Goal: Task Accomplishment & Management: Complete application form

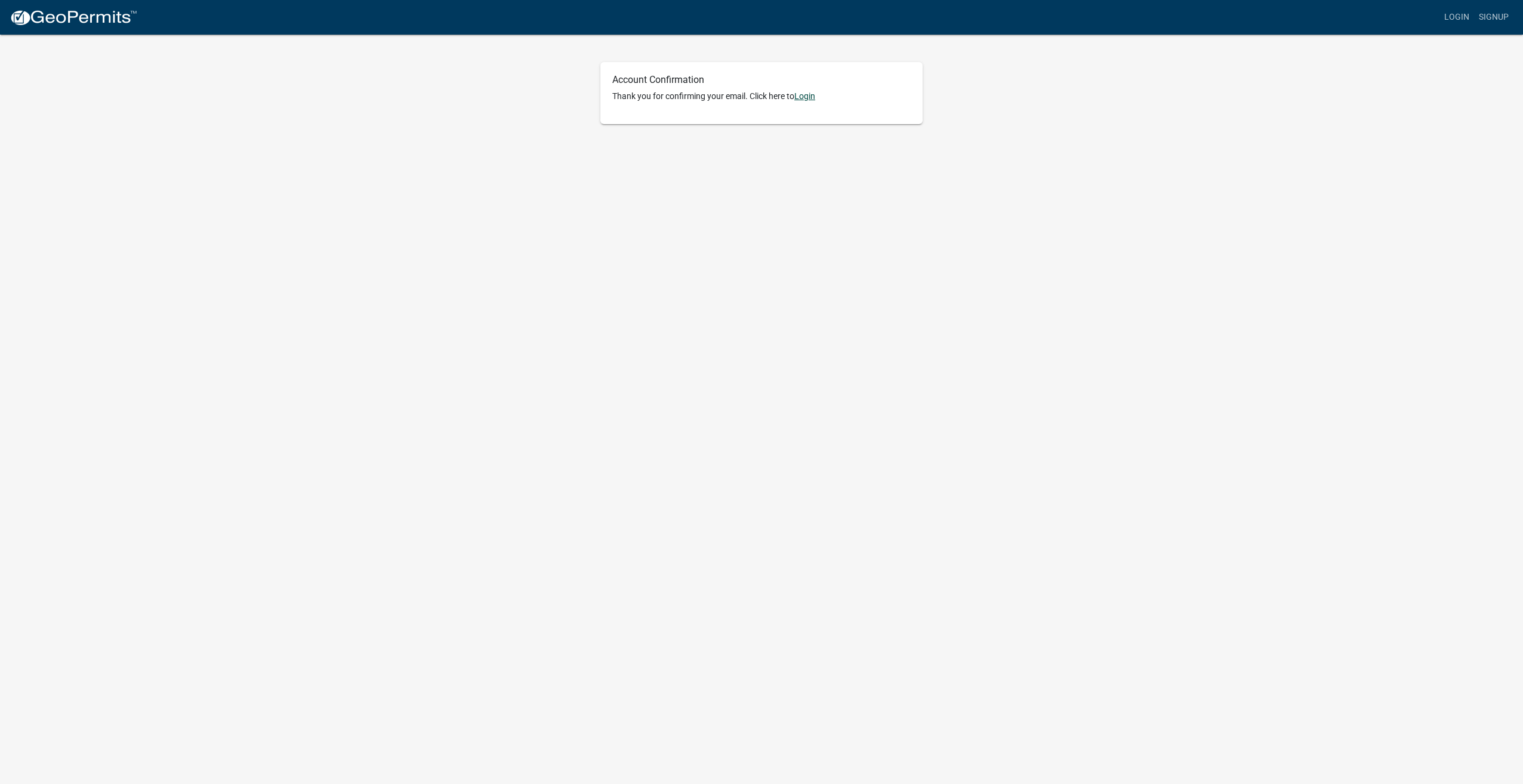
click at [806, 97] on link "Login" at bounding box center [805, 96] width 21 height 9
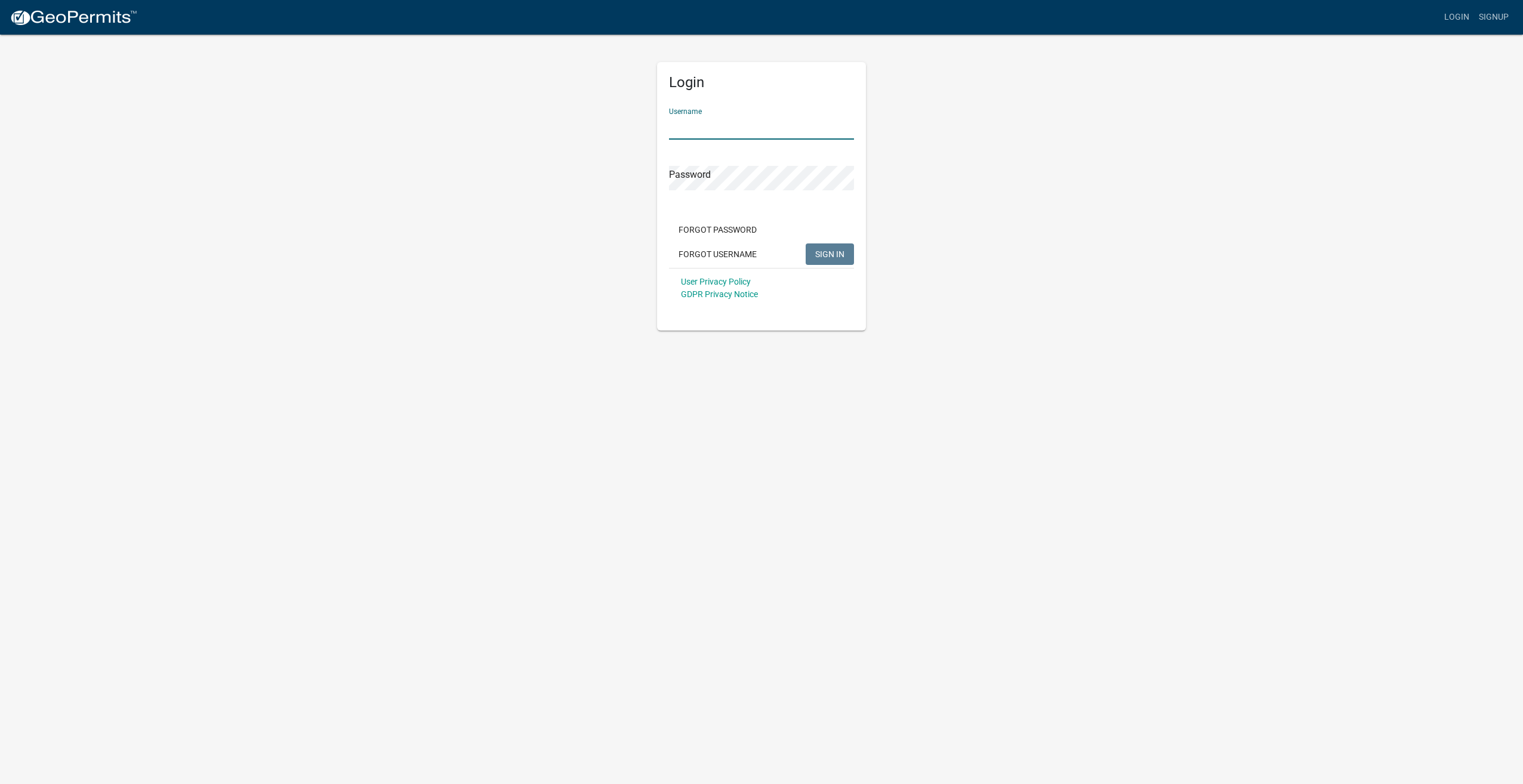
click at [728, 128] on input "Username" at bounding box center [761, 127] width 185 height 24
type input "GLUELAMERECTORS"
drag, startPoint x: 790, startPoint y: 125, endPoint x: 439, endPoint y: 122, distance: 351.0
click at [439, 122] on div "Login Username GLUELAMERECTORS Password Required Forgot Password Forgot Usernam…" at bounding box center [761, 188] width 680 height 309
type input "gluelamerectors"
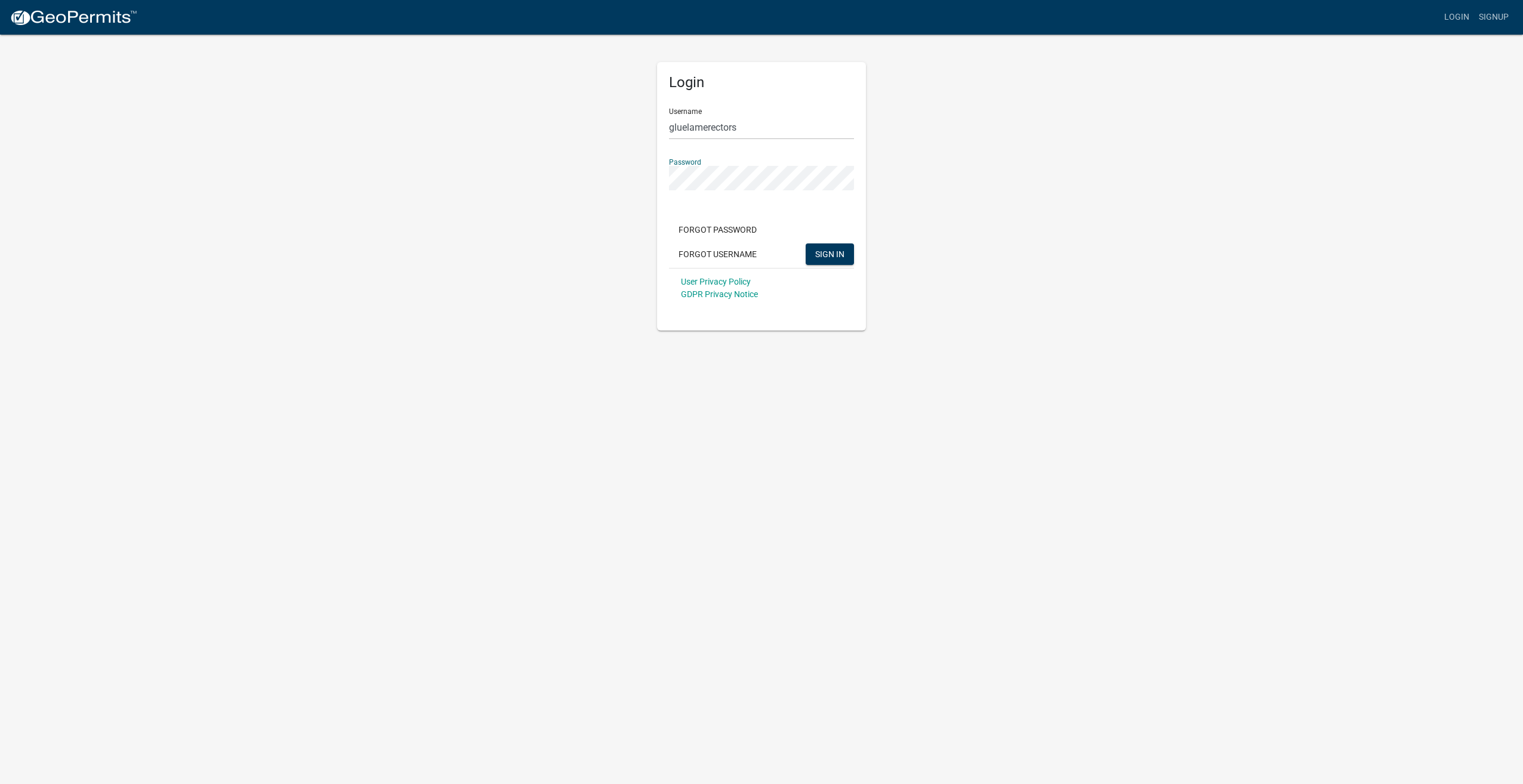
click at [806, 243] on button "SIGN IN" at bounding box center [830, 254] width 48 height 22
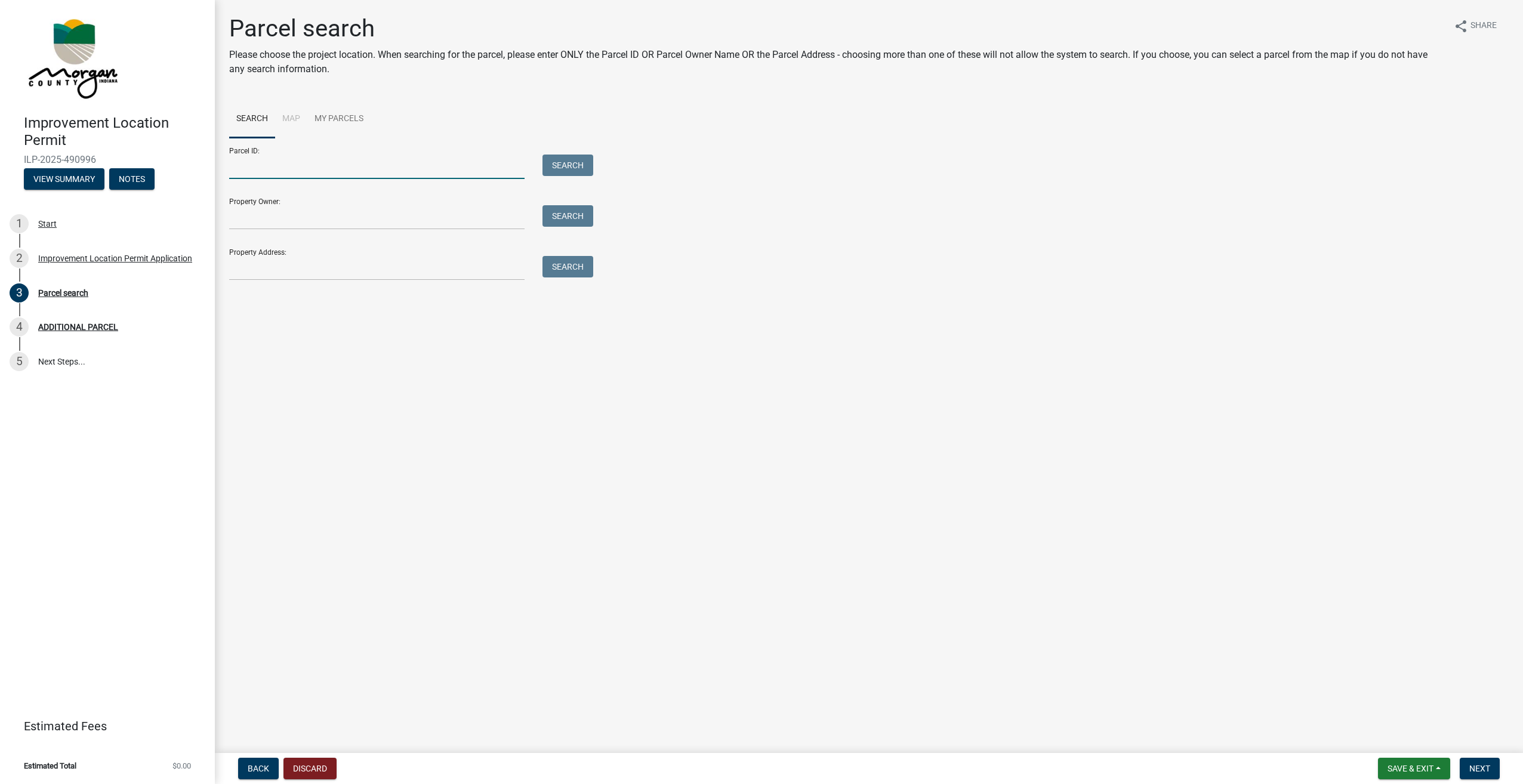
click at [262, 165] on input "Parcel ID:" at bounding box center [377, 167] width 295 height 24
type input "55-14-12-400-003.003-012"
click at [562, 169] on button "Search" at bounding box center [567, 165] width 50 height 22
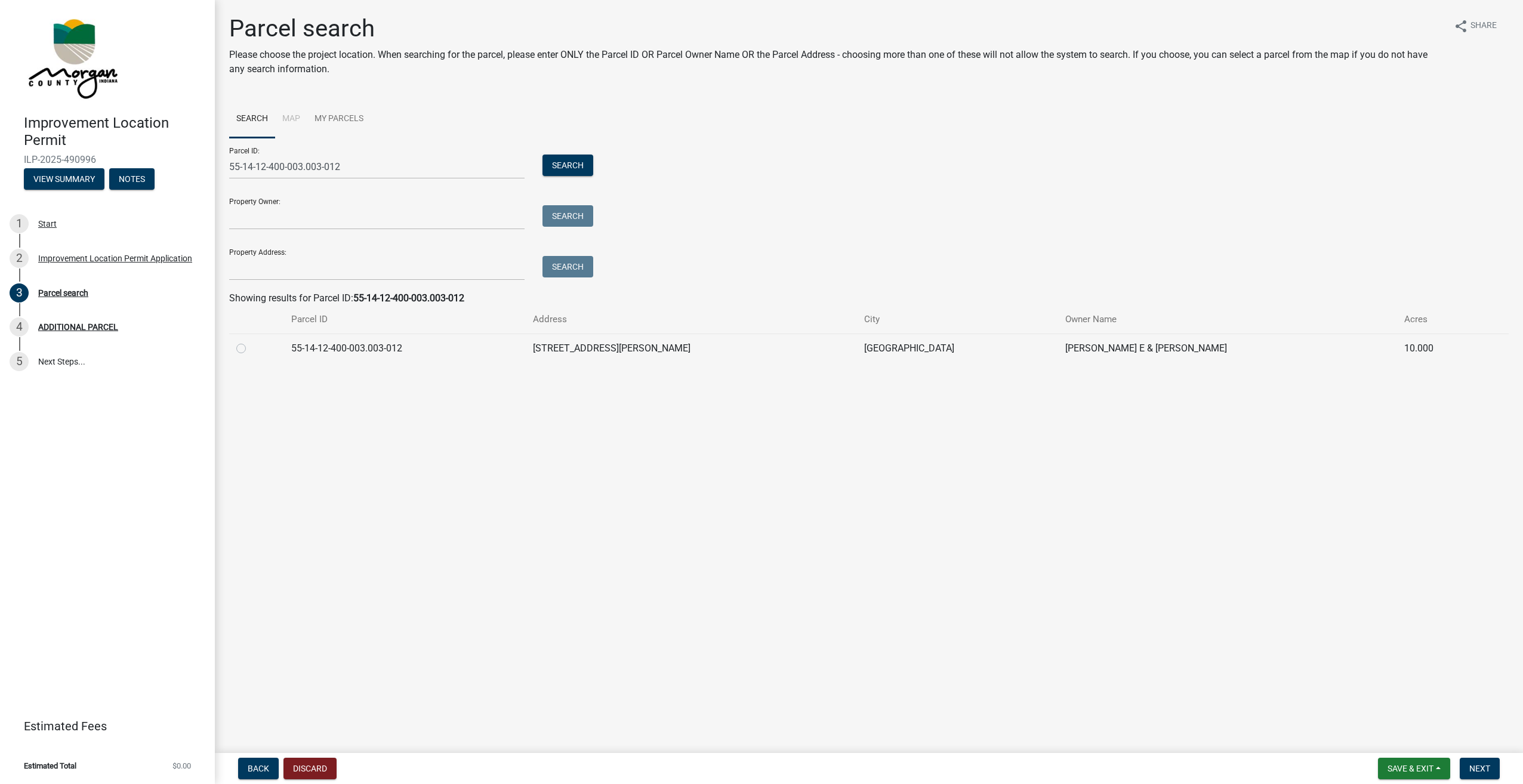
click at [251, 341] on label at bounding box center [251, 341] width 0 height 0
click at [251, 349] on input "radio" at bounding box center [255, 345] width 8 height 8
radio input "true"
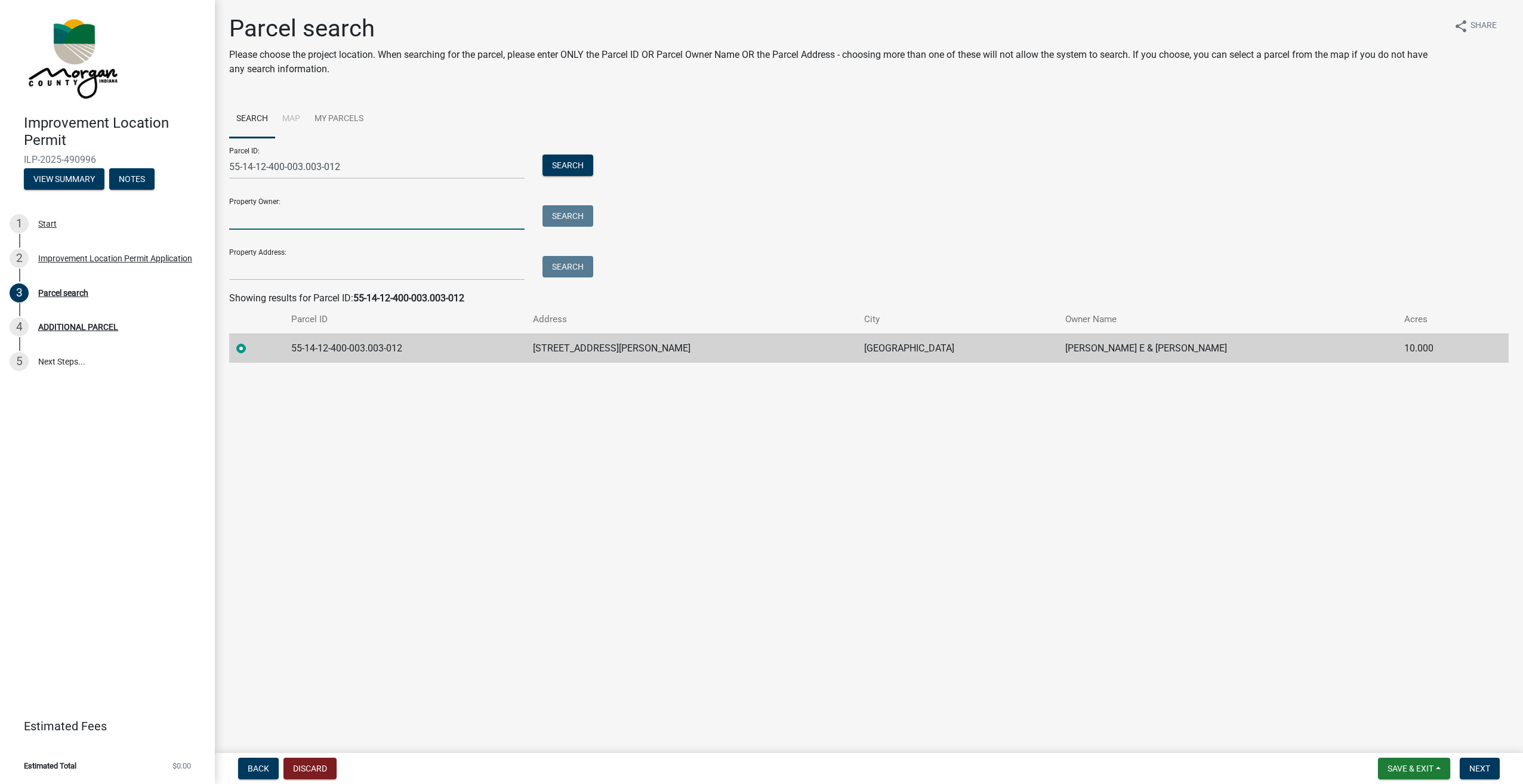
click at [320, 214] on input "Property Owner:" at bounding box center [377, 217] width 295 height 24
click at [706, 444] on main "Parcel search Please choose the project location. When searching for the parcel…" at bounding box center [868, 374] width 1308 height 748
click at [1472, 765] on span "Next" at bounding box center [1479, 768] width 21 height 9
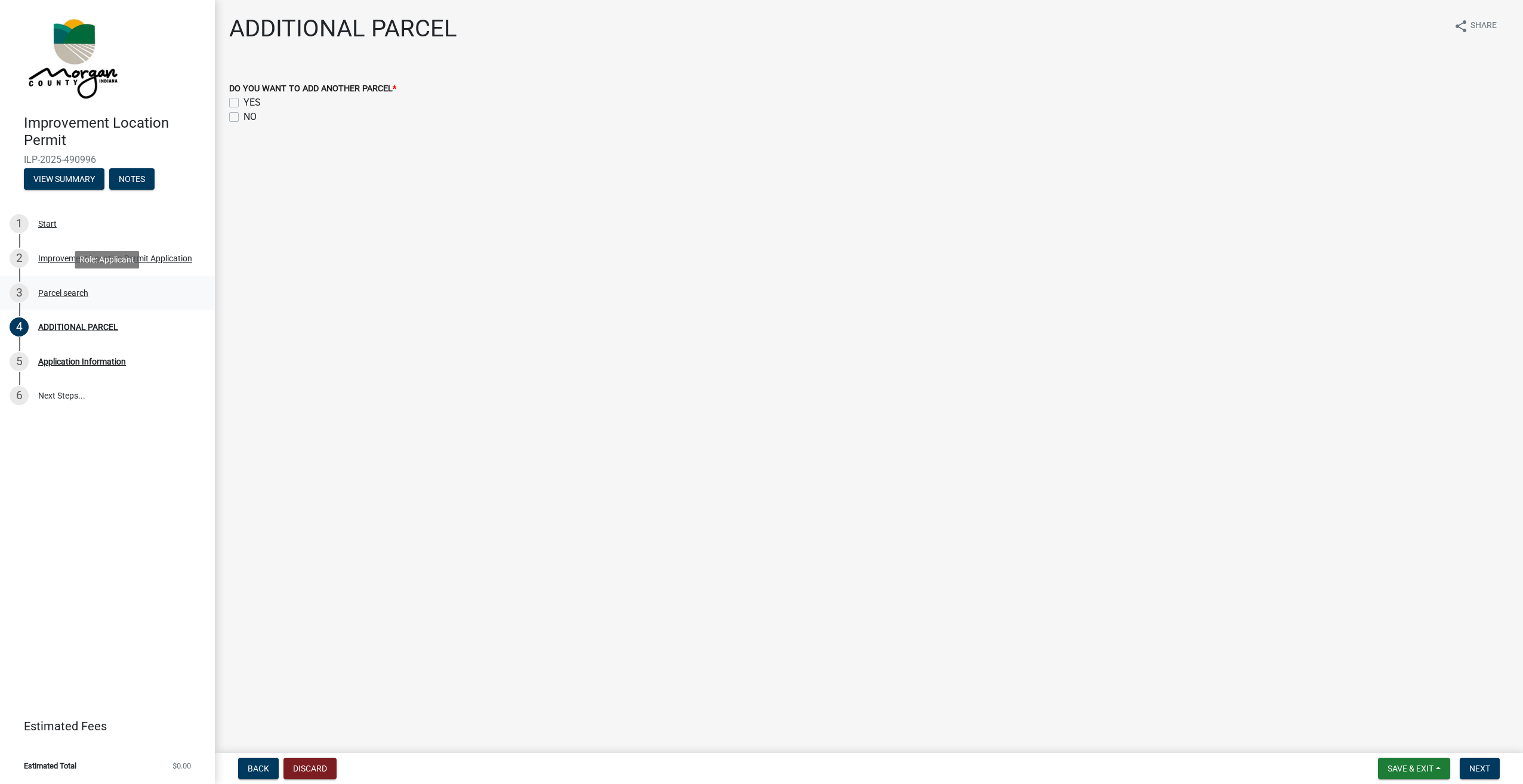
click at [53, 293] on div "Parcel search" at bounding box center [63, 292] width 50 height 8
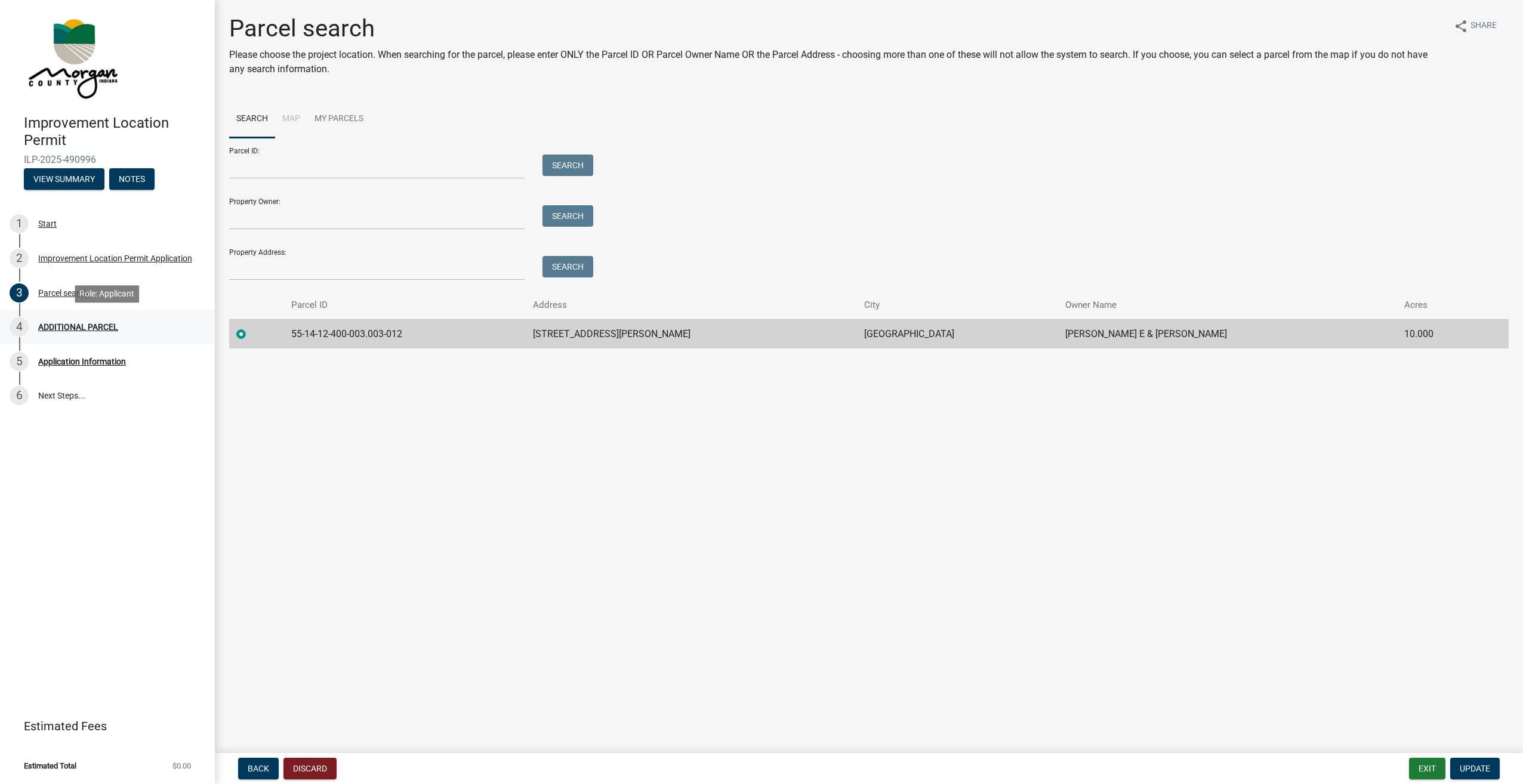
click at [65, 327] on div "ADDITIONAL PARCEL" at bounding box center [78, 327] width 80 height 8
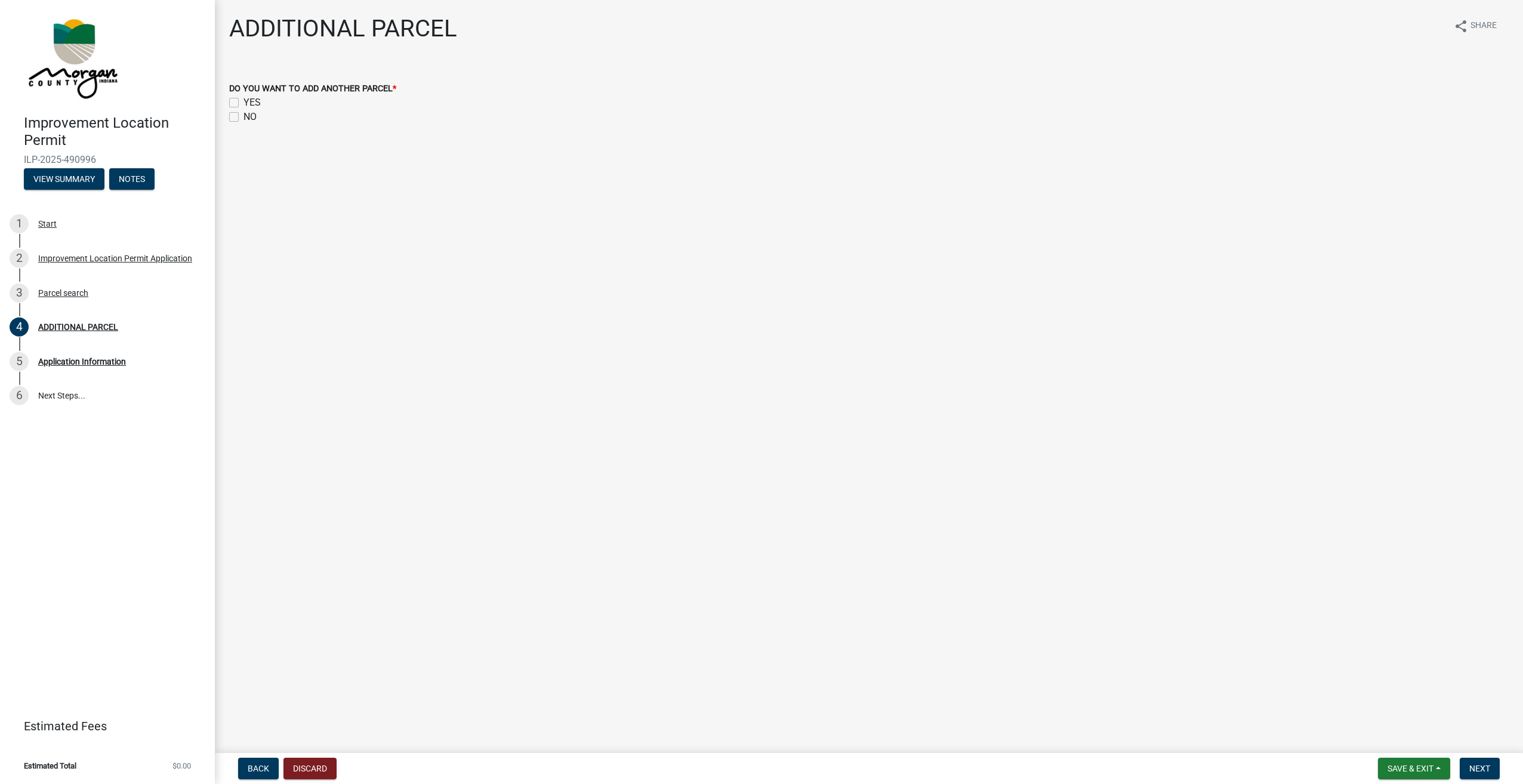
click at [244, 119] on label "NO" at bounding box center [250, 116] width 13 height 14
click at [244, 118] on input "NO" at bounding box center [248, 114] width 8 height 8
checkbox input "true"
checkbox input "false"
checkbox input "true"
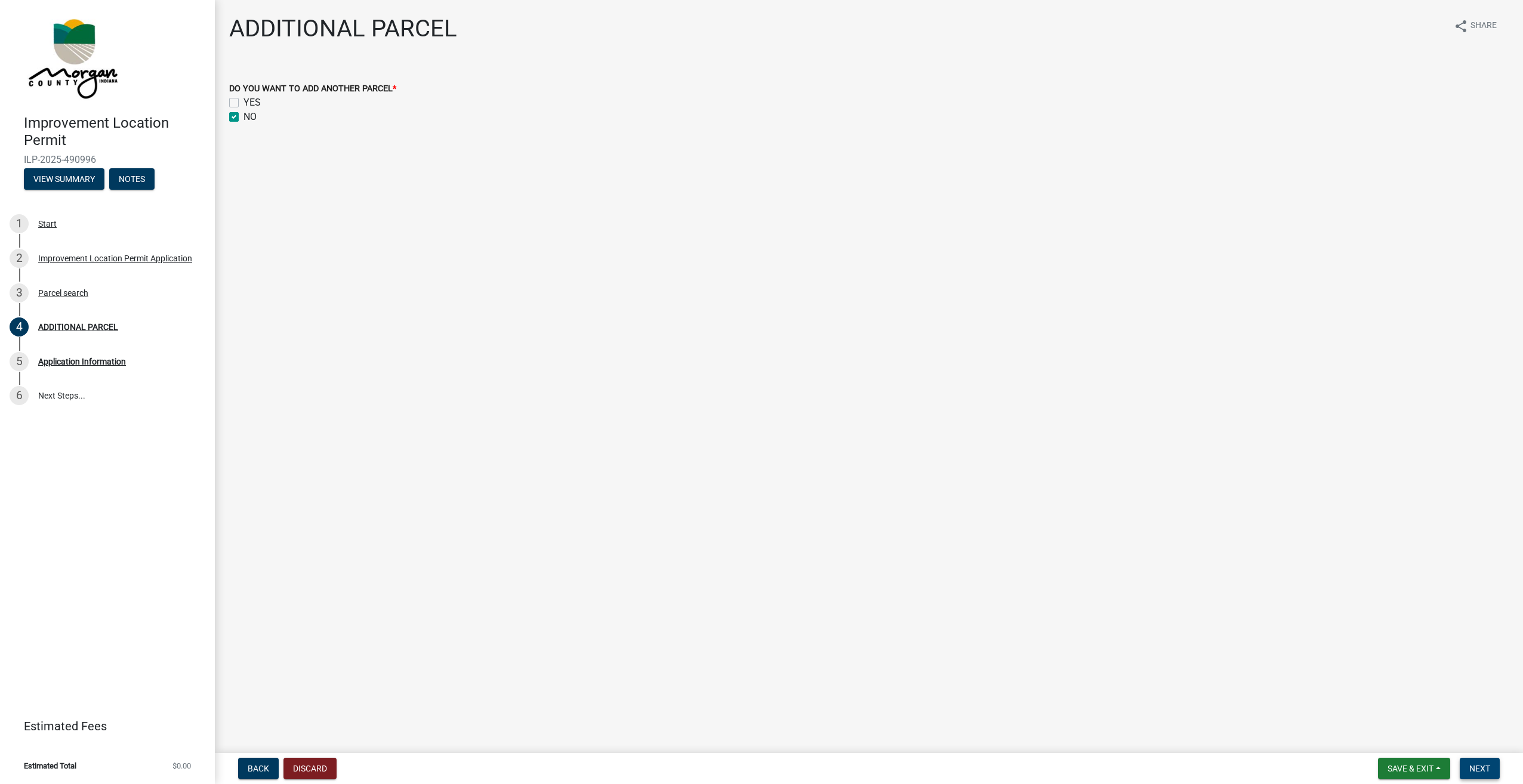
click at [1480, 769] on span "Next" at bounding box center [1479, 768] width 21 height 9
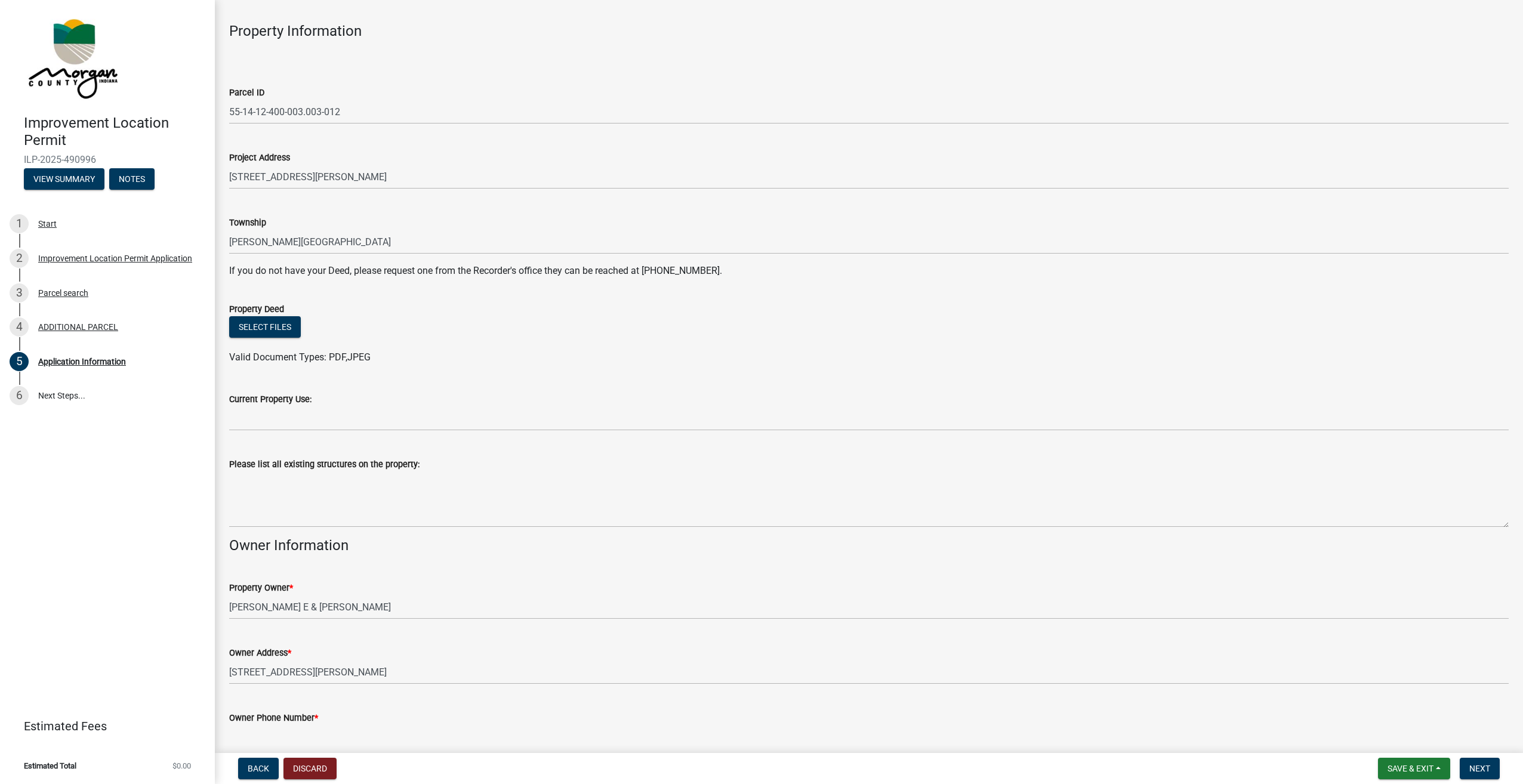
scroll to position [60, 0]
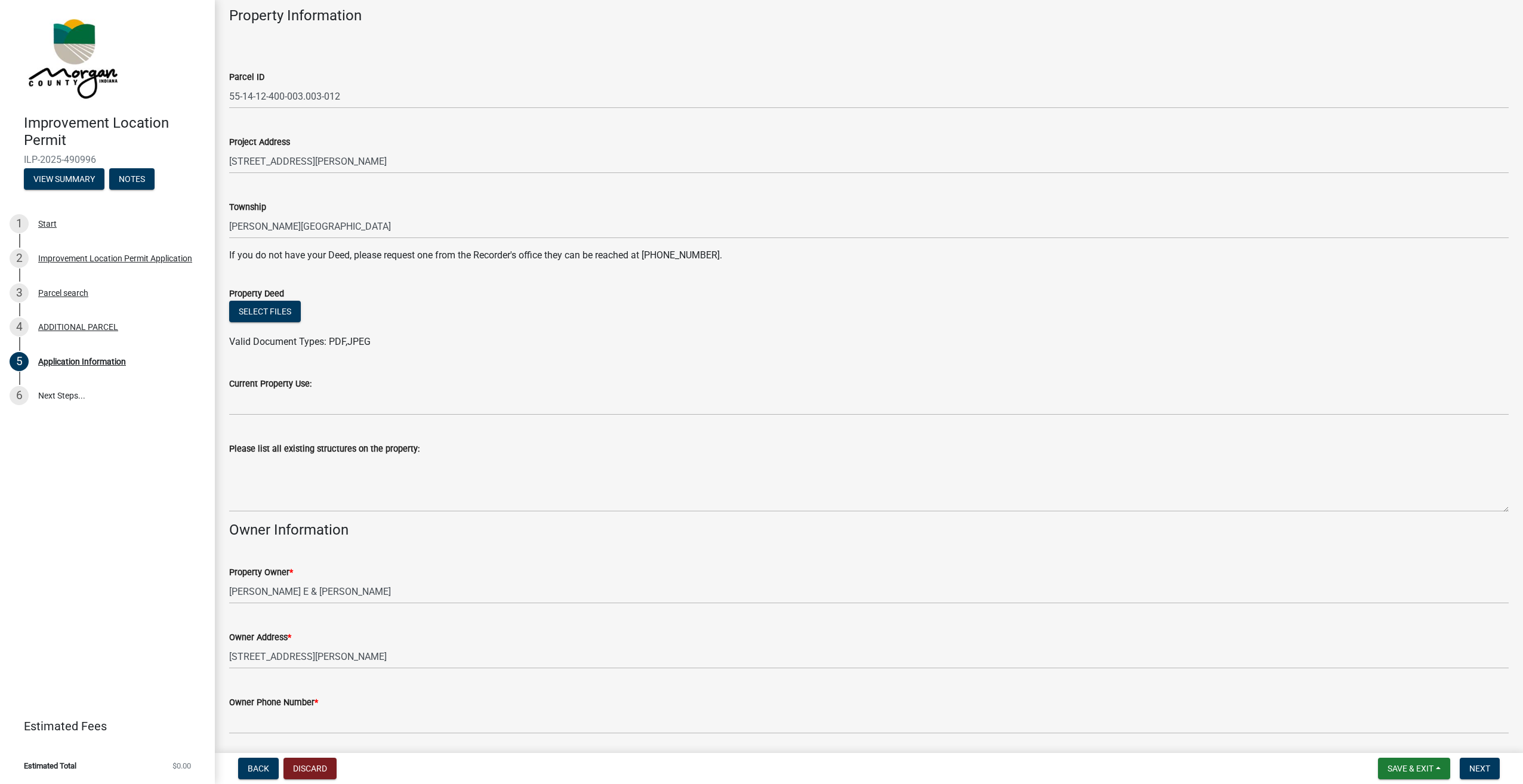
click at [402, 175] on wm-data-entity-input "Project Address 9196 E COOPER RD" at bounding box center [869, 151] width 1279 height 65
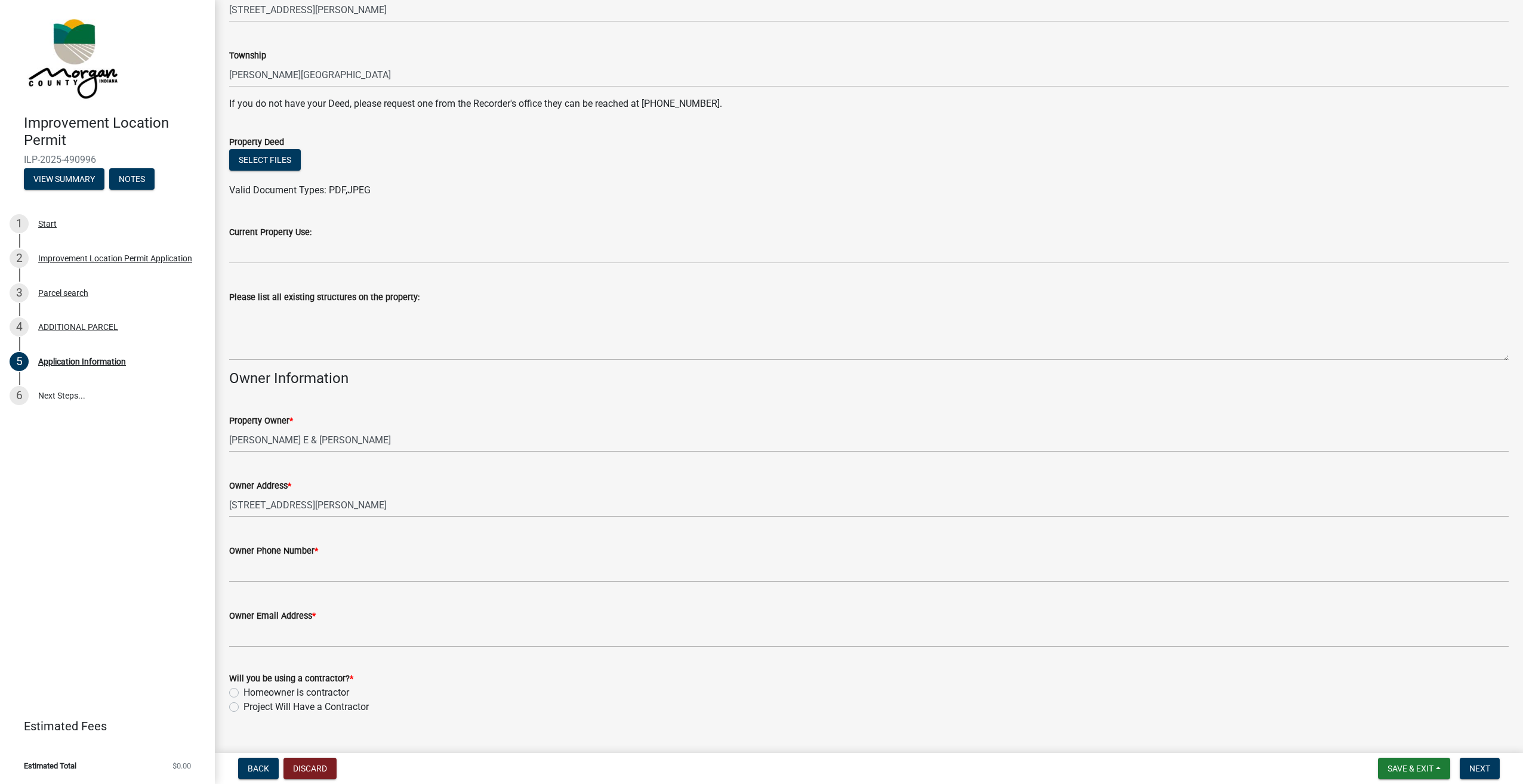
scroll to position [234, 0]
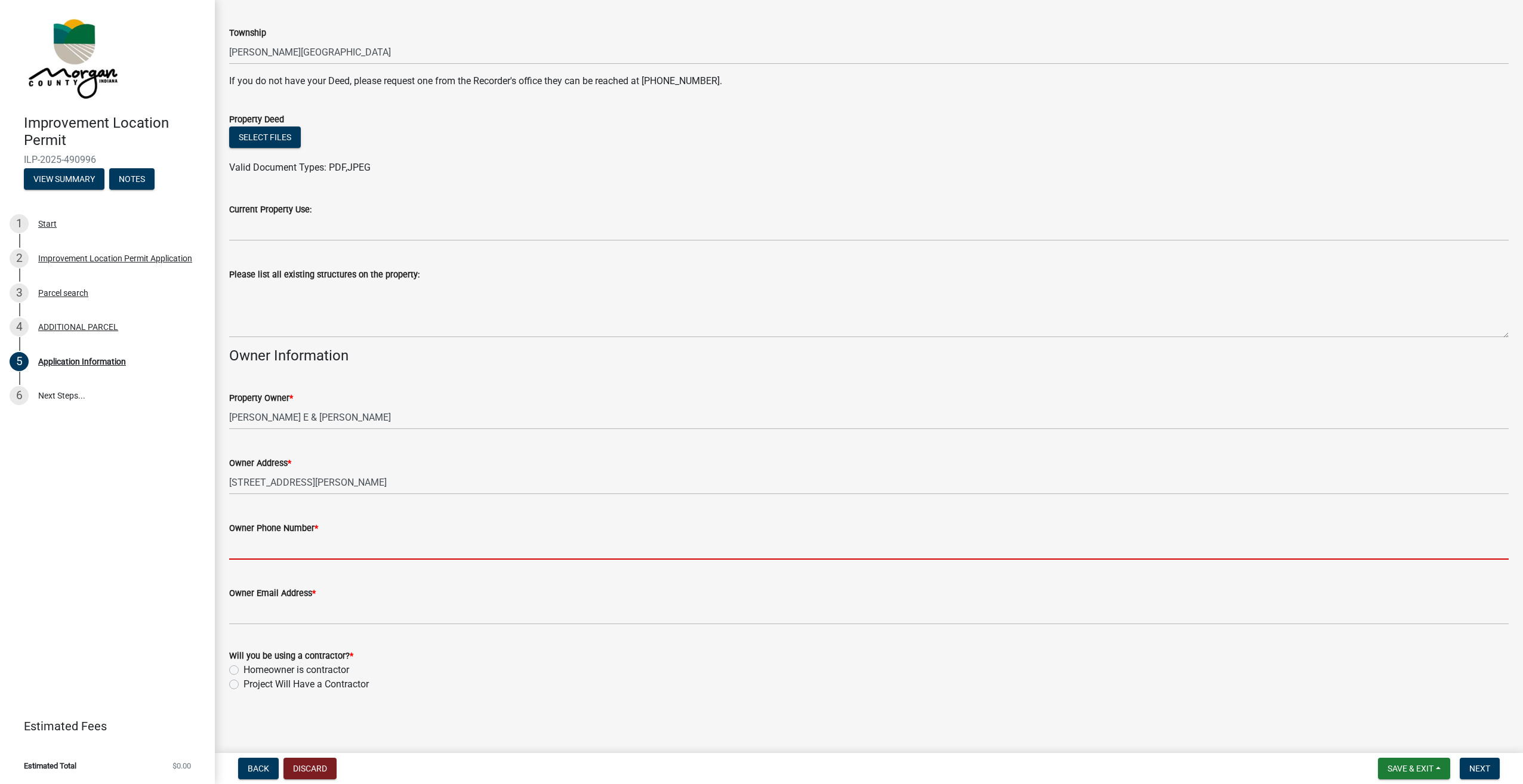
click at [303, 556] on input "Owner Phone Number *" at bounding box center [869, 547] width 1279 height 24
click at [330, 526] on div "Owner Phone Number *" at bounding box center [869, 527] width 1279 height 14
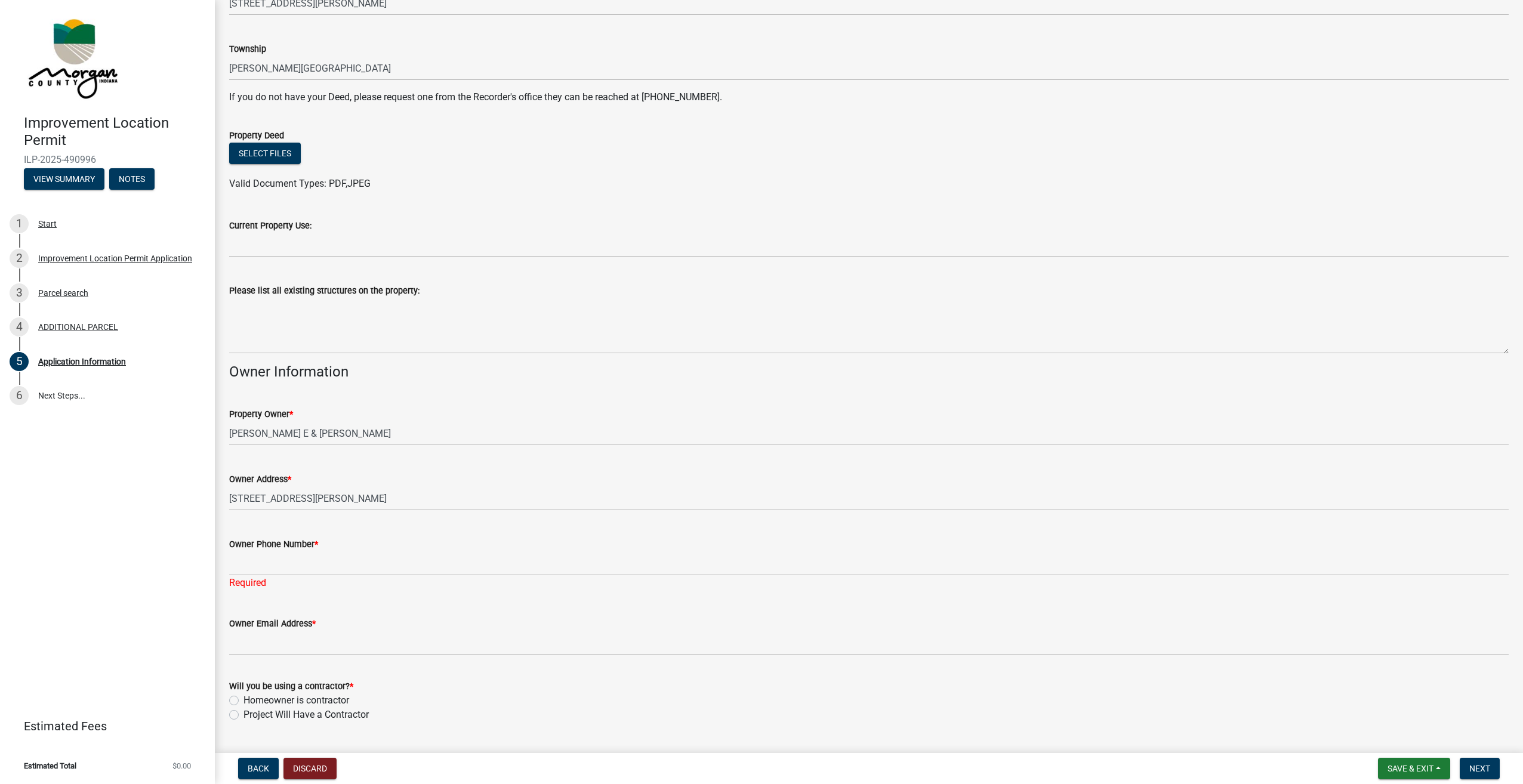
scroll to position [248, 0]
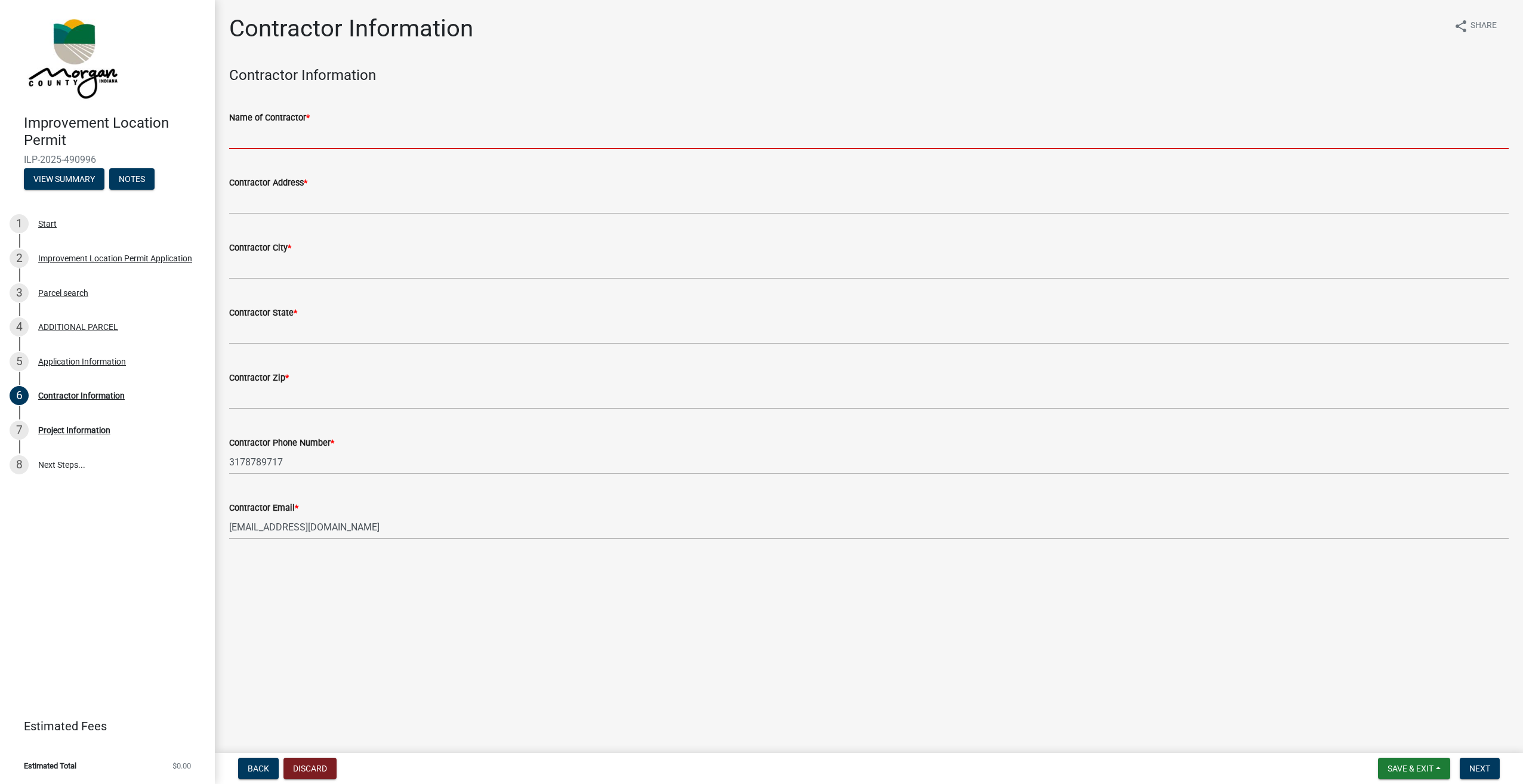
click at [262, 131] on input "Name of Contractor *" at bounding box center [869, 136] width 1279 height 24
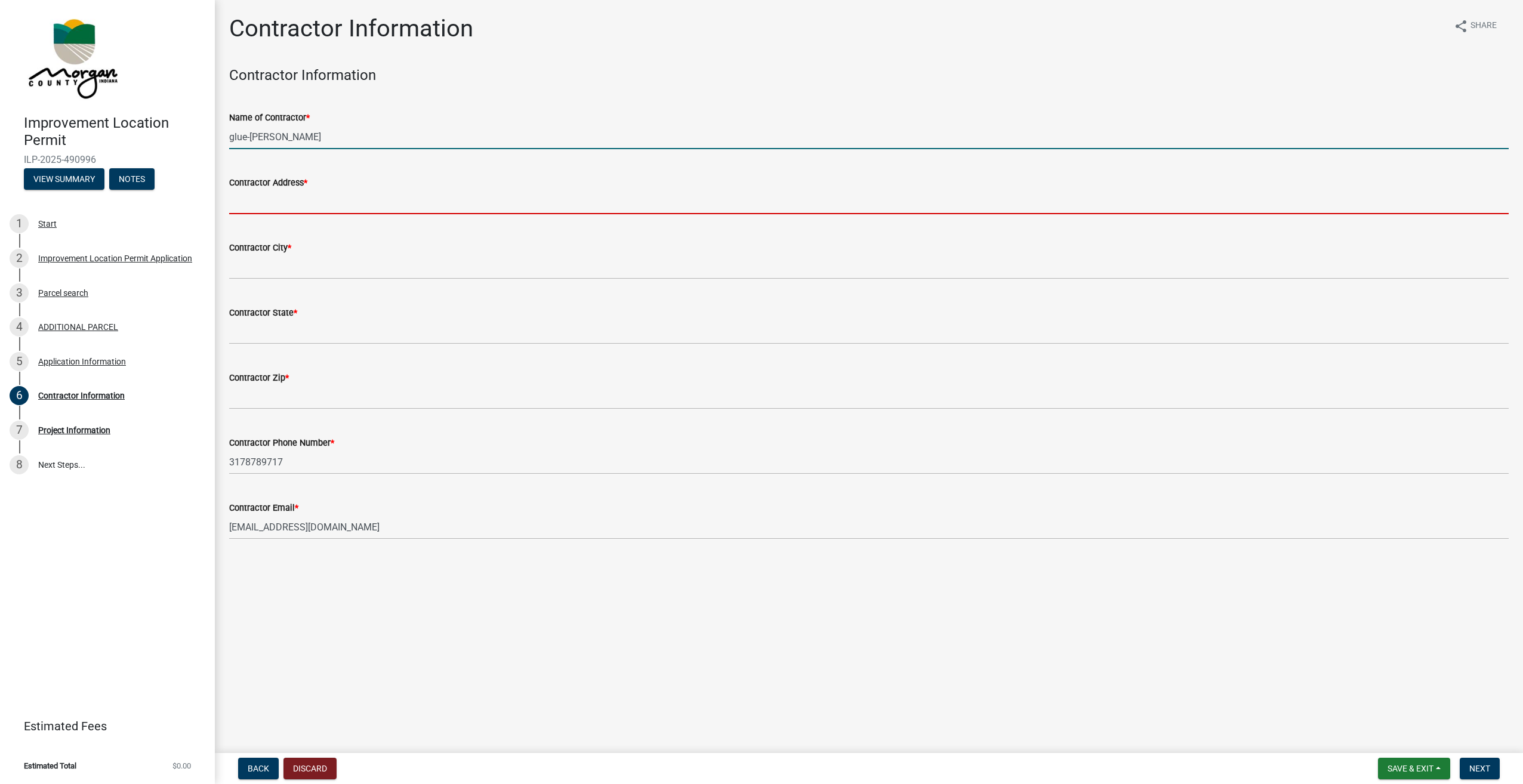
click at [272, 130] on input "glue-[PERSON_NAME]" at bounding box center [869, 136] width 1279 height 24
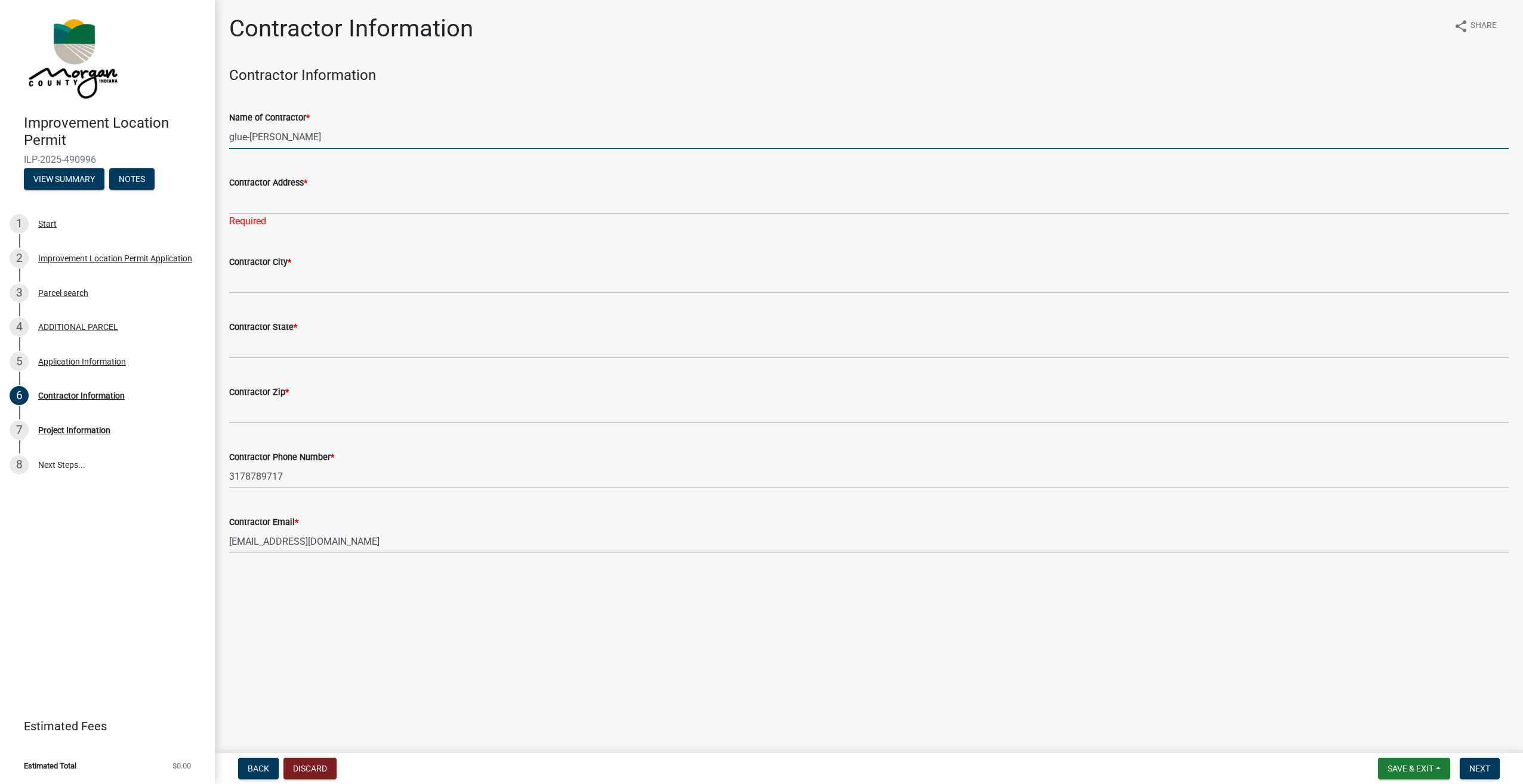
drag, startPoint x: 272, startPoint y: 130, endPoint x: 235, endPoint y: 126, distance: 37.2
click at [235, 126] on input "glue-[PERSON_NAME]" at bounding box center [869, 136] width 1279 height 24
type input "g"
type input "Glue-[PERSON_NAME]"
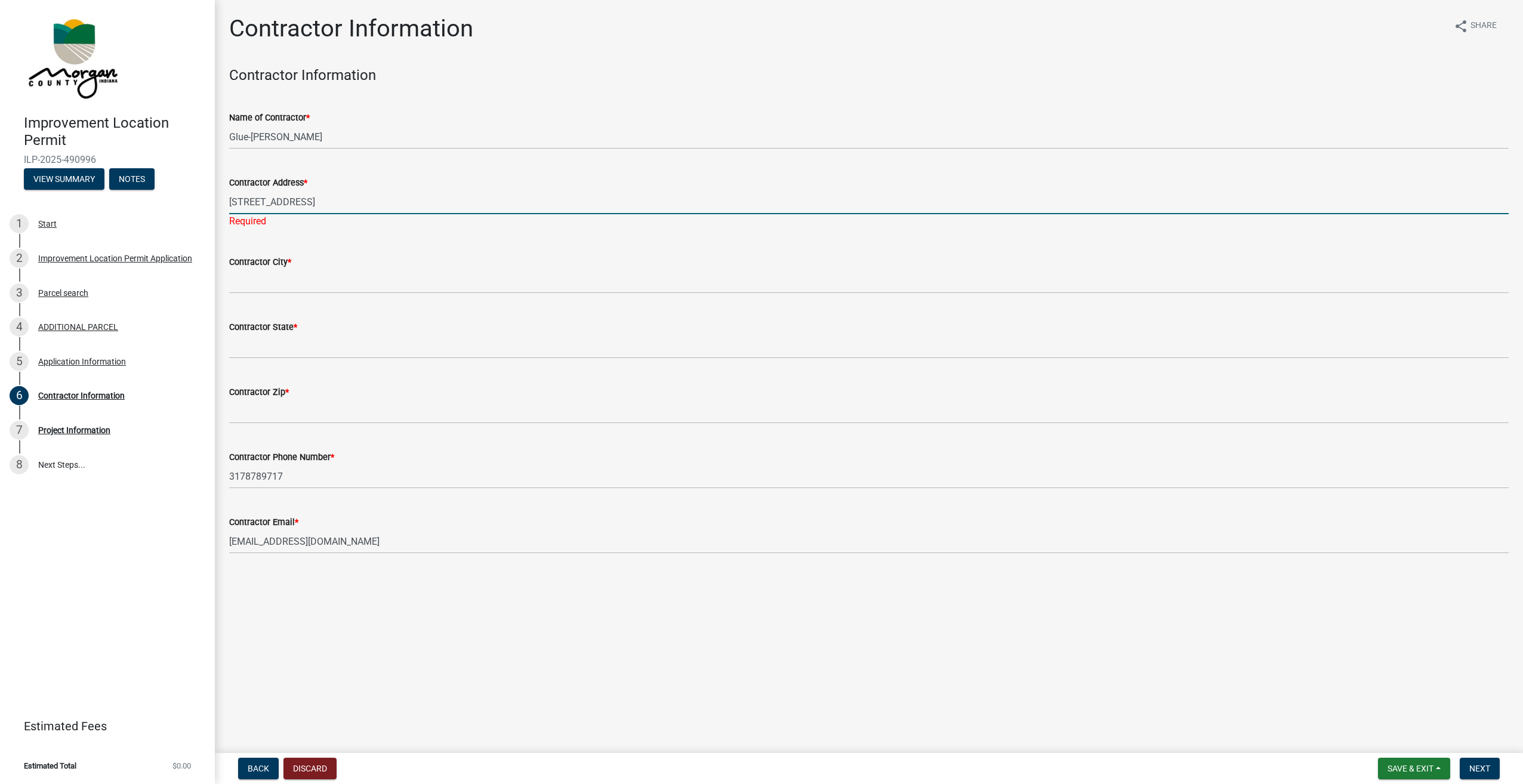
type input "[STREET_ADDRESS]"
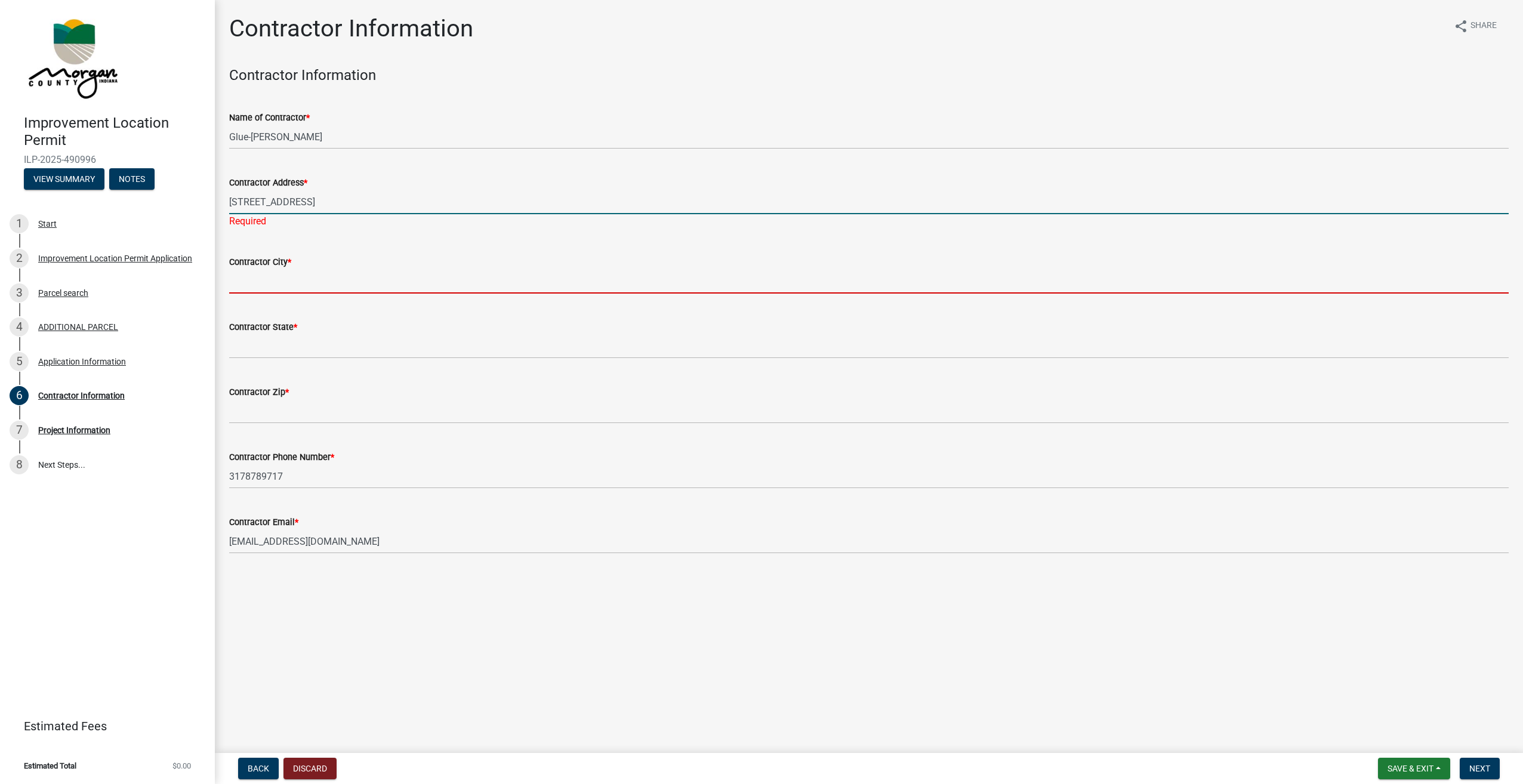
type input "Trafalgar"
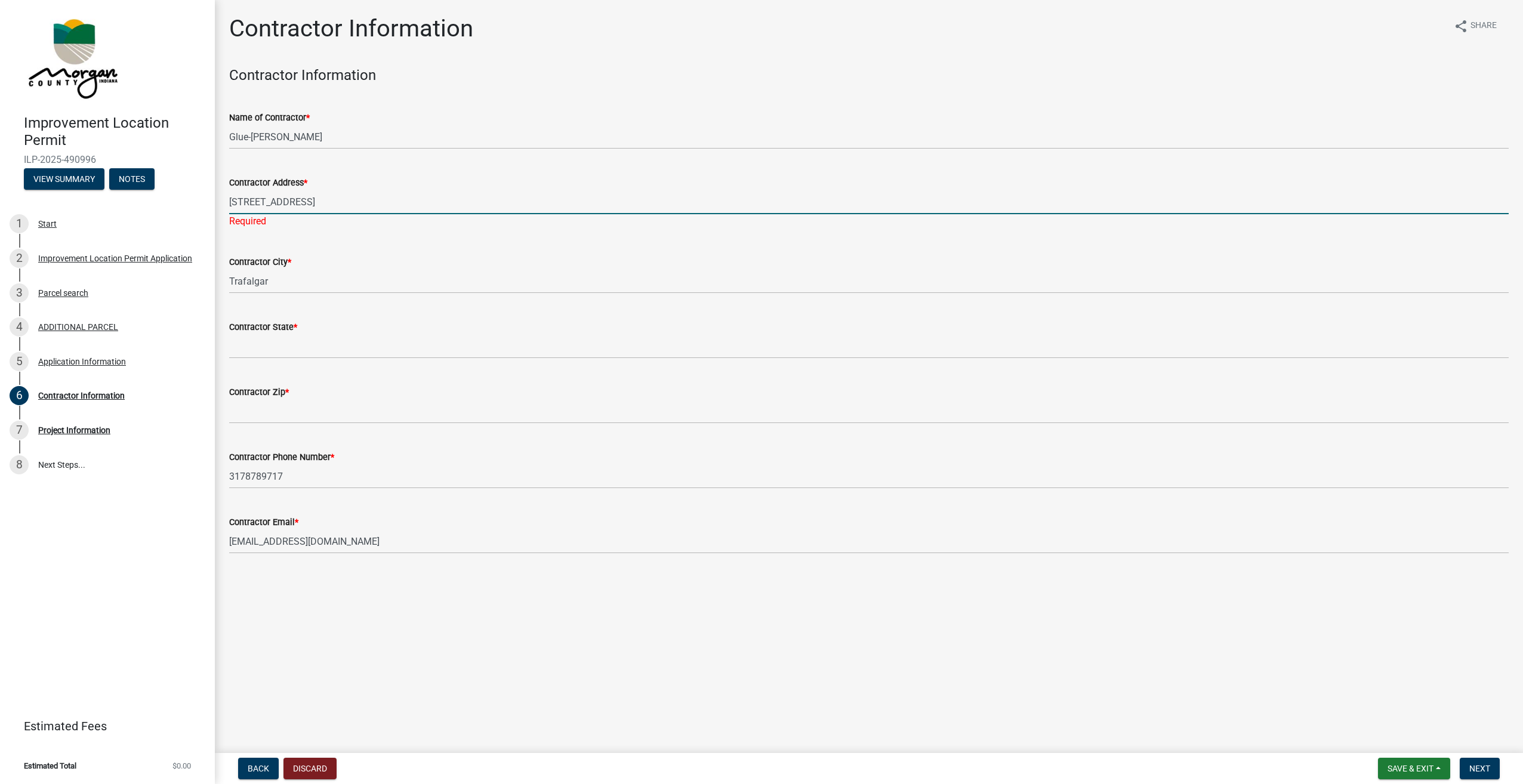
type input "IN"
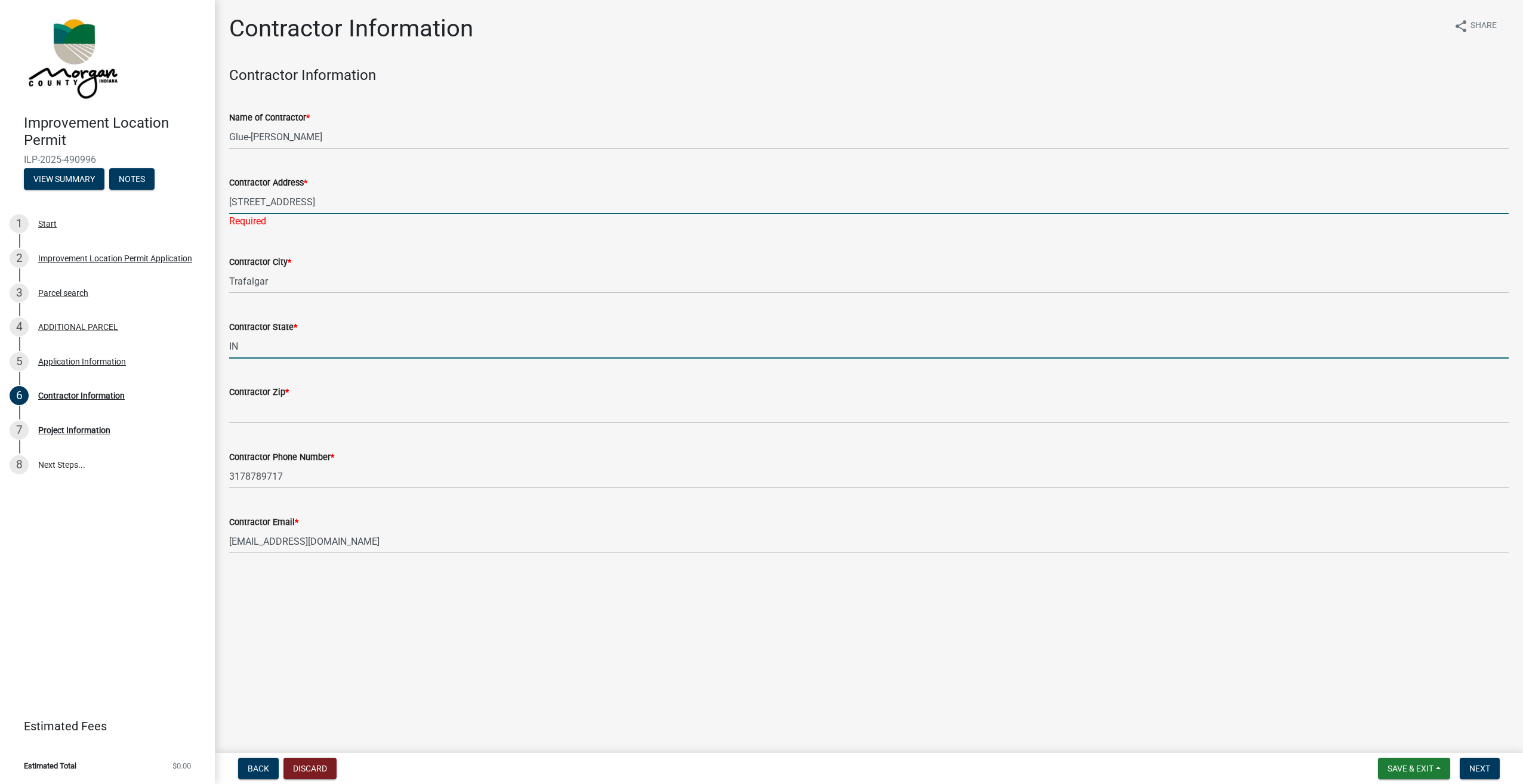
type input "46181"
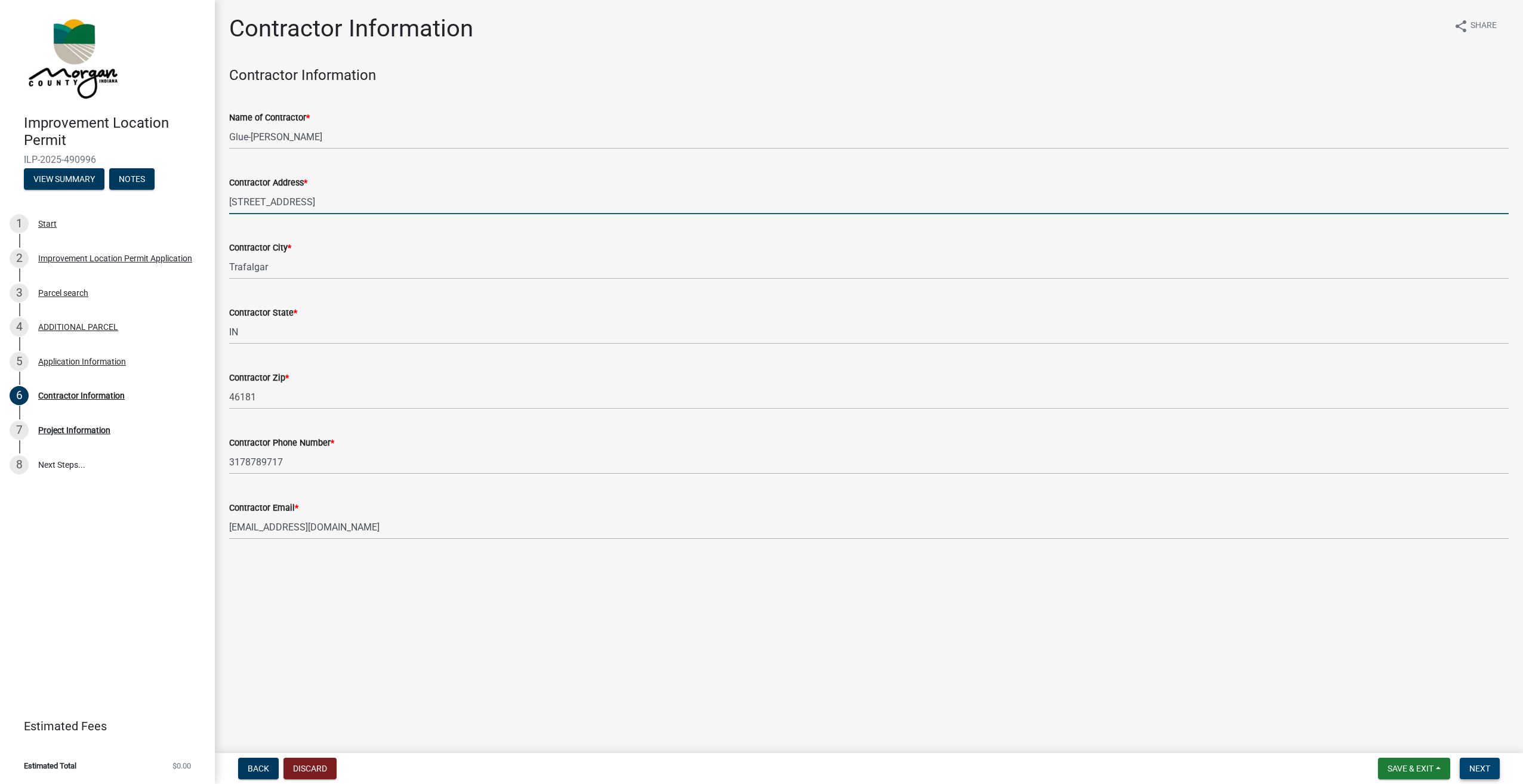
click at [1488, 771] on span "Next" at bounding box center [1479, 768] width 21 height 9
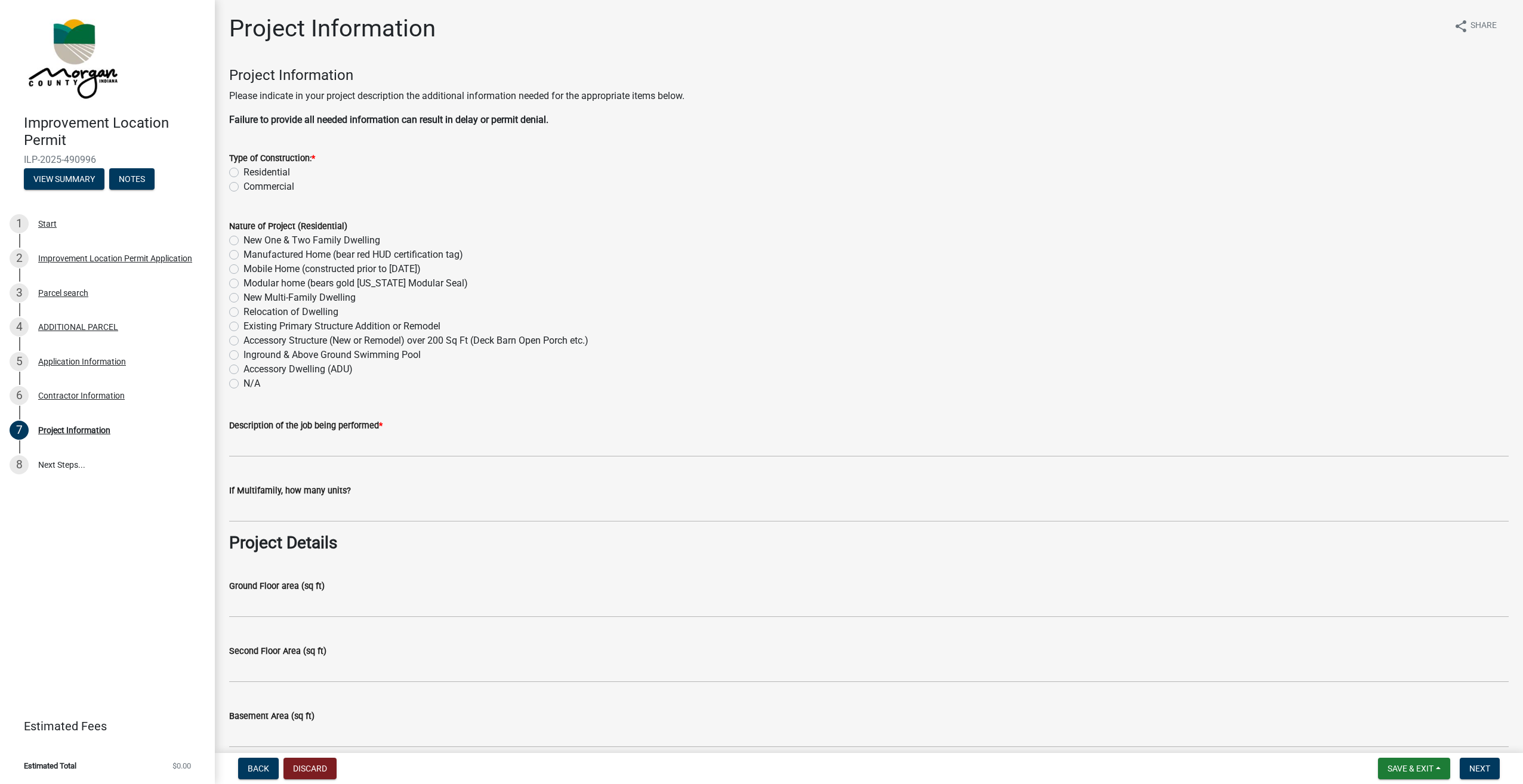
click at [244, 169] on label "Residential" at bounding box center [266, 172] width 46 height 14
click at [244, 169] on input "Residential" at bounding box center [248, 169] width 8 height 8
radio input "true"
click at [244, 185] on label "Commercial" at bounding box center [268, 186] width 50 height 14
click at [244, 185] on input "Commercial" at bounding box center [248, 184] width 8 height 8
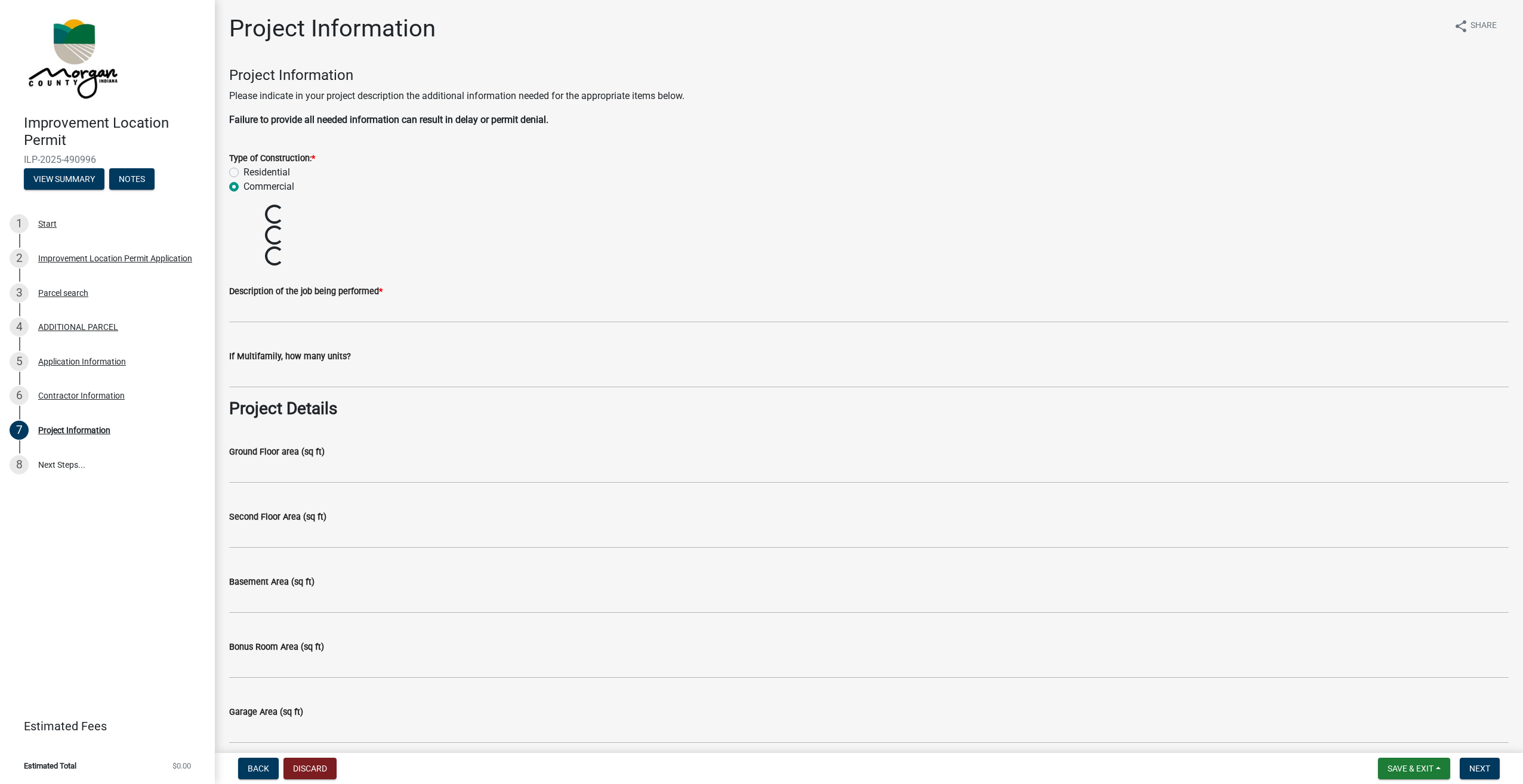
radio input "true"
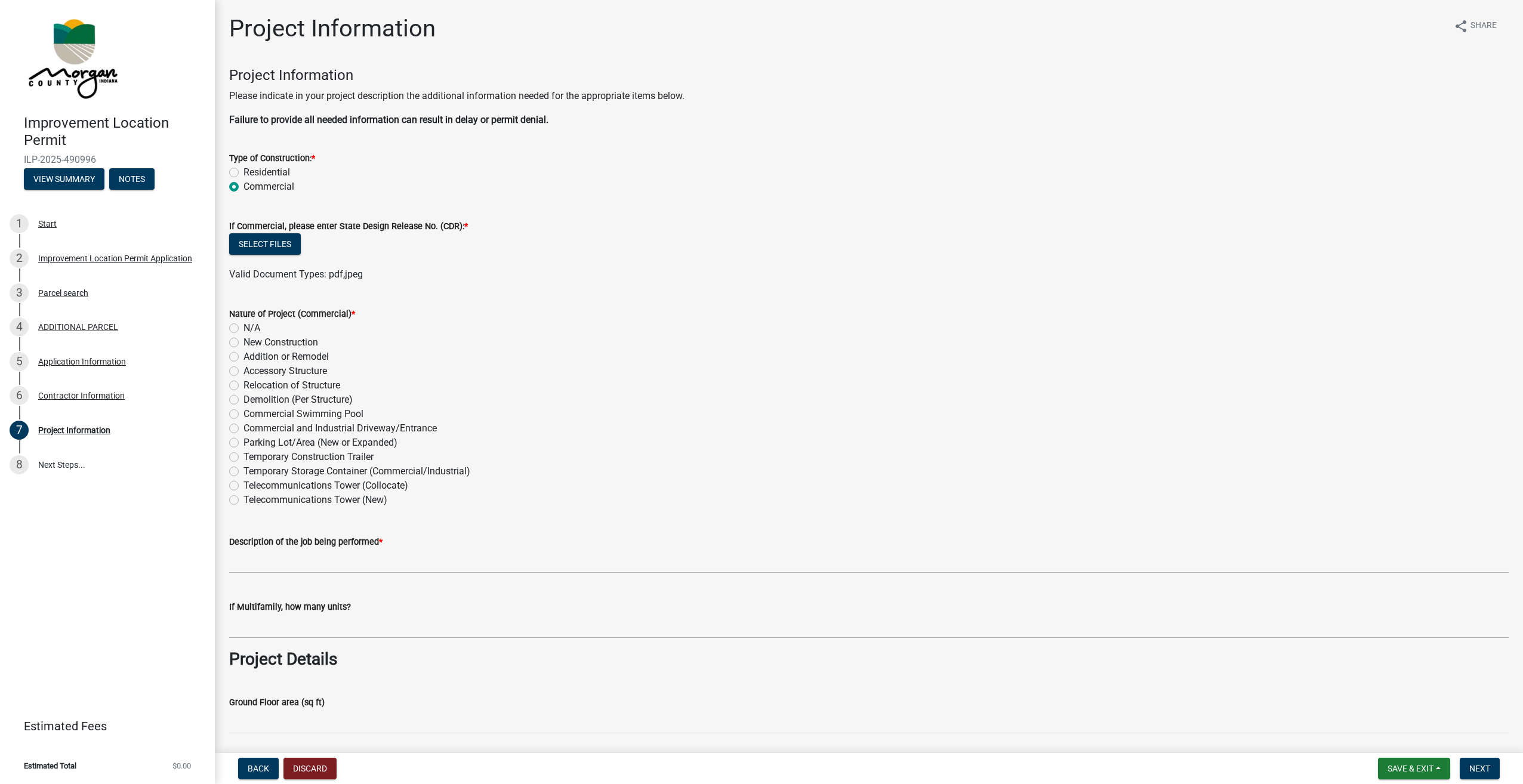
click at [244, 171] on label "Residential" at bounding box center [266, 172] width 46 height 14
click at [244, 171] on input "Residential" at bounding box center [248, 169] width 8 height 8
radio input "true"
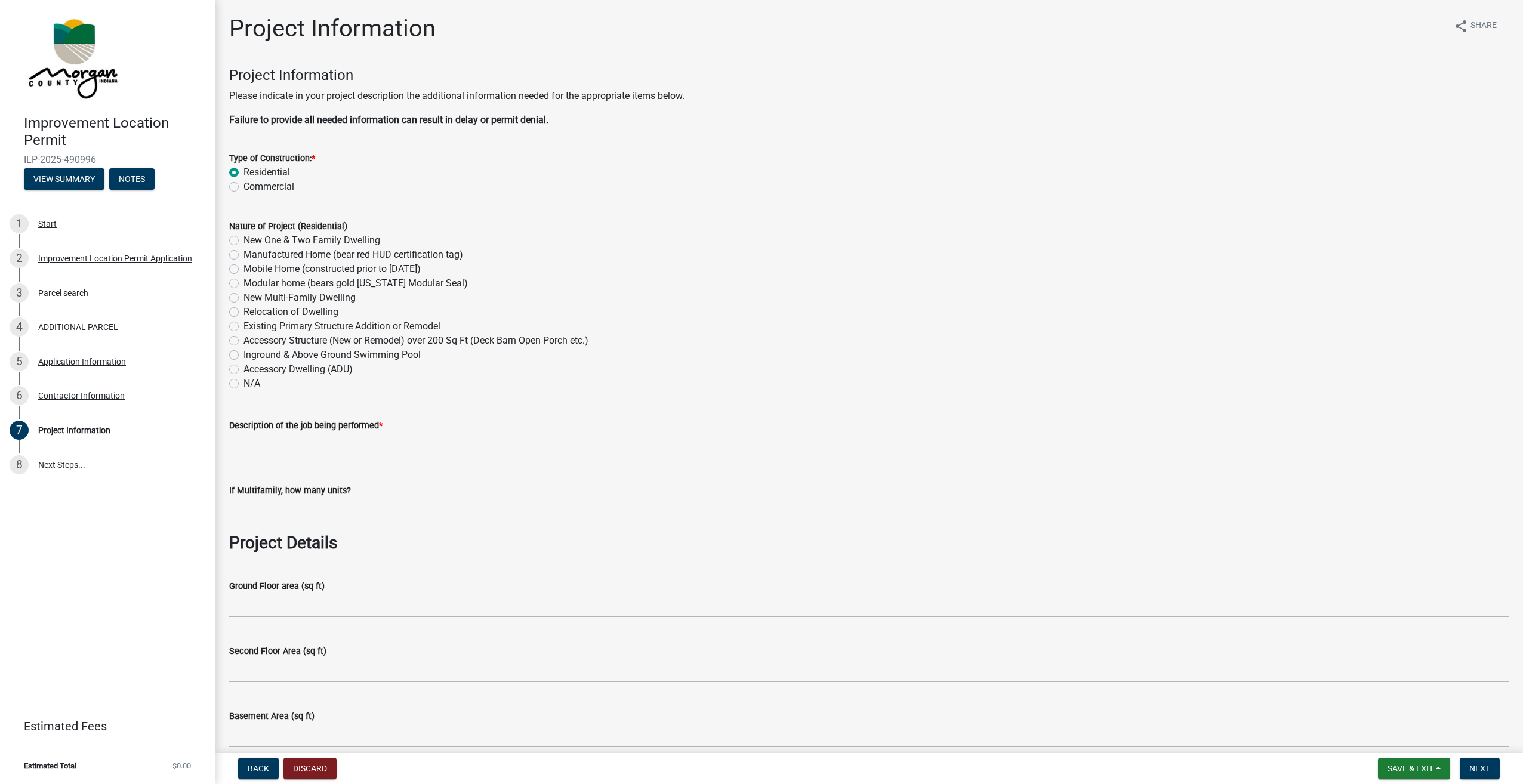
click at [244, 385] on label "N/A" at bounding box center [252, 383] width 17 height 14
click at [244, 384] on input "N/A" at bounding box center [248, 381] width 8 height 8
radio input "true"
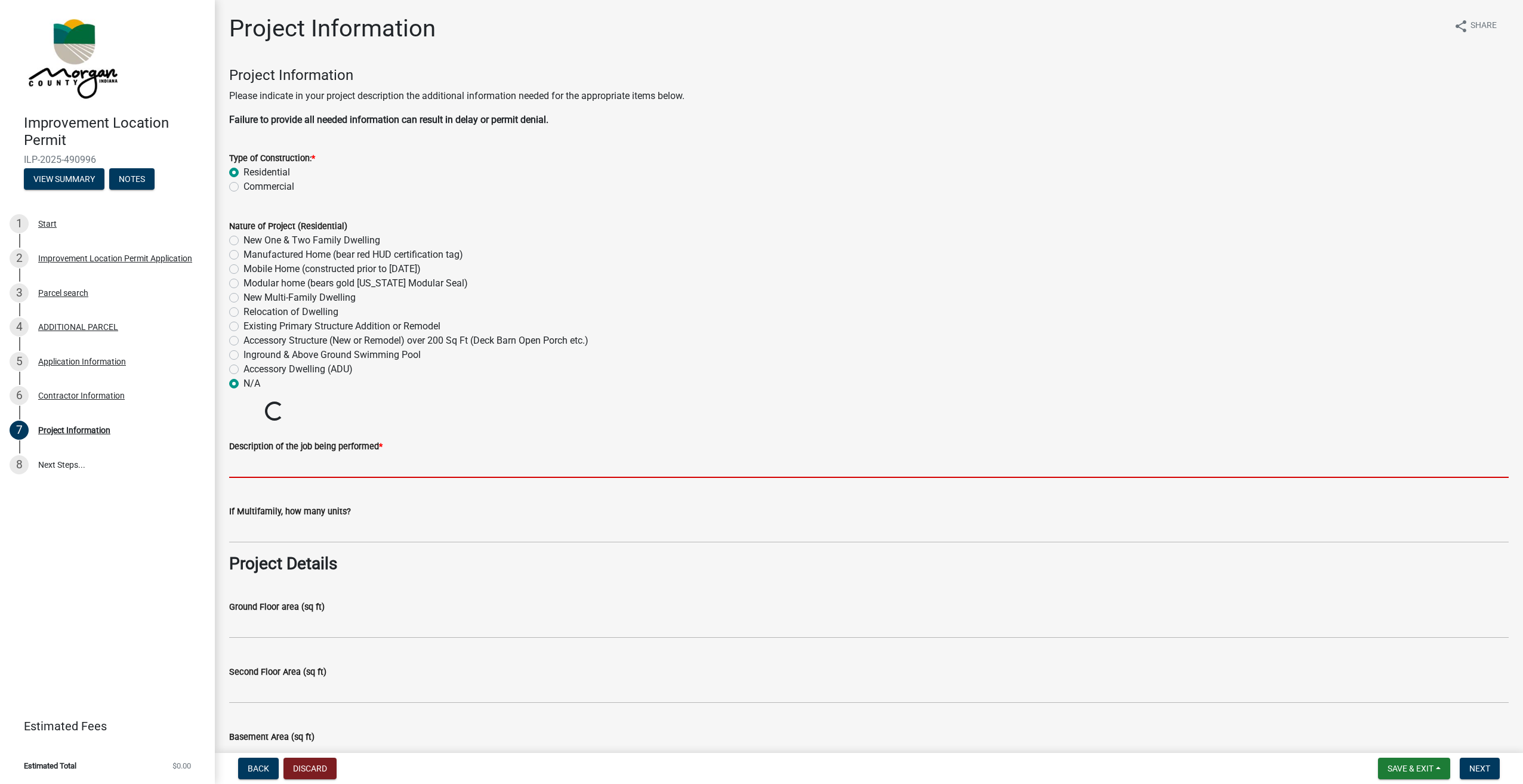
click at [267, 467] on input "Description of the job being performed *" at bounding box center [869, 465] width 1279 height 24
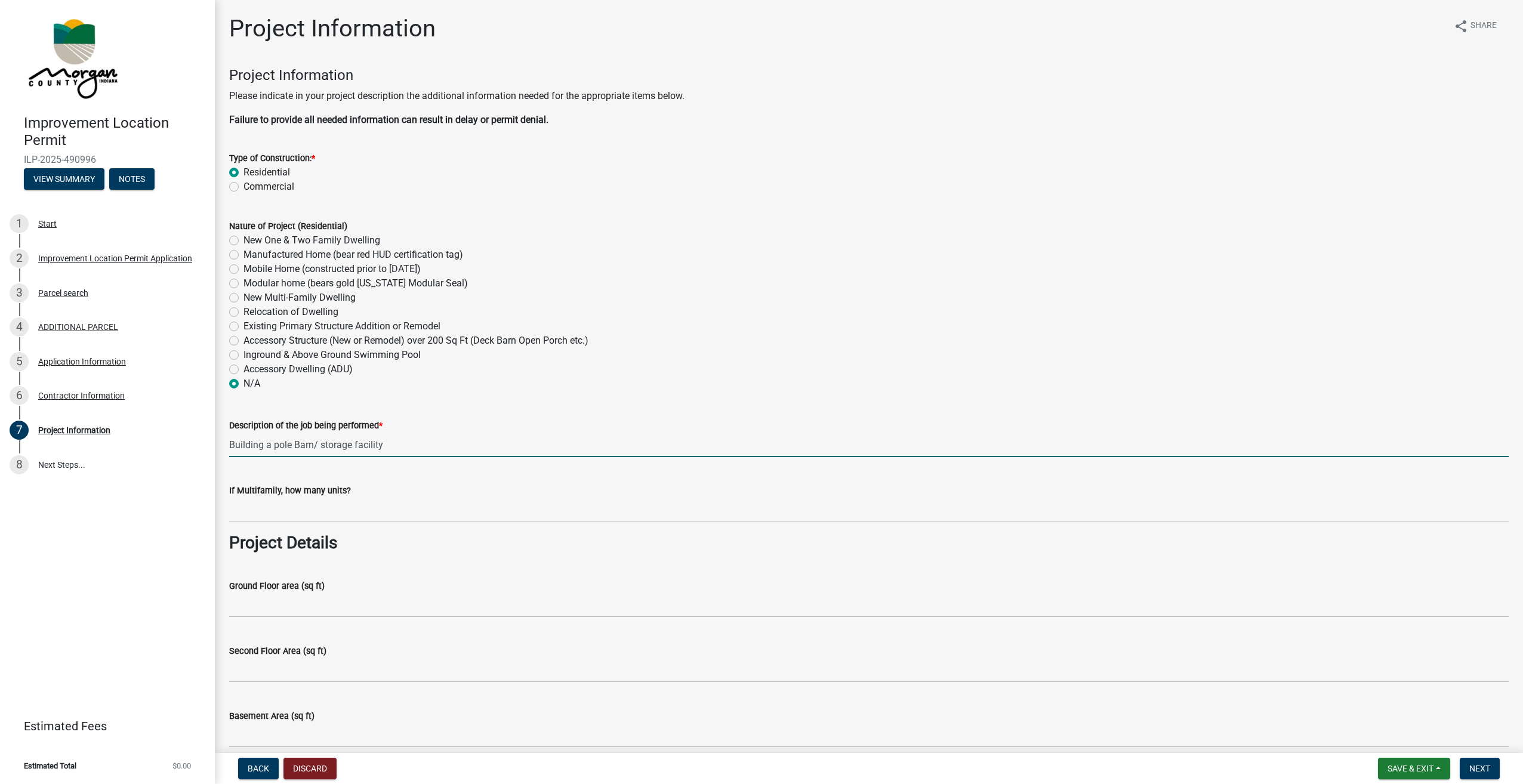
scroll to position [179, 0]
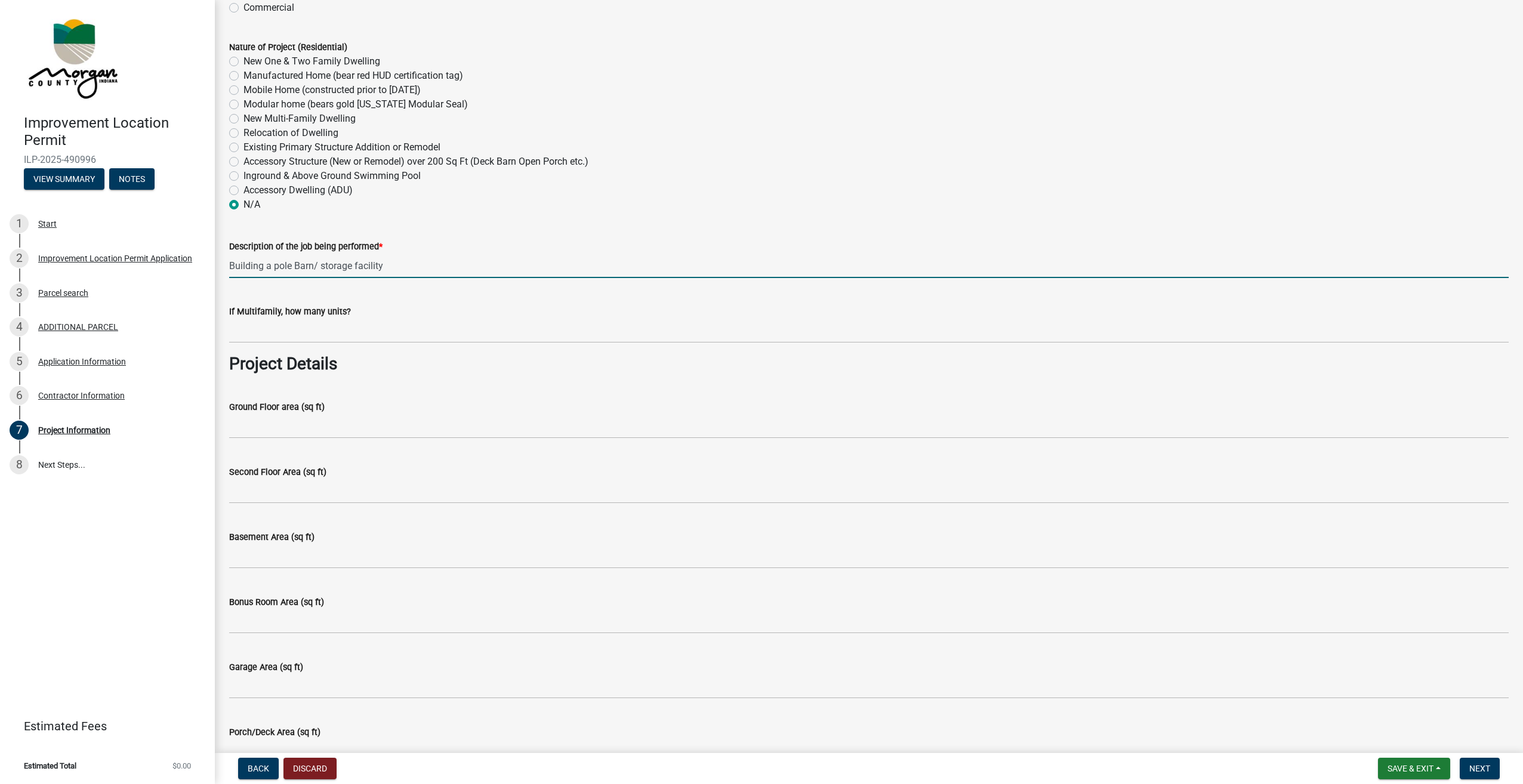
type input "Building a pole Barn/ storage facility"
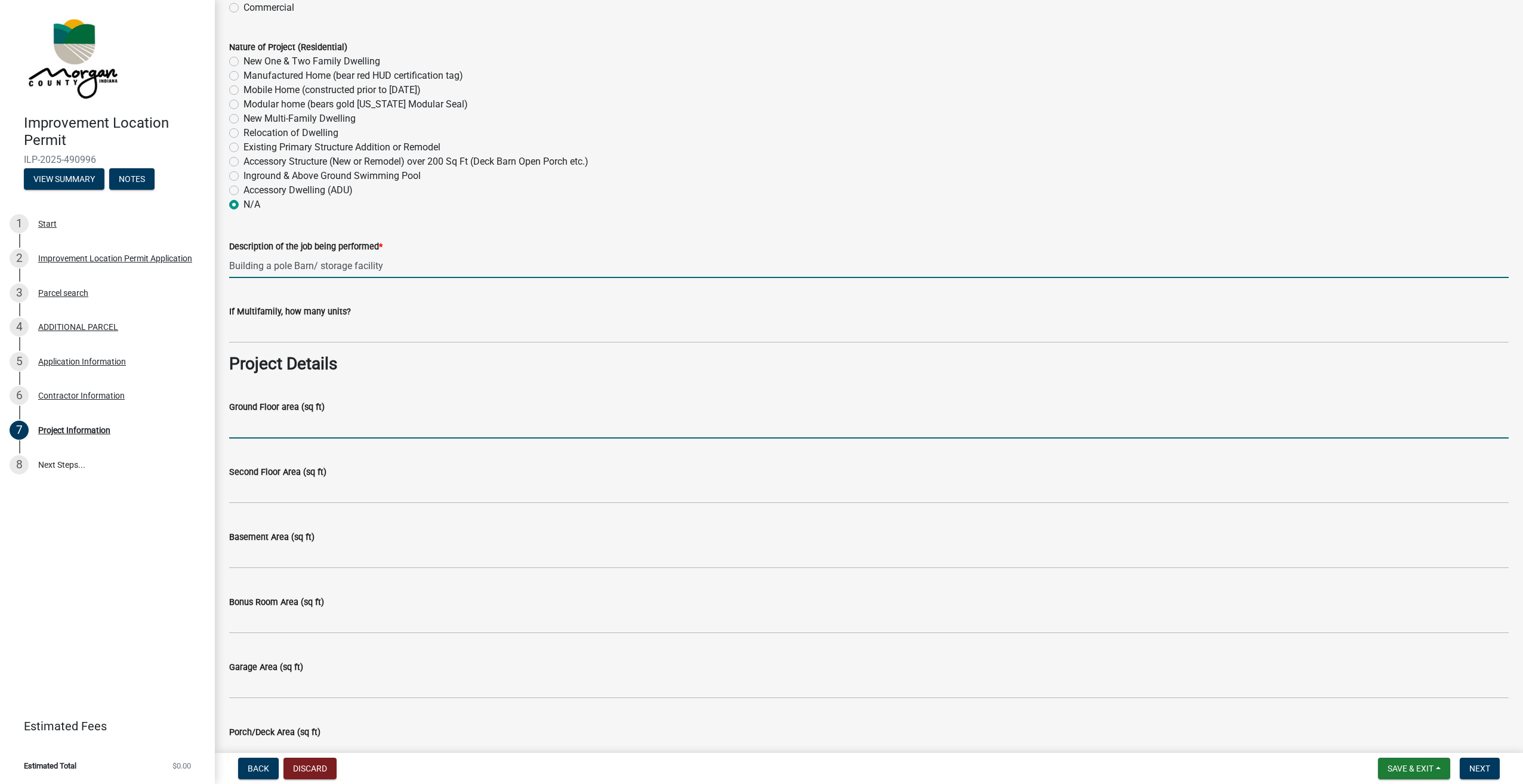
click at [308, 426] on input "Ground Floor area (sq ft)" at bounding box center [869, 426] width 1279 height 24
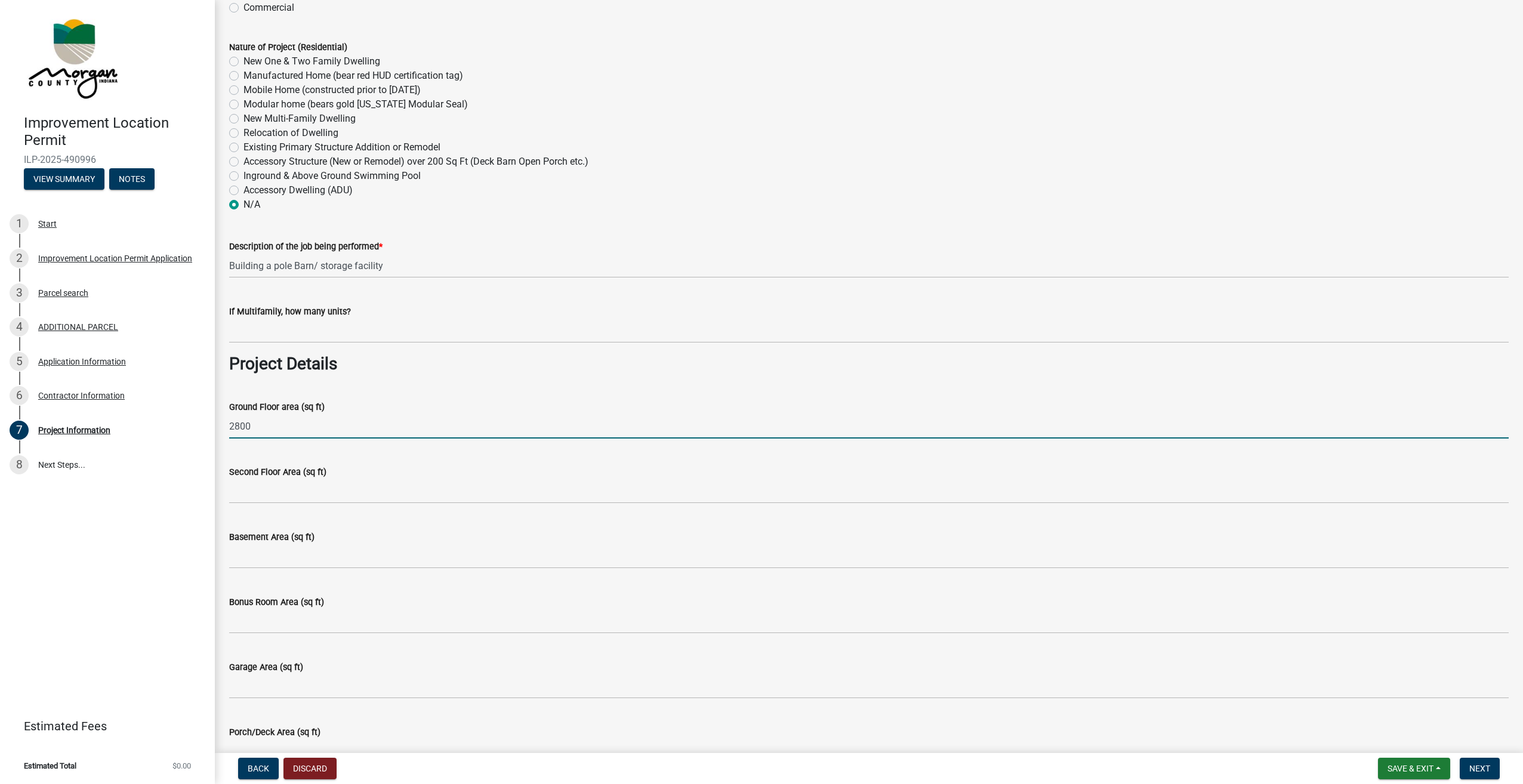
type input "2800"
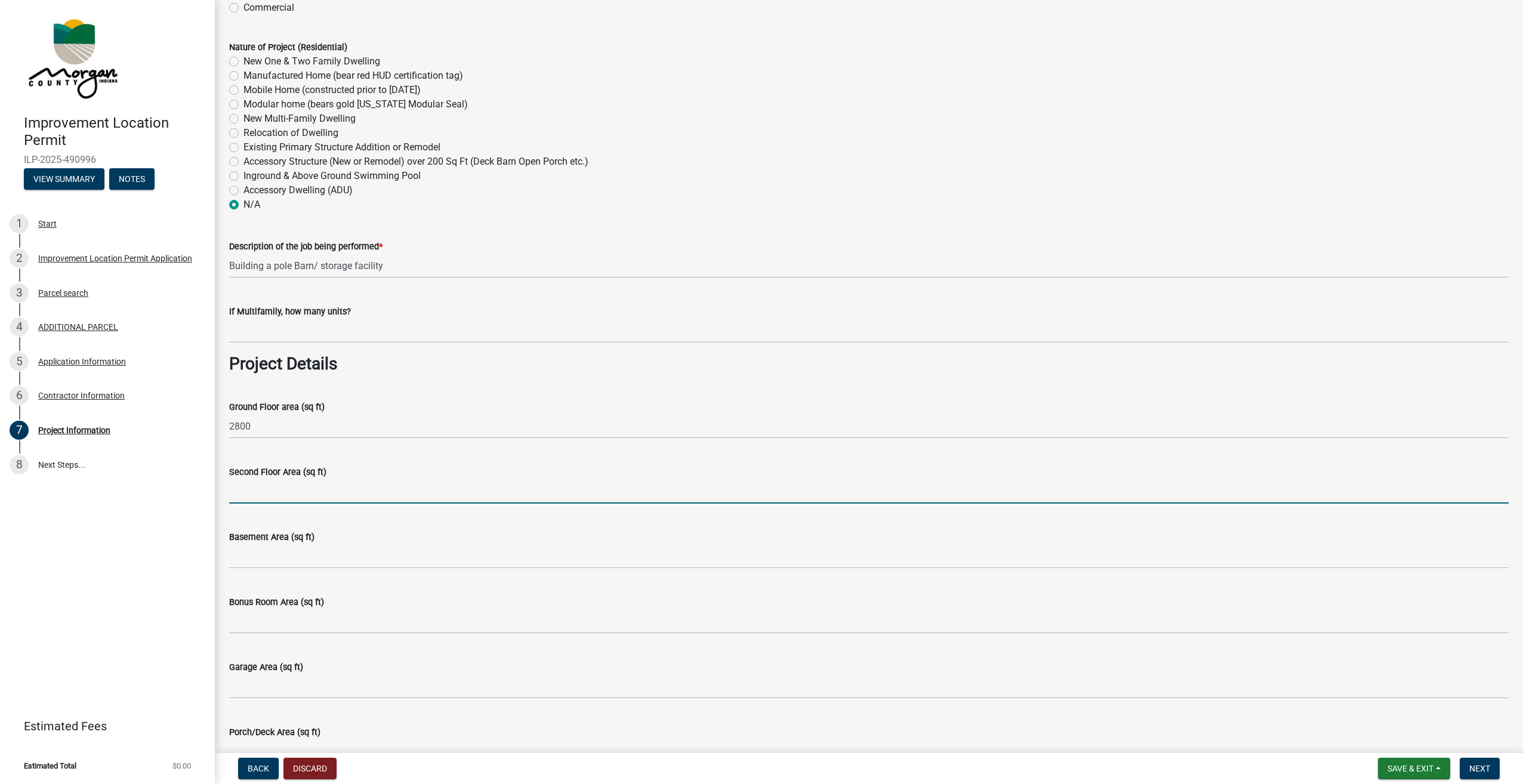
click at [292, 498] on input "Second Floor Area (sq ft)" at bounding box center [869, 491] width 1279 height 24
type input "0"
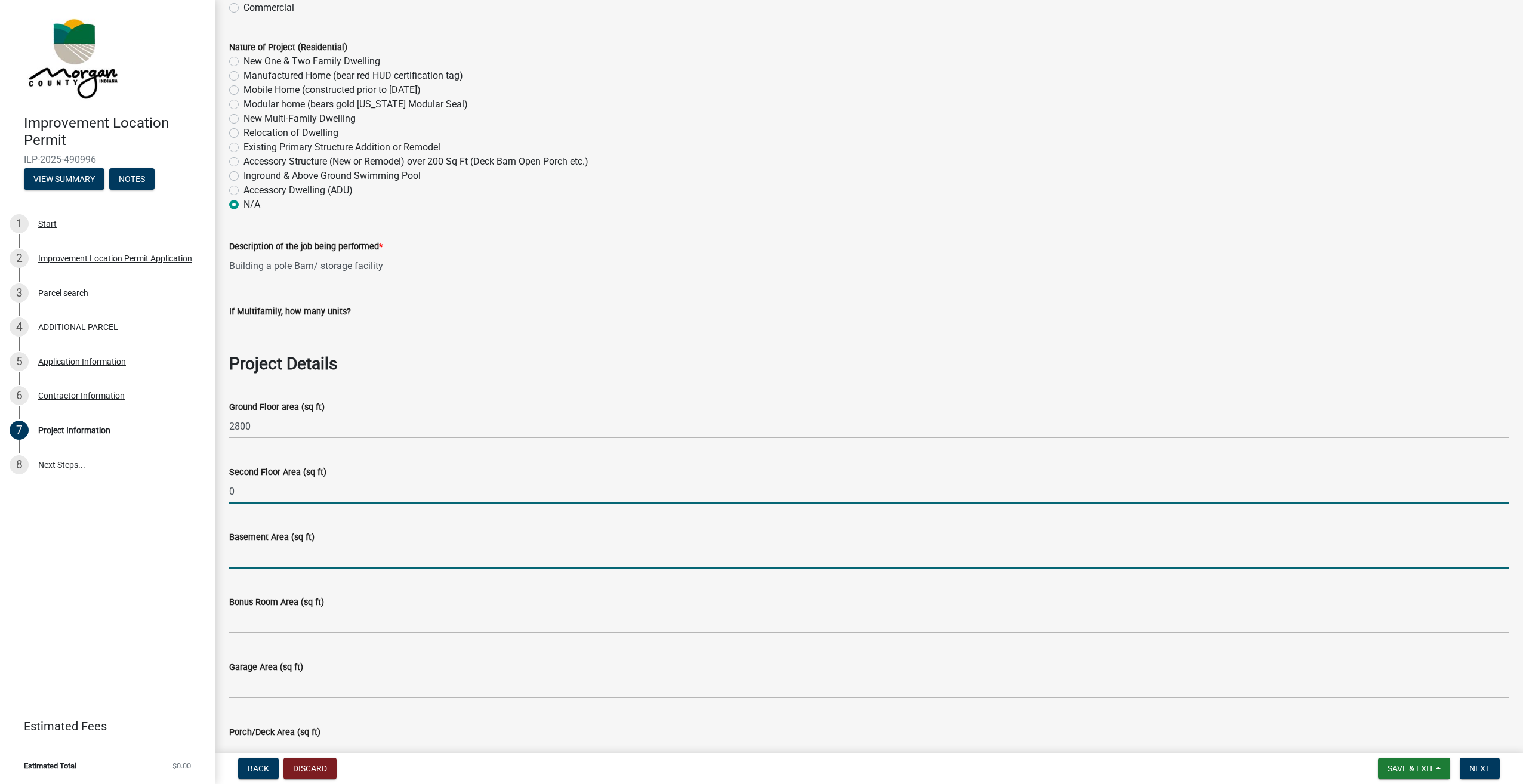
click at [272, 563] on input "Basement Area (sq ft)" at bounding box center [869, 556] width 1279 height 24
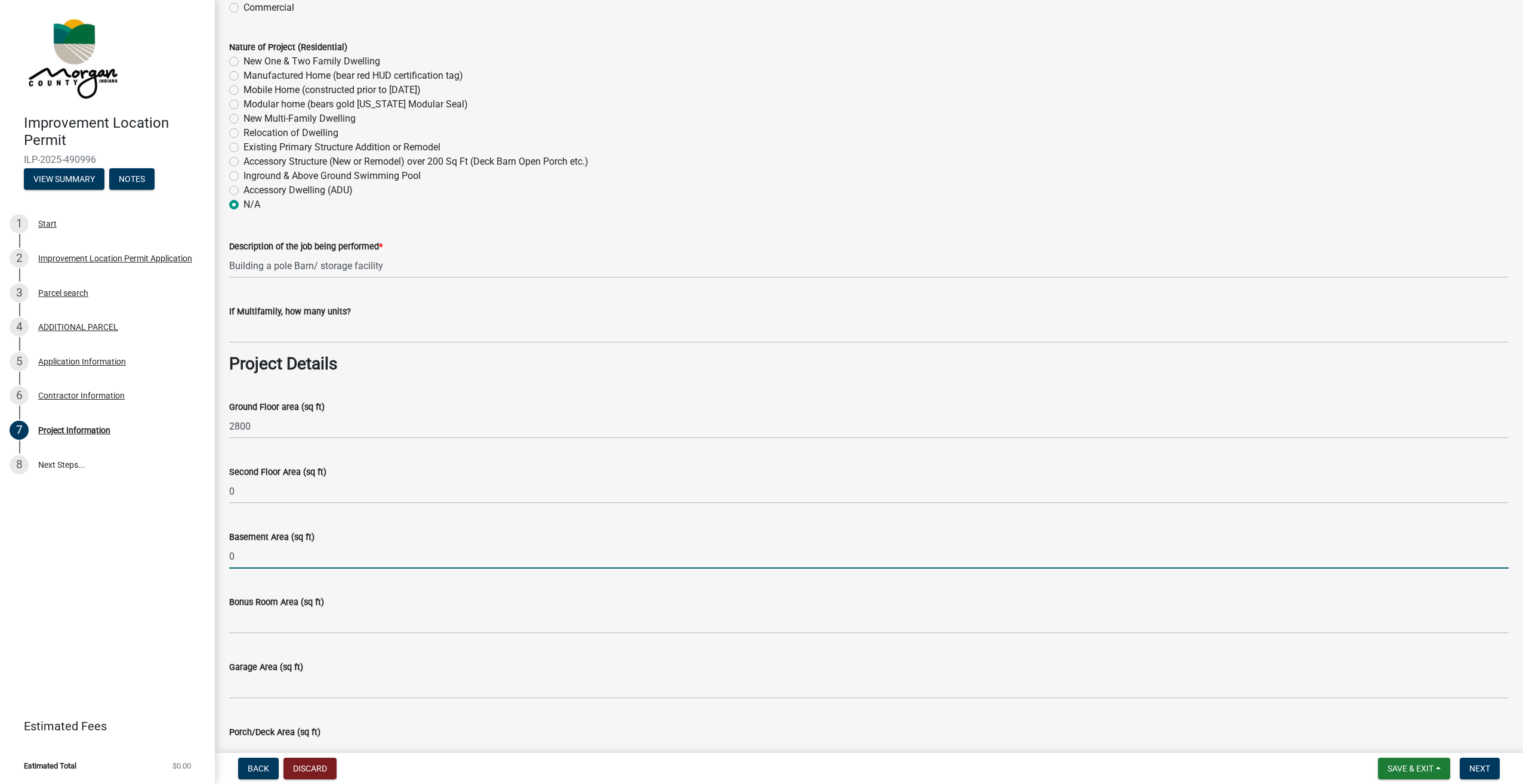
type input "0"
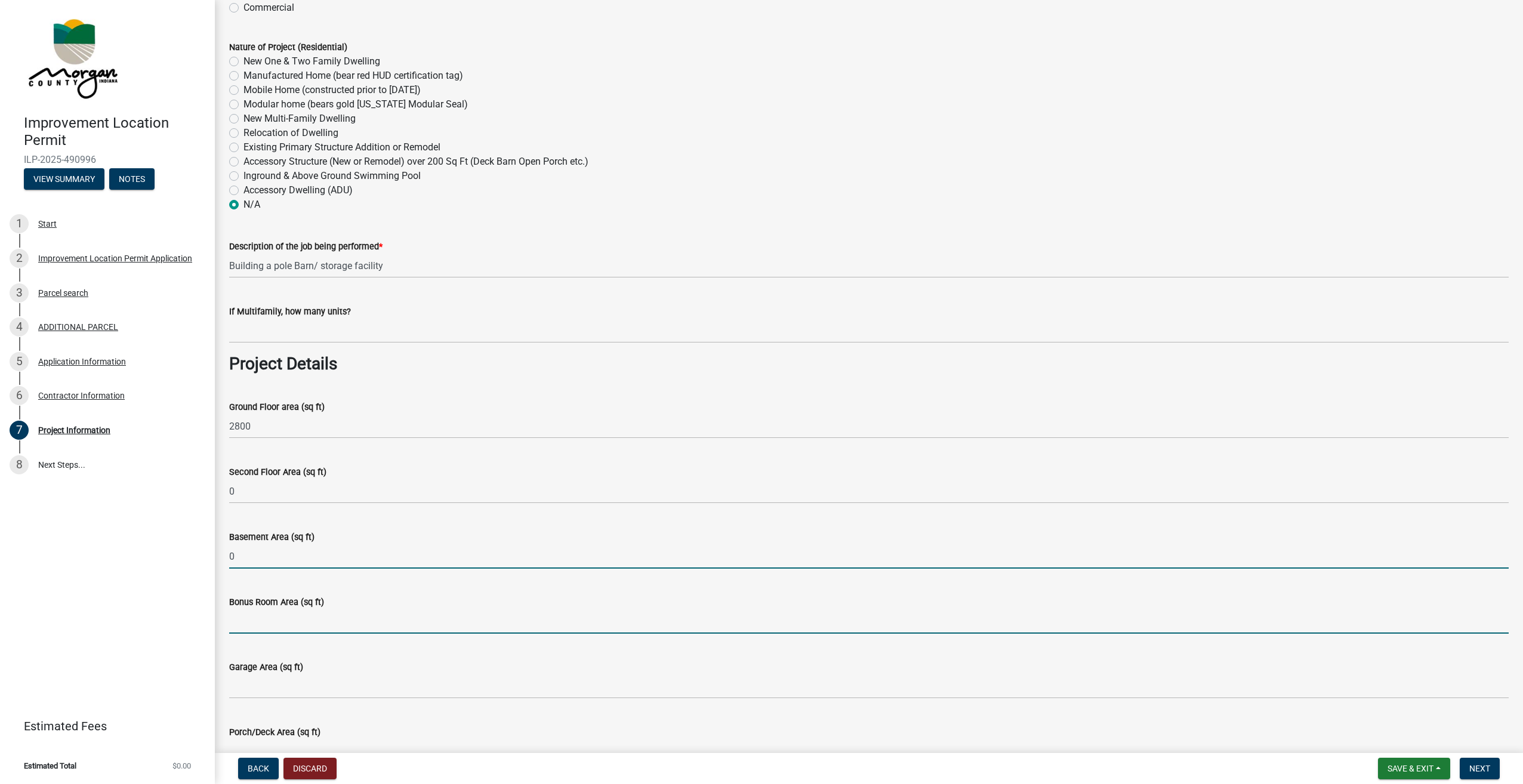
click at [289, 629] on input "Bonus Room Area (sq ft)" at bounding box center [869, 621] width 1279 height 24
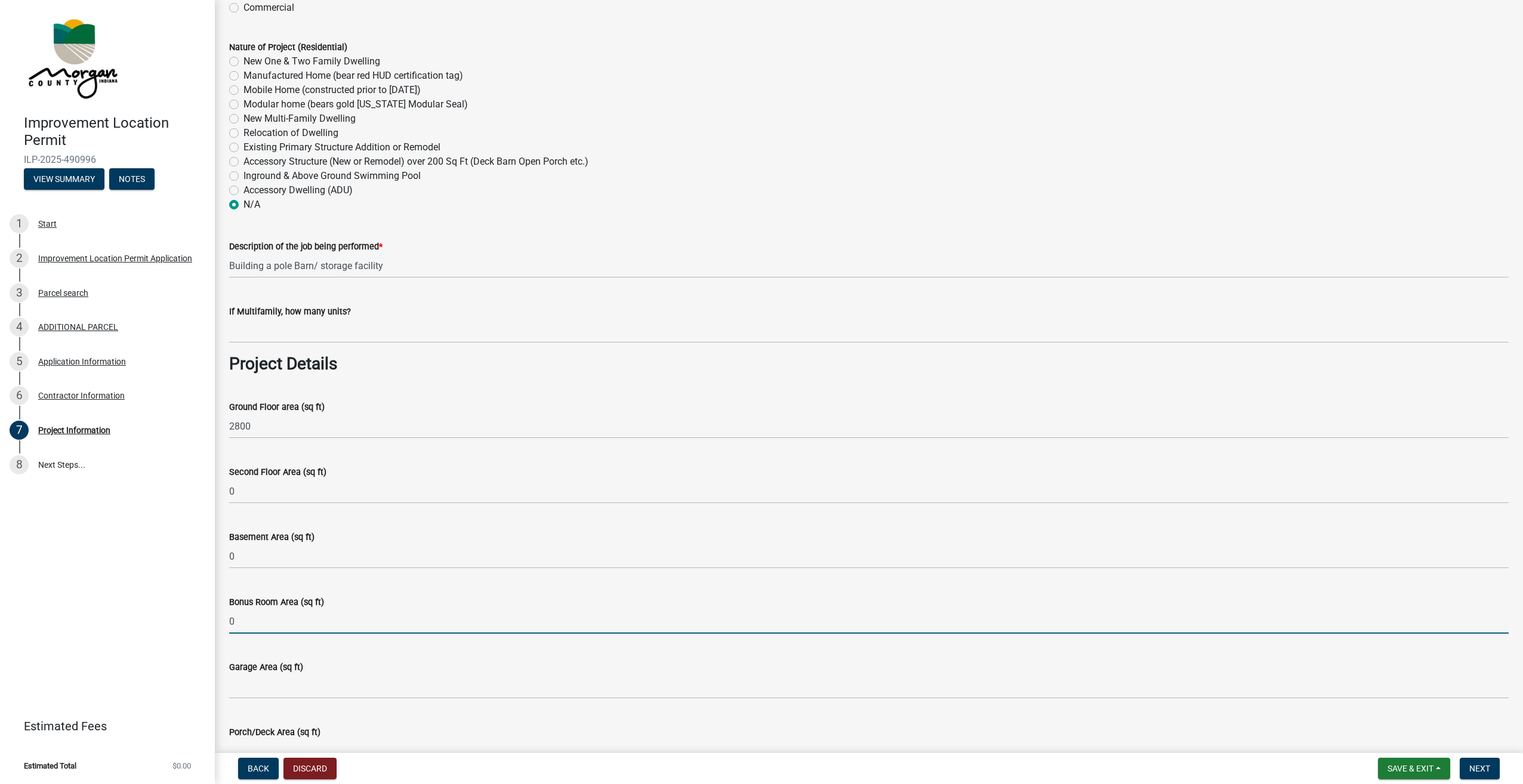
type input "0"
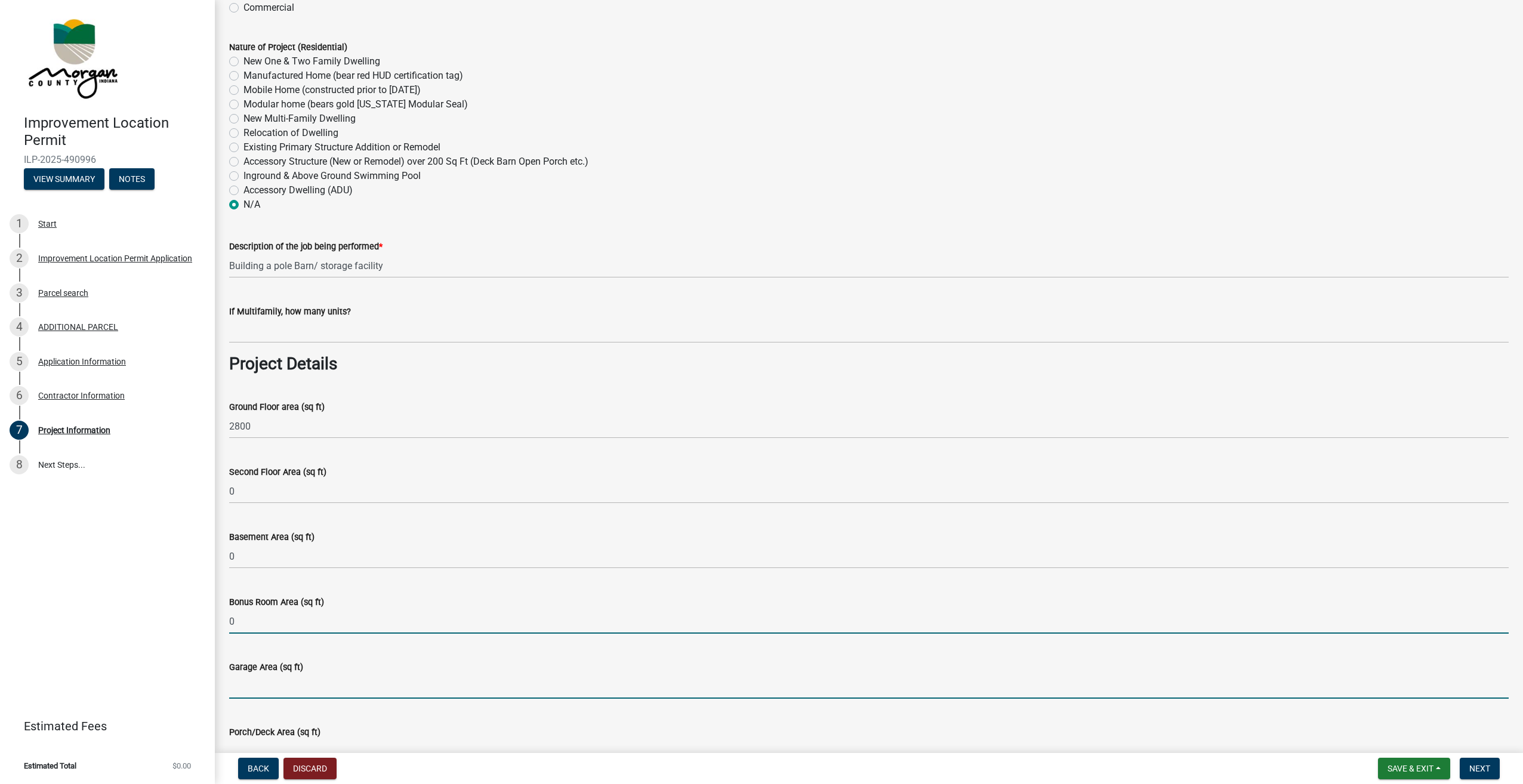
click at [289, 689] on input "Garage Area (sq ft)" at bounding box center [869, 686] width 1279 height 24
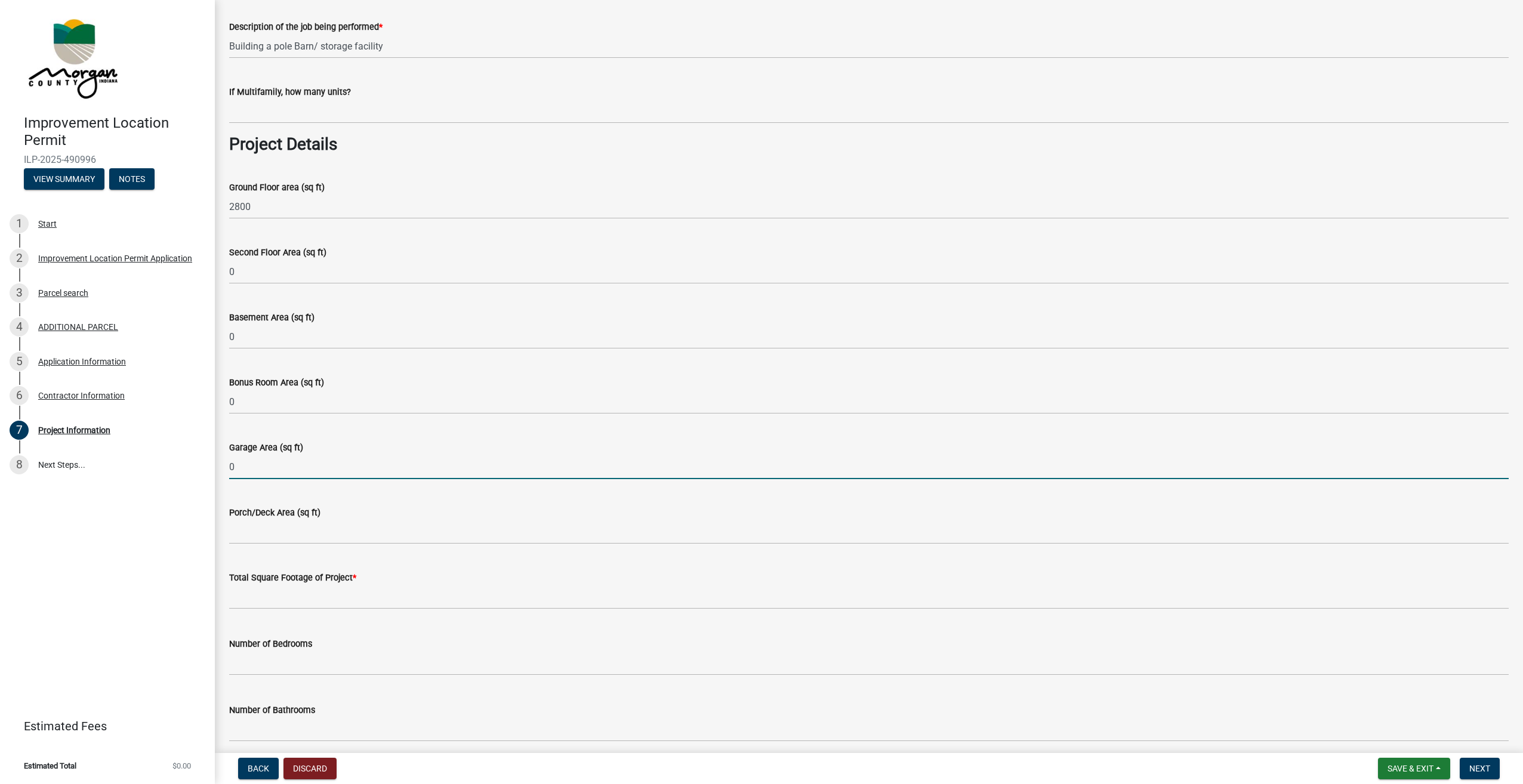
scroll to position [418, 0]
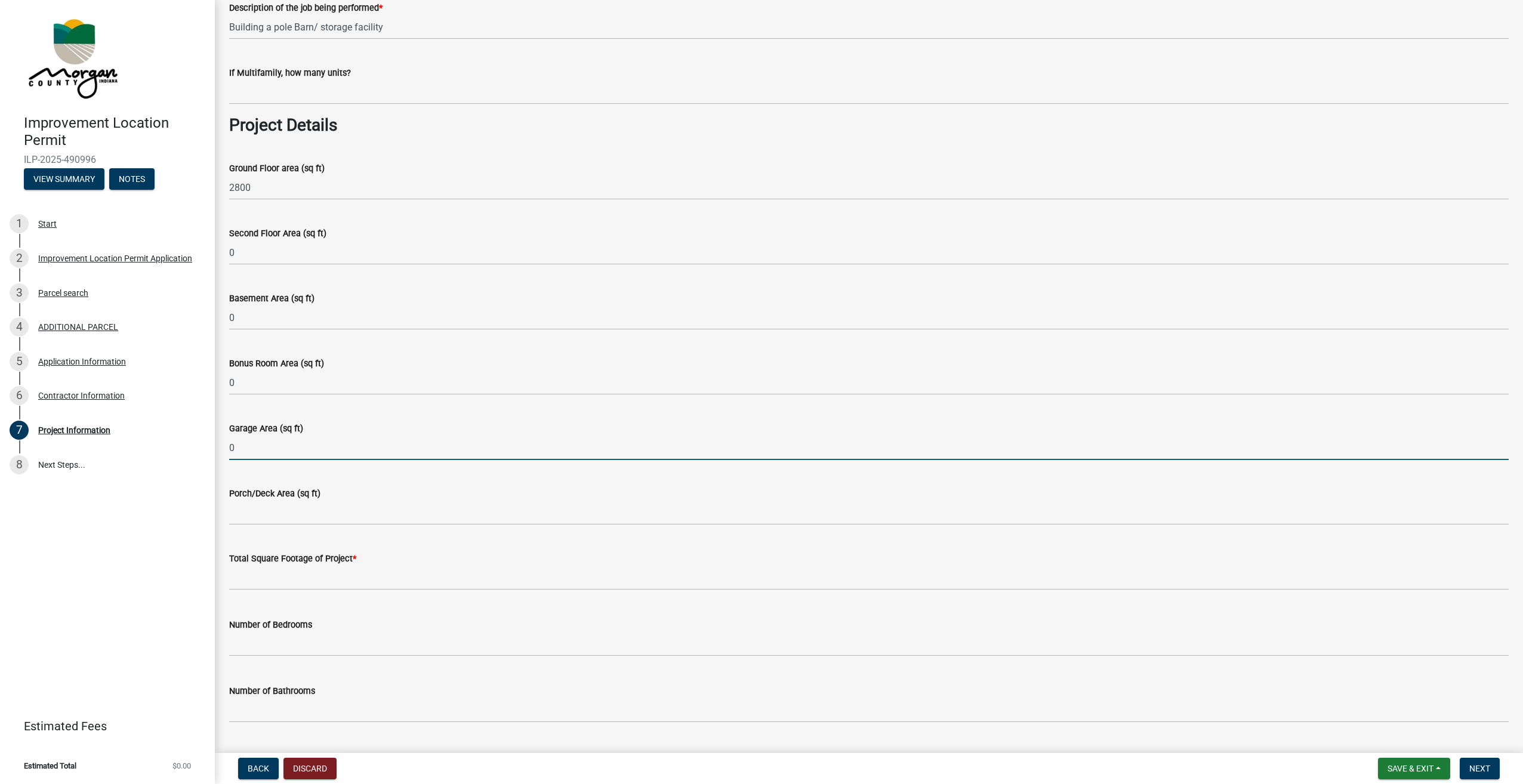
type input "0"
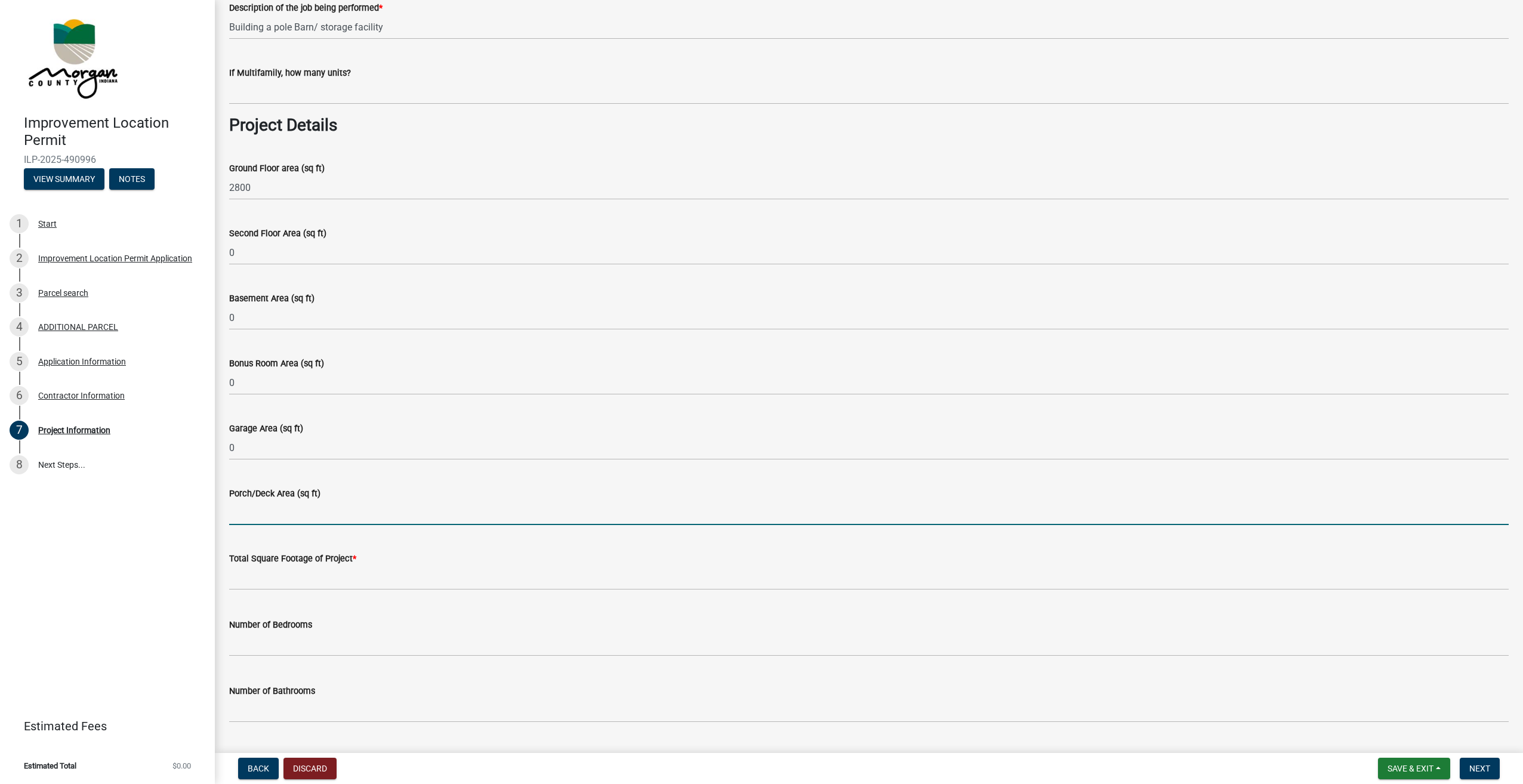
click at [282, 515] on input "Porch/Deck Area (sq ft)" at bounding box center [869, 512] width 1279 height 24
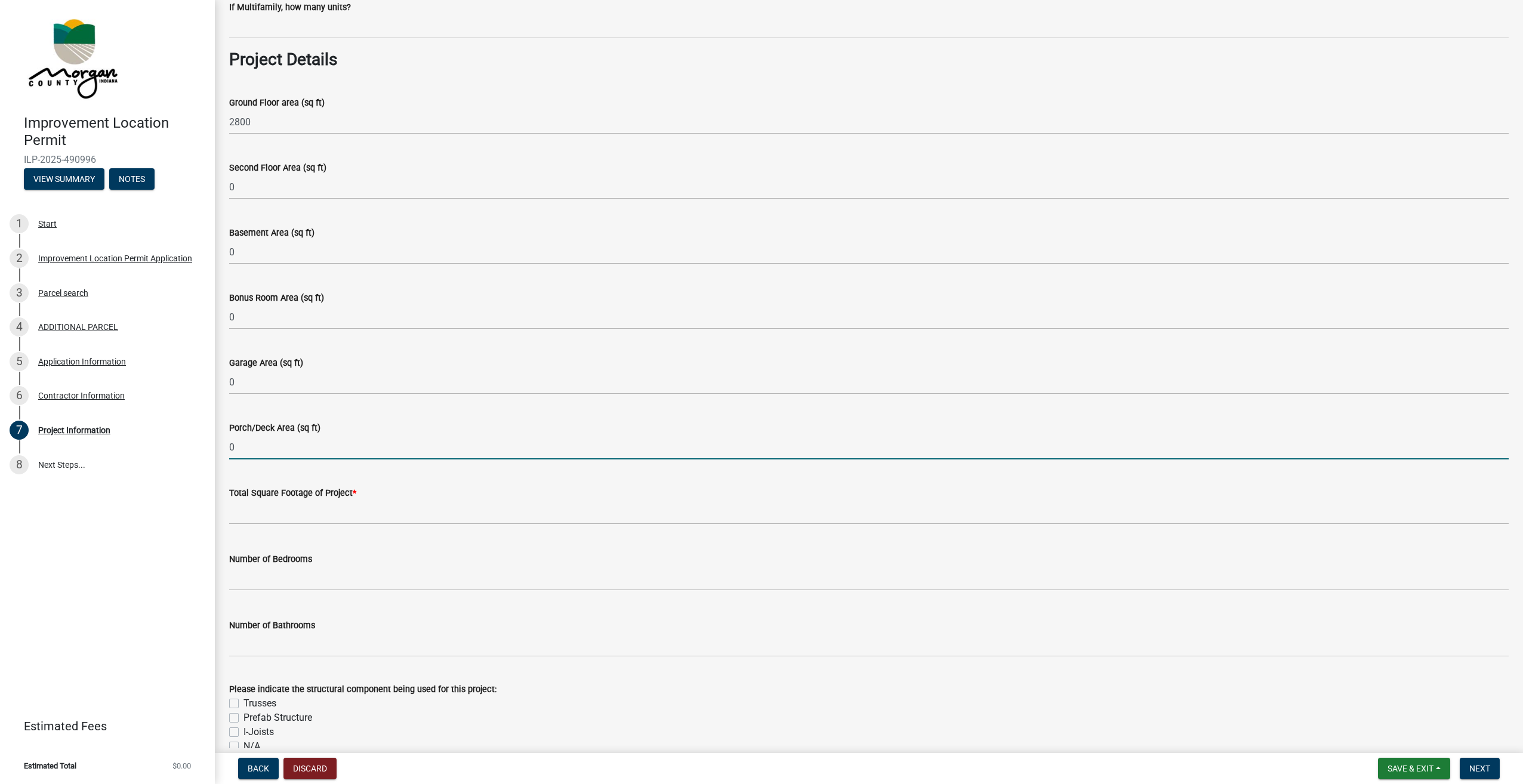
scroll to position [537, 0]
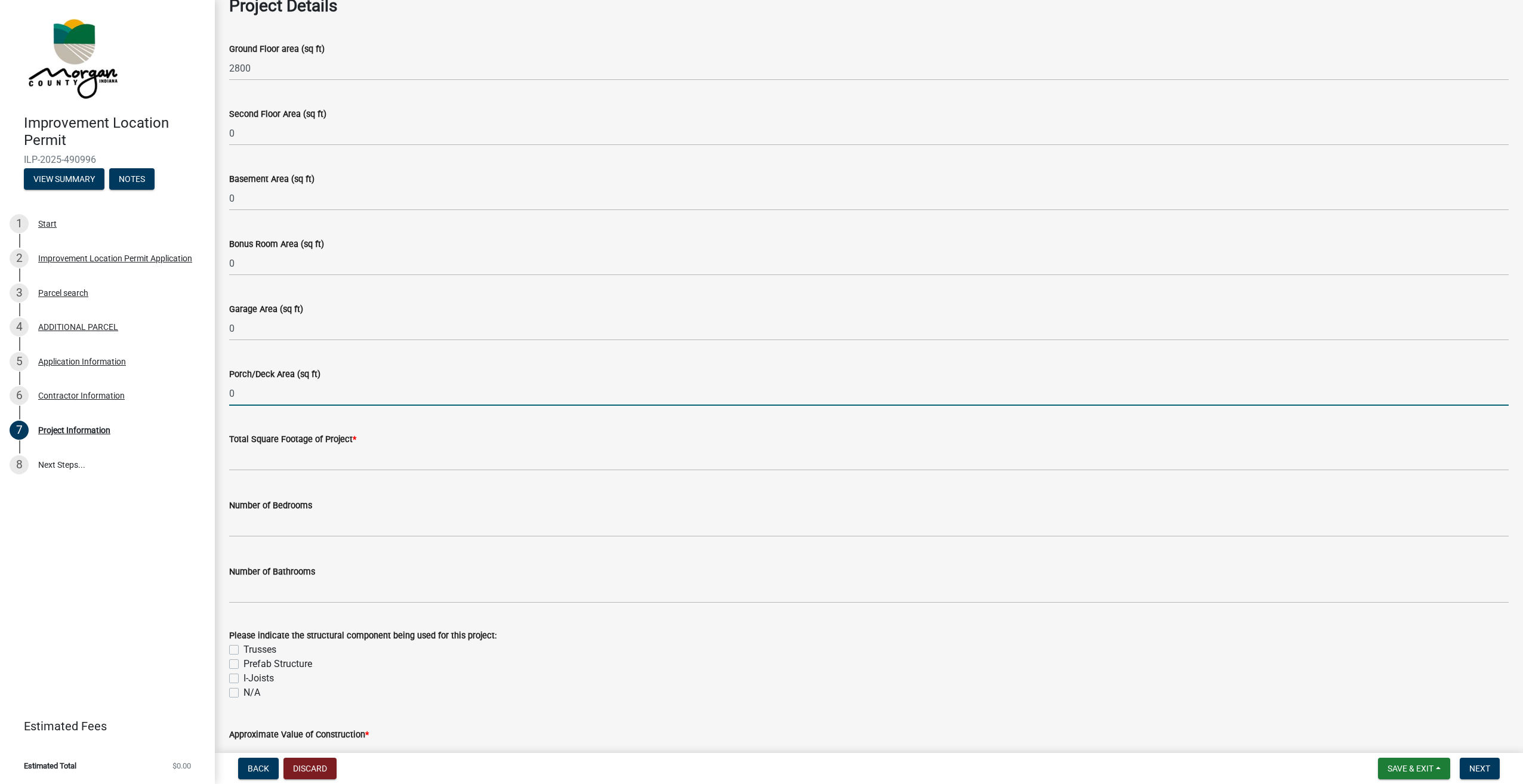
type input "0"
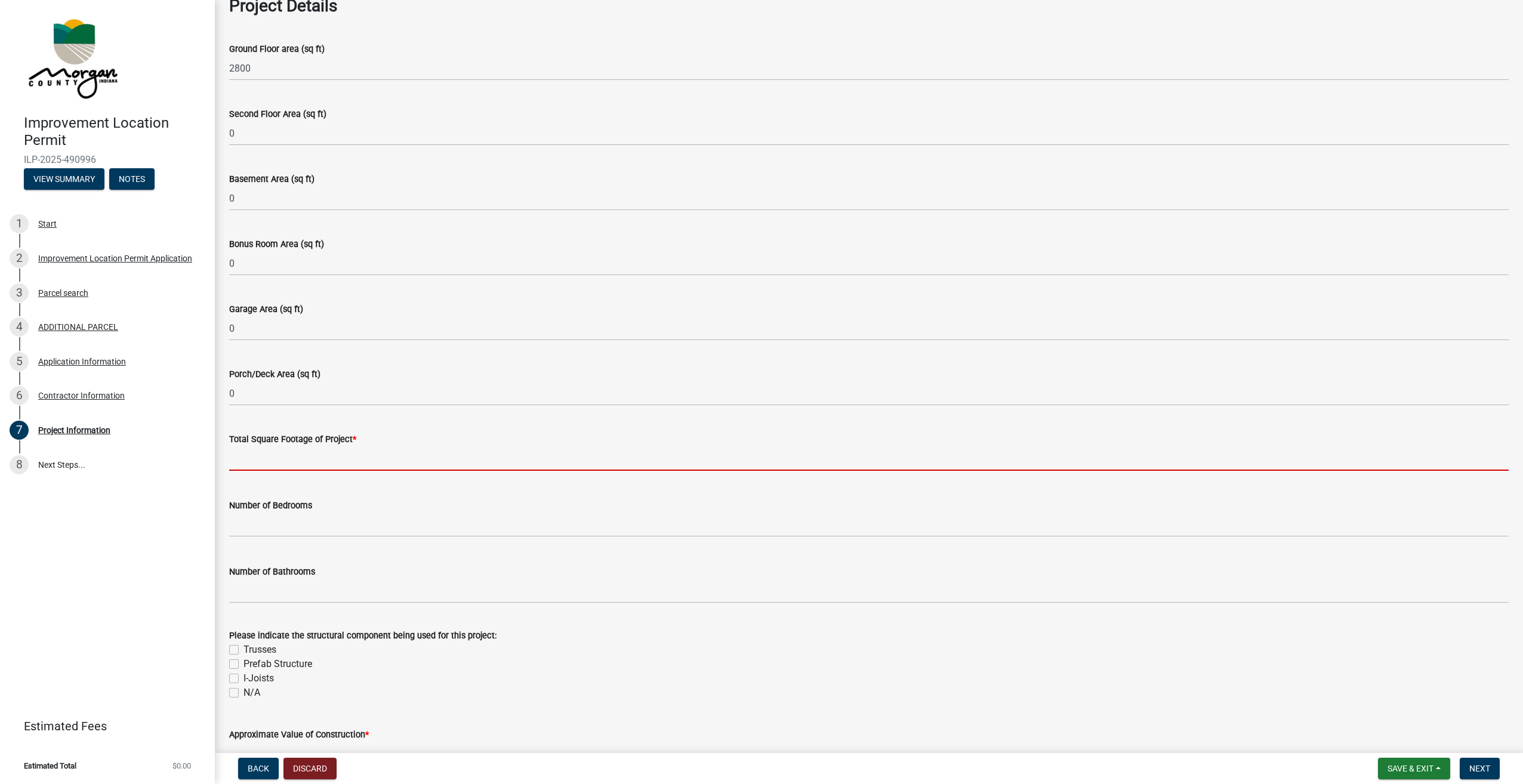
click at [291, 459] on input "text" at bounding box center [869, 459] width 1279 height 24
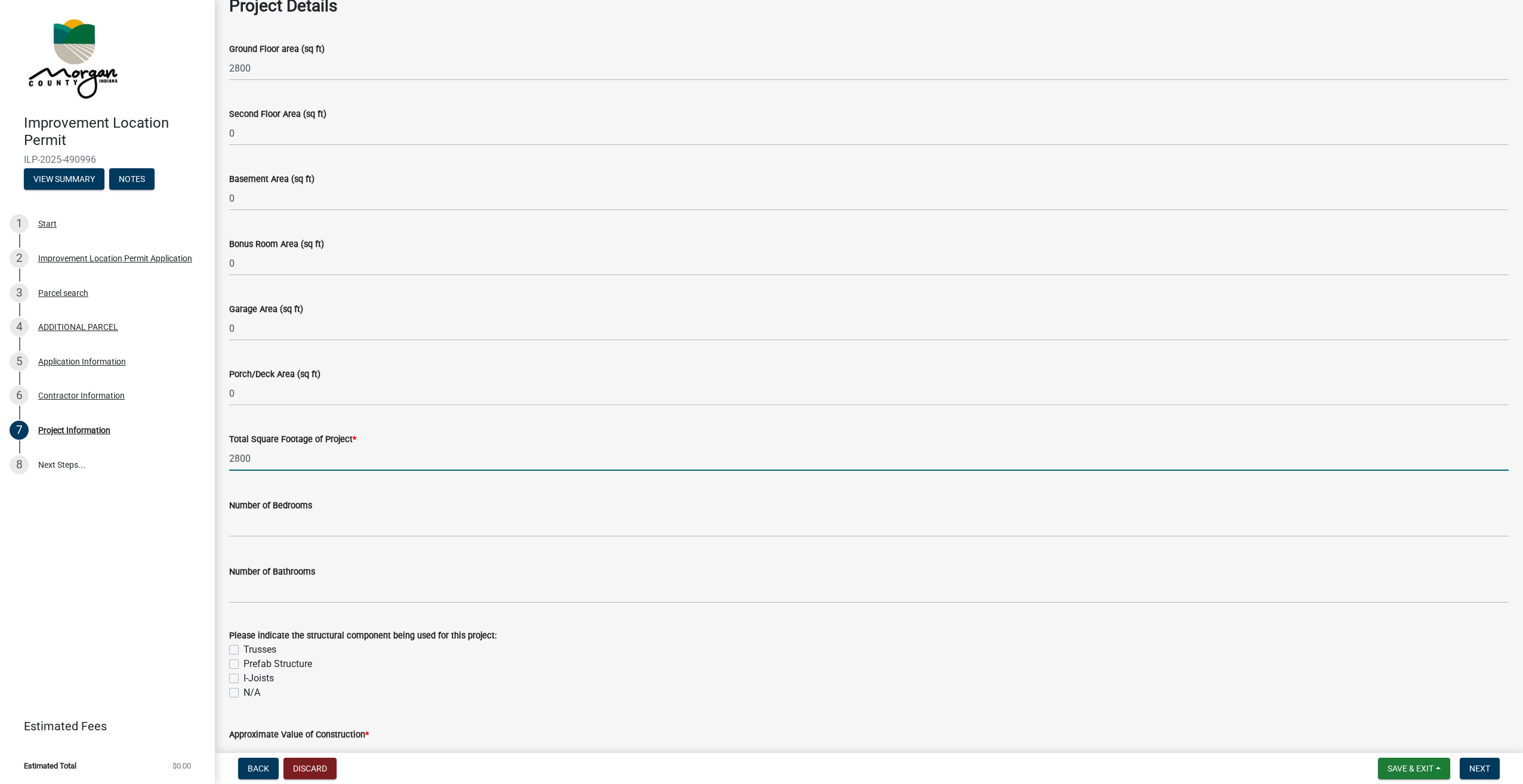
type input "2800"
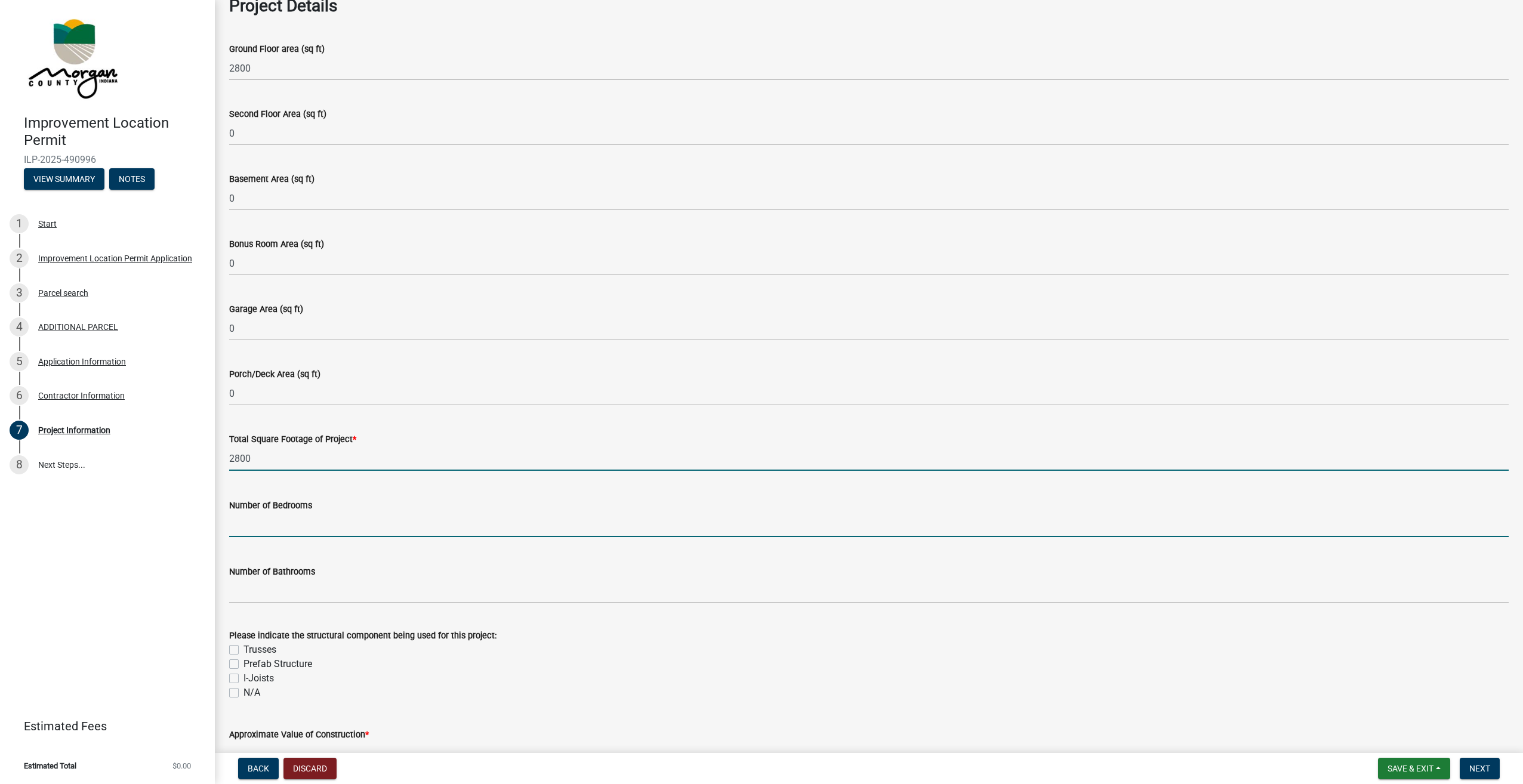
click at [289, 526] on input "text" at bounding box center [869, 524] width 1279 height 24
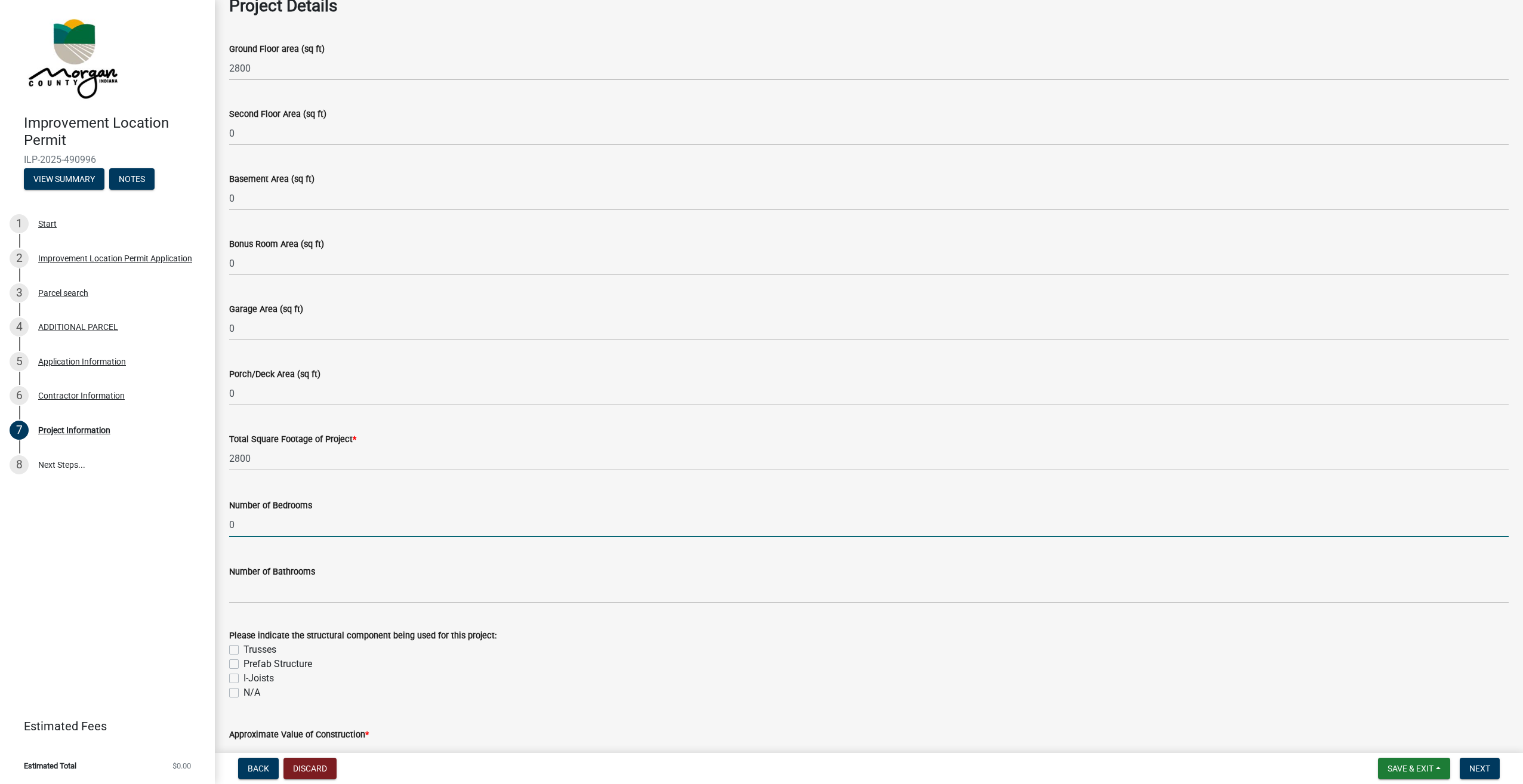
type input "0"
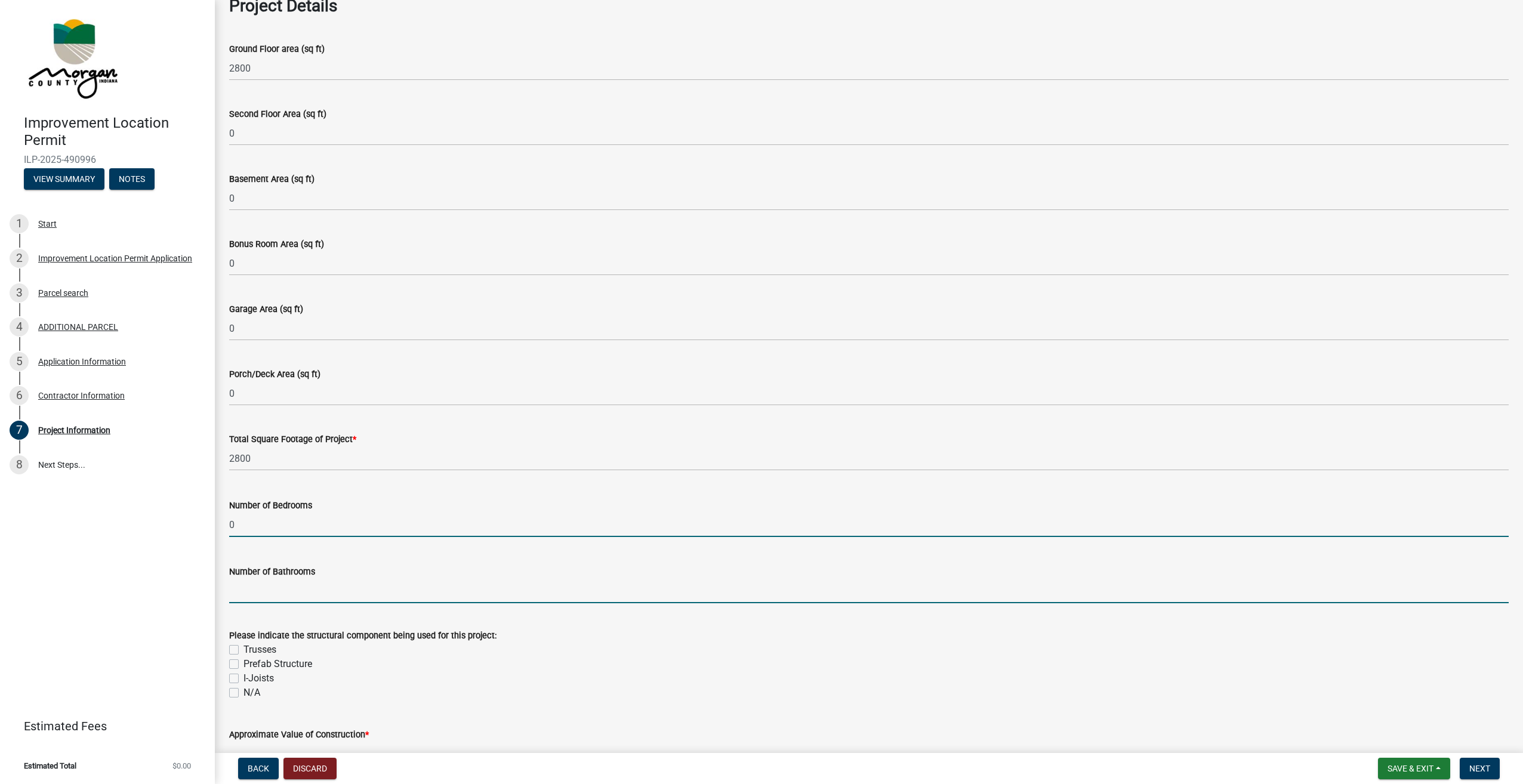
click at [283, 589] on input "text" at bounding box center [869, 590] width 1279 height 24
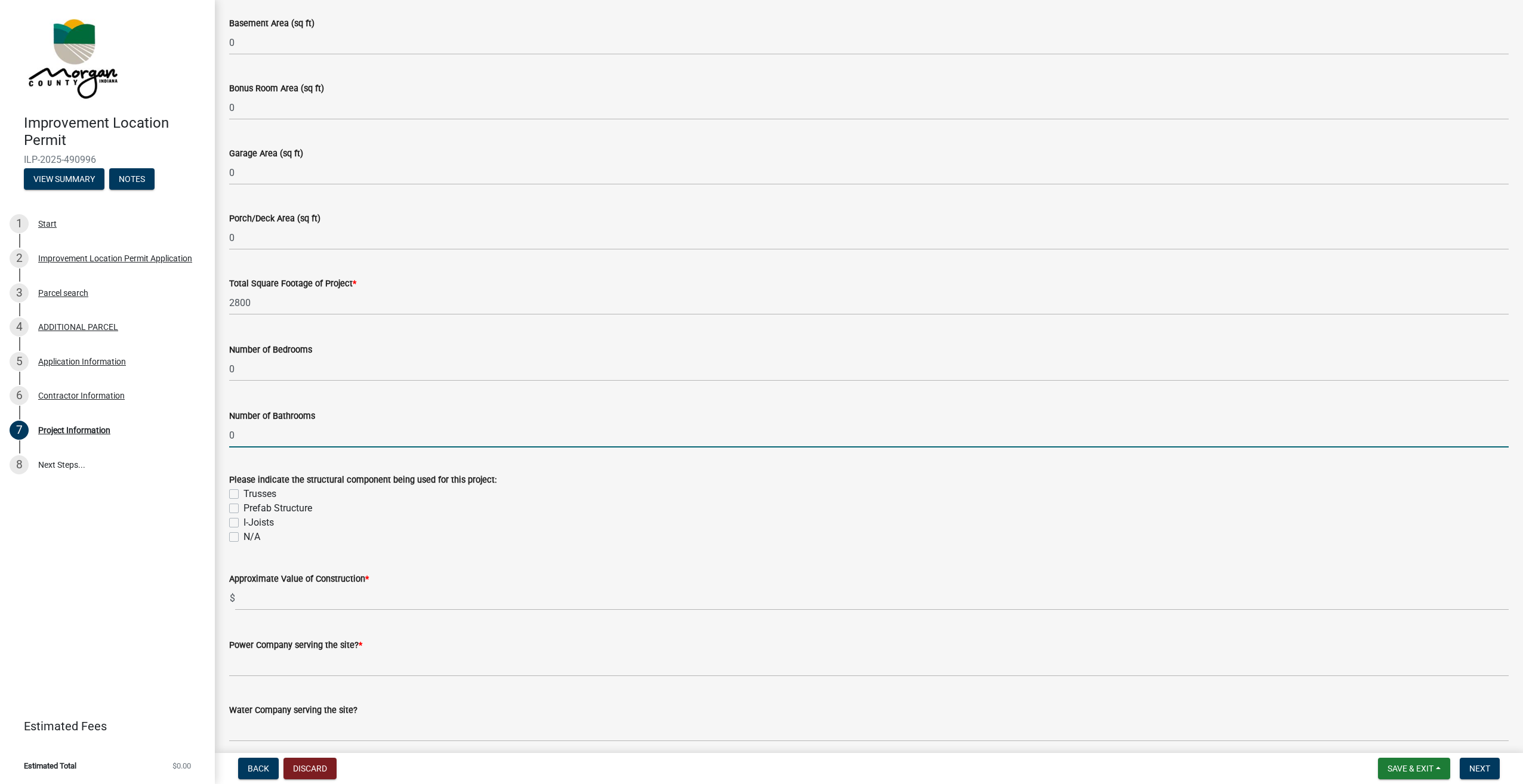
scroll to position [716, 0]
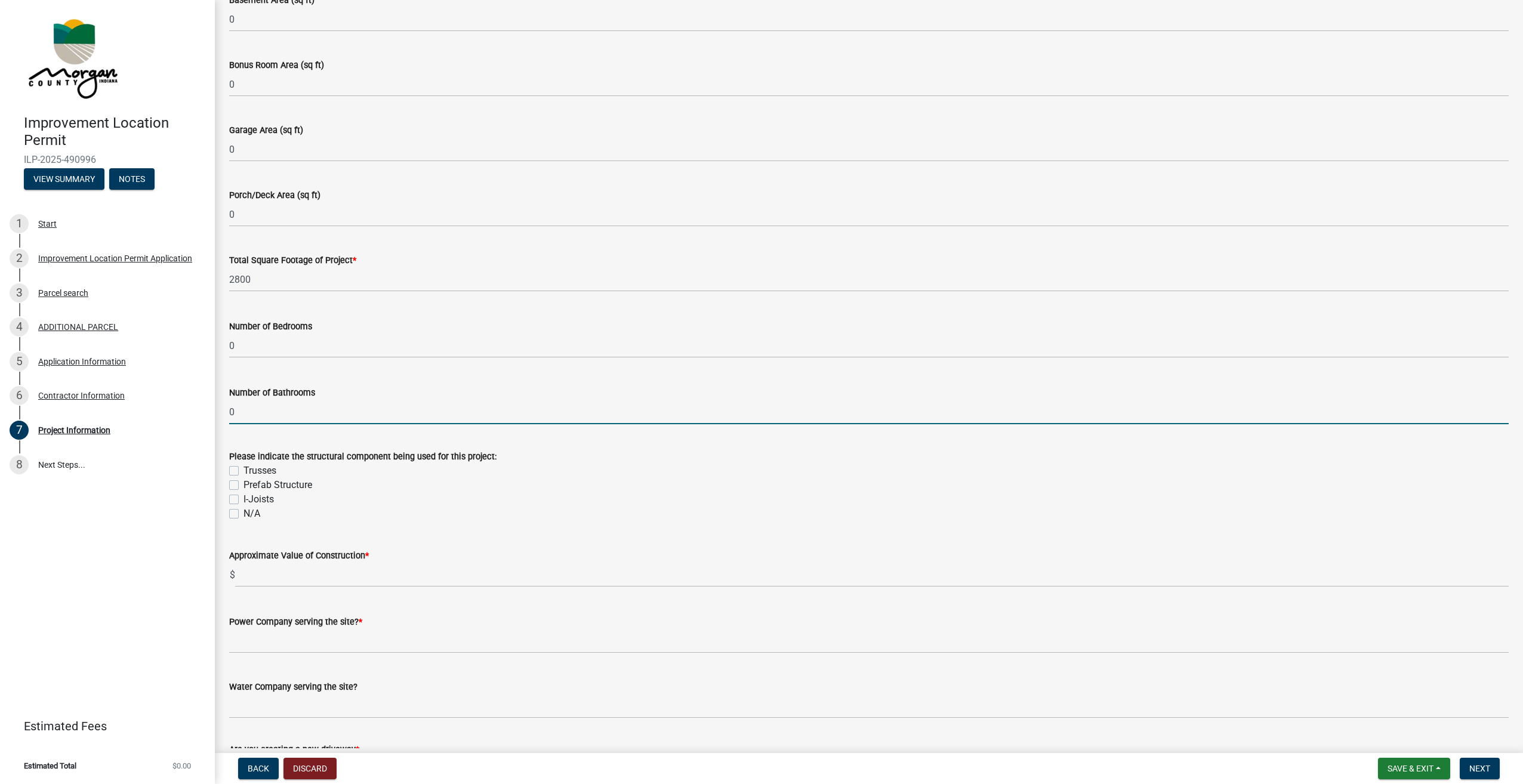
type input "0"
click at [244, 514] on label "N/A" at bounding box center [252, 513] width 17 height 14
click at [244, 514] on input "N/A" at bounding box center [248, 510] width 8 height 8
checkbox input "true"
checkbox input "false"
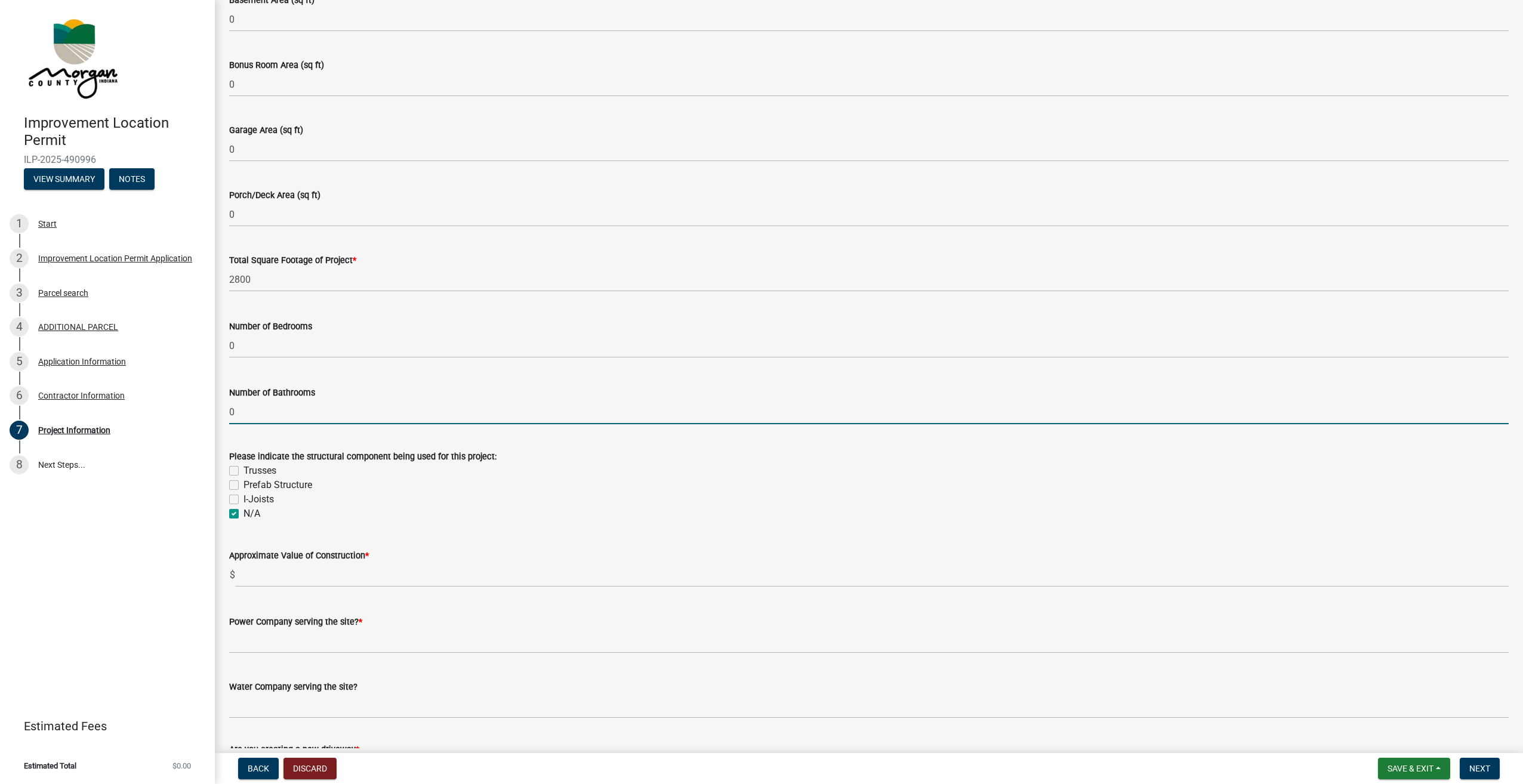
checkbox input "false"
checkbox input "true"
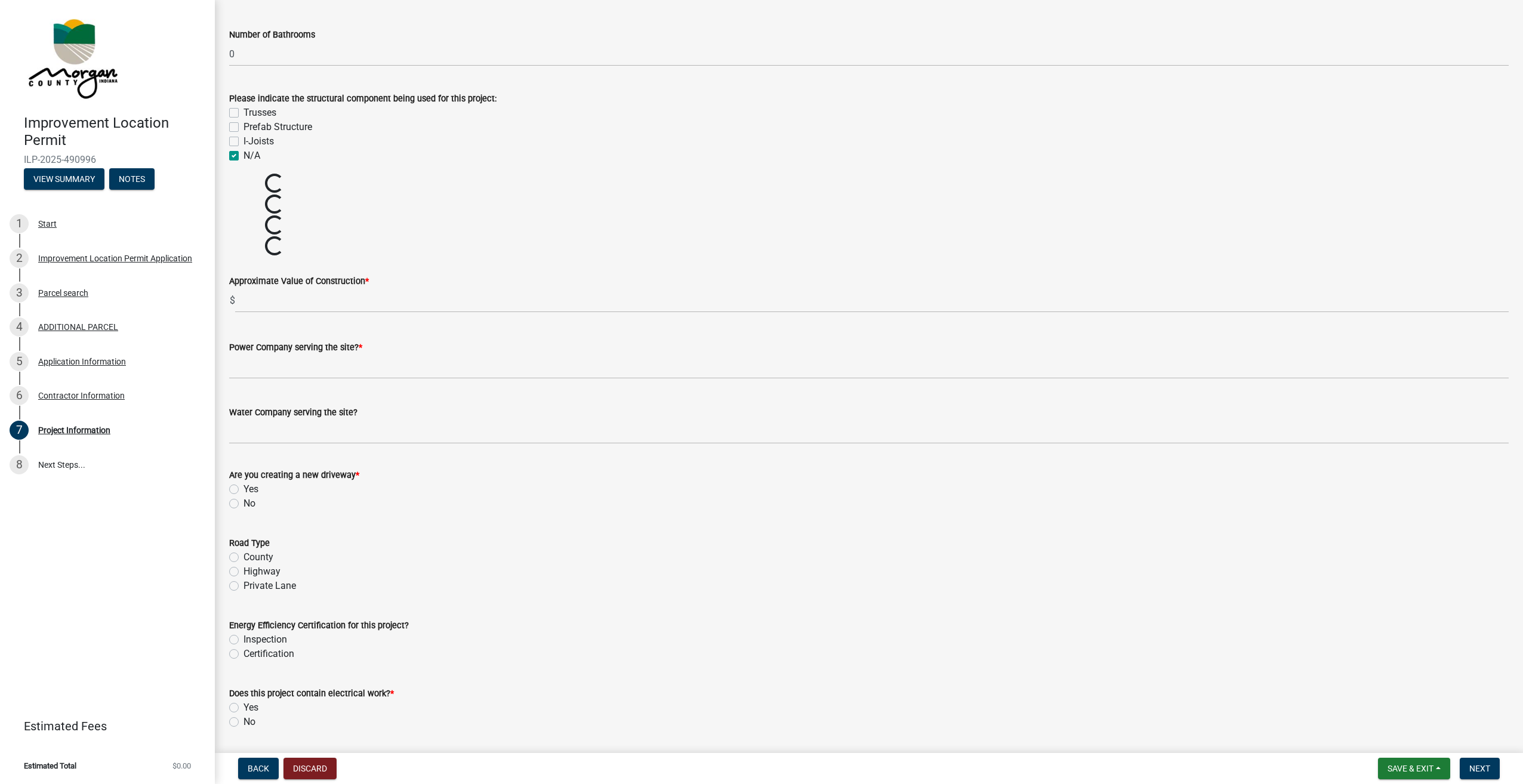
scroll to position [775, 0]
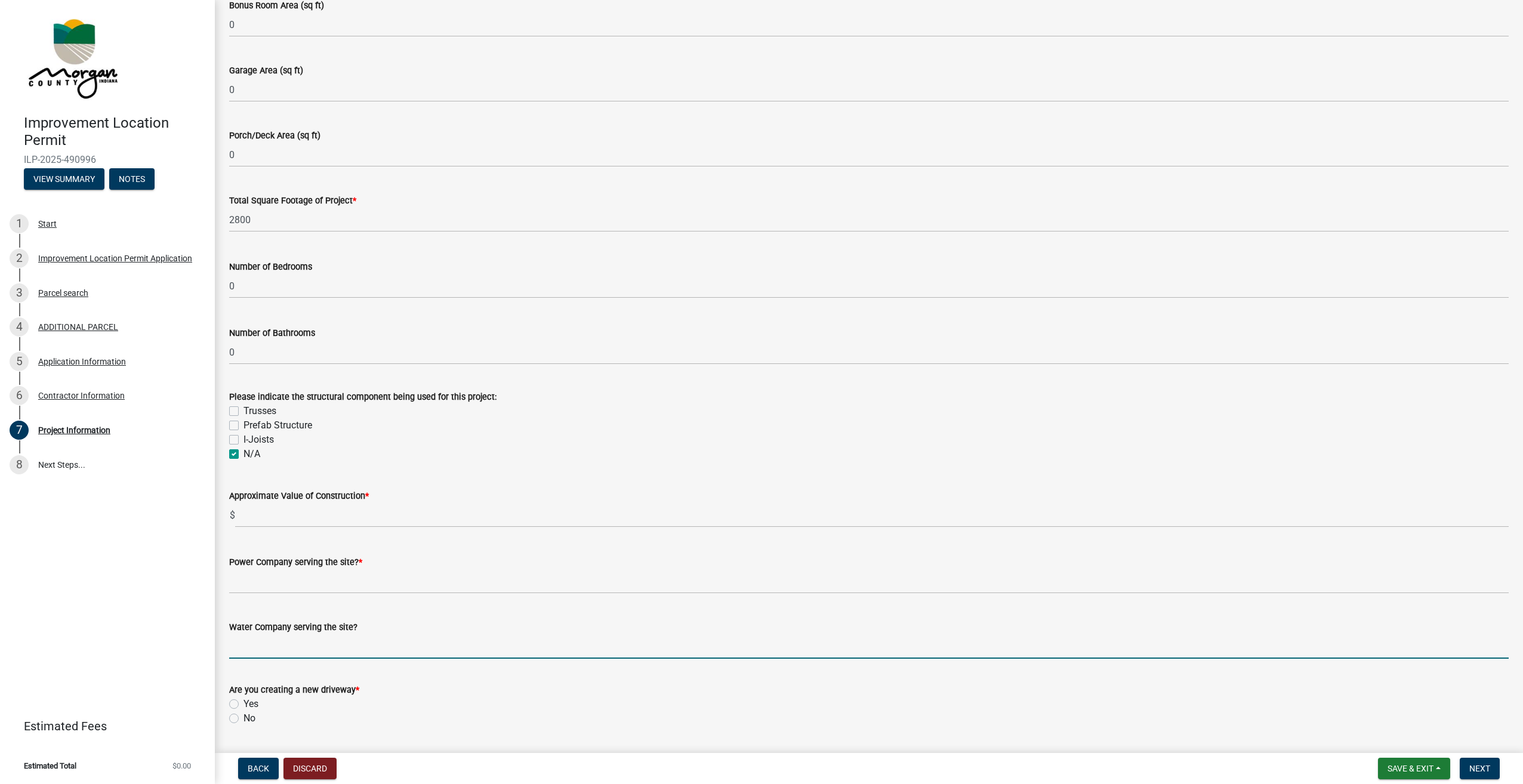
click at [390, 650] on input "Water Company serving the site?" at bounding box center [869, 646] width 1279 height 24
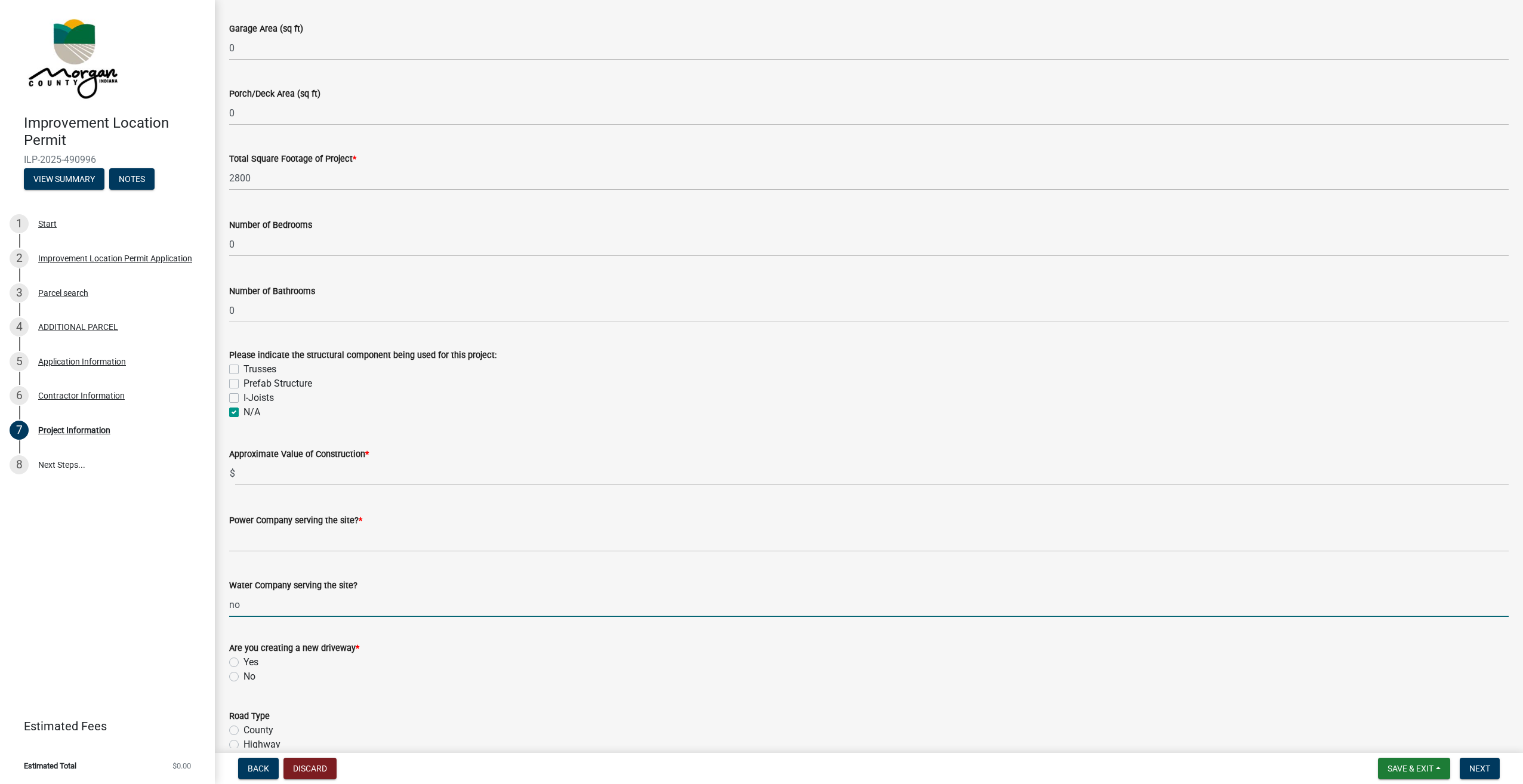
scroll to position [835, 0]
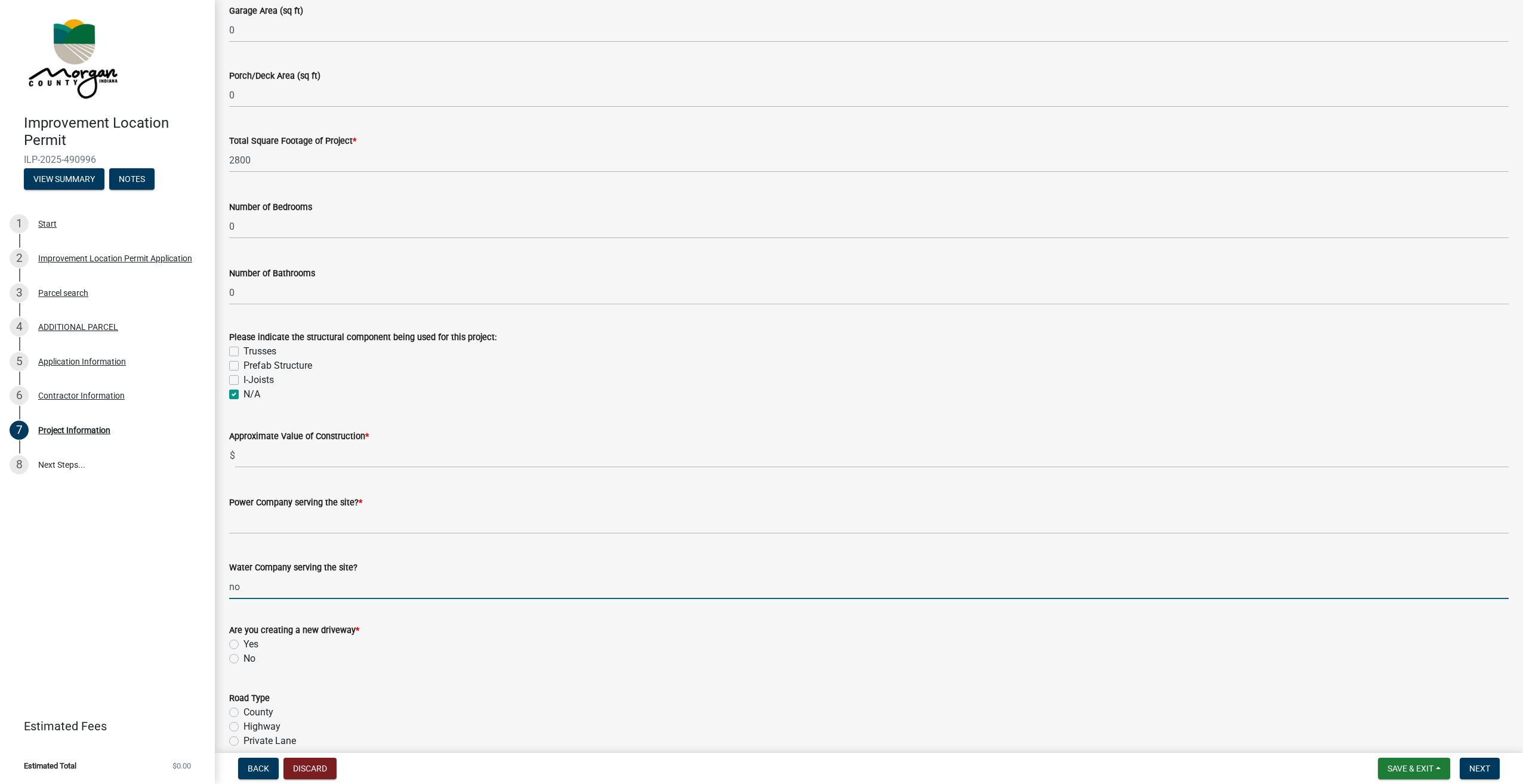
type input "no"
click at [244, 662] on label "No" at bounding box center [250, 658] width 12 height 14
click at [244, 659] on input "No" at bounding box center [248, 656] width 8 height 8
radio input "true"
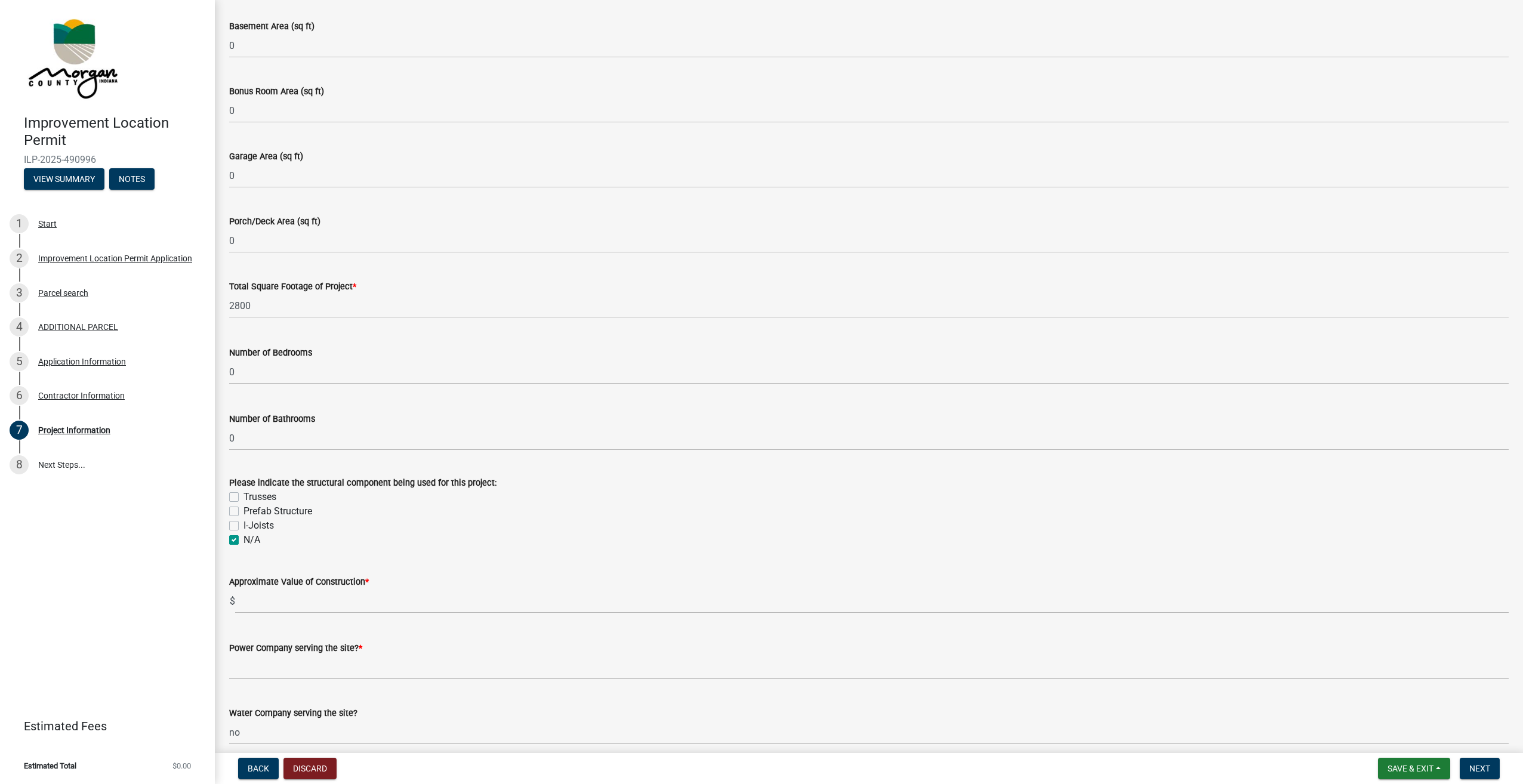
scroll to position [716, 0]
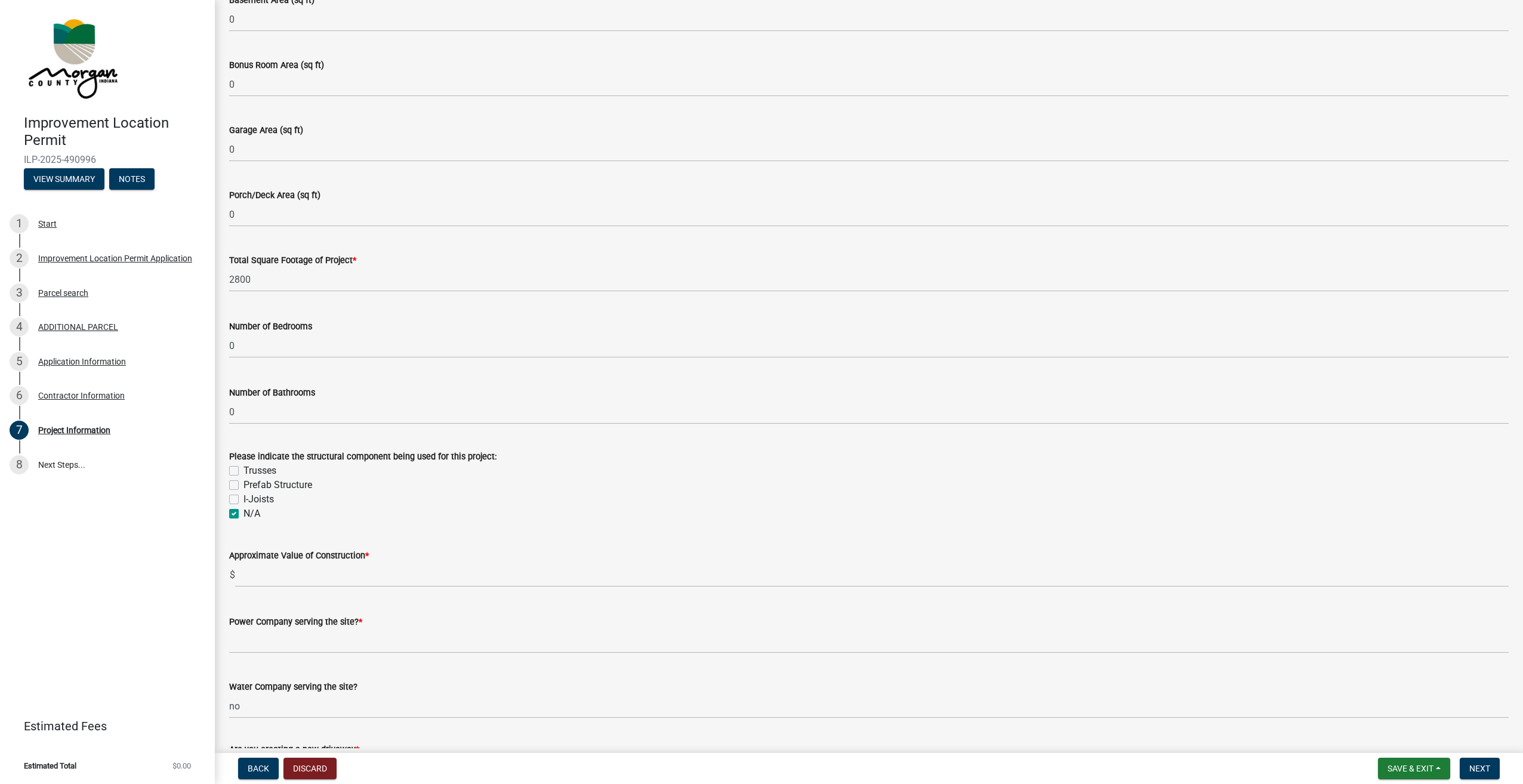
click at [244, 483] on label "Prefab Structure" at bounding box center [278, 485] width 69 height 14
click at [244, 483] on input "Prefab Structure" at bounding box center [248, 482] width 8 height 8
checkbox input "true"
checkbox input "false"
checkbox input "true"
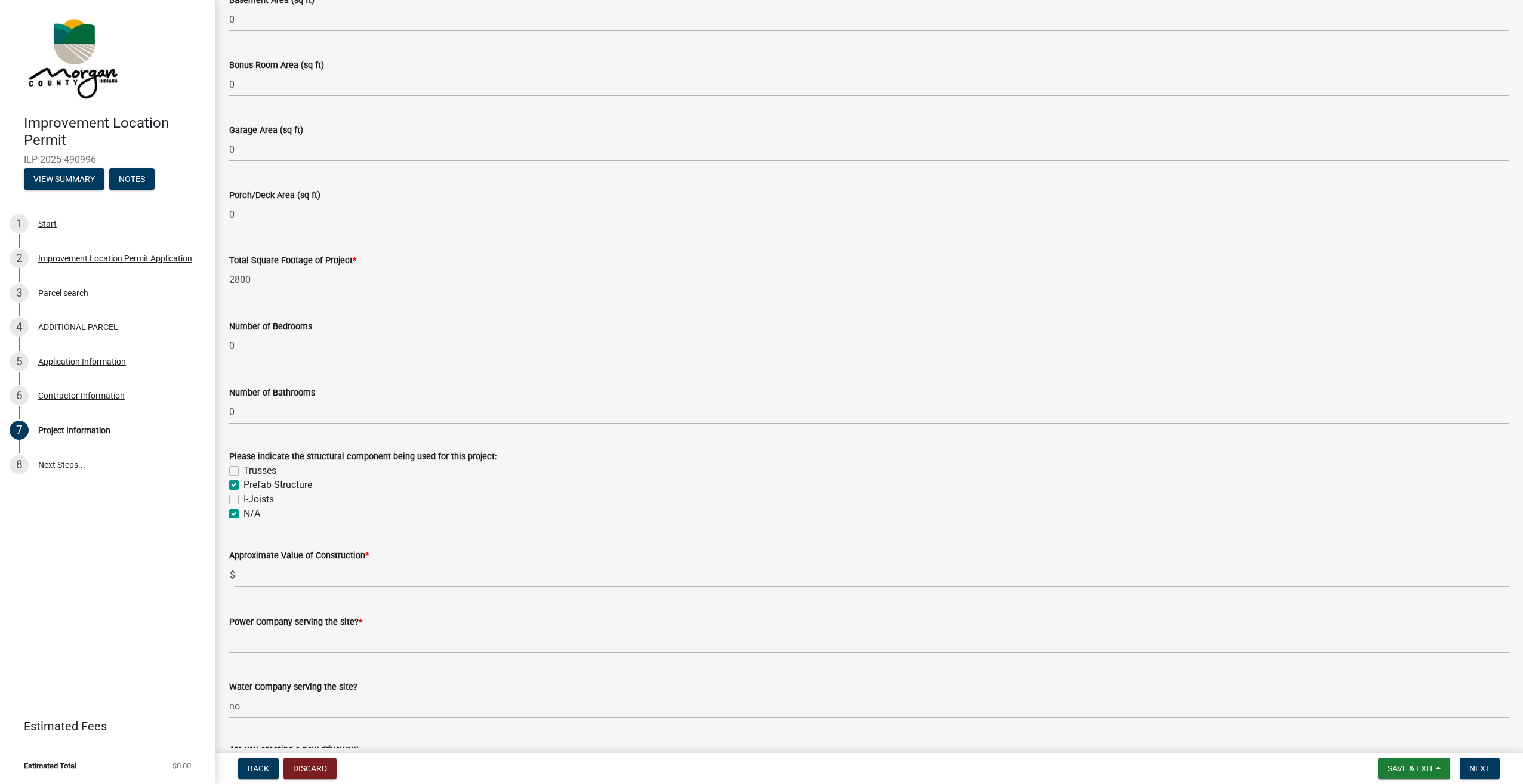
checkbox input "false"
click at [244, 512] on label "N/A" at bounding box center [252, 513] width 17 height 14
click at [244, 512] on input "N/A" at bounding box center [248, 510] width 8 height 8
checkbox input "false"
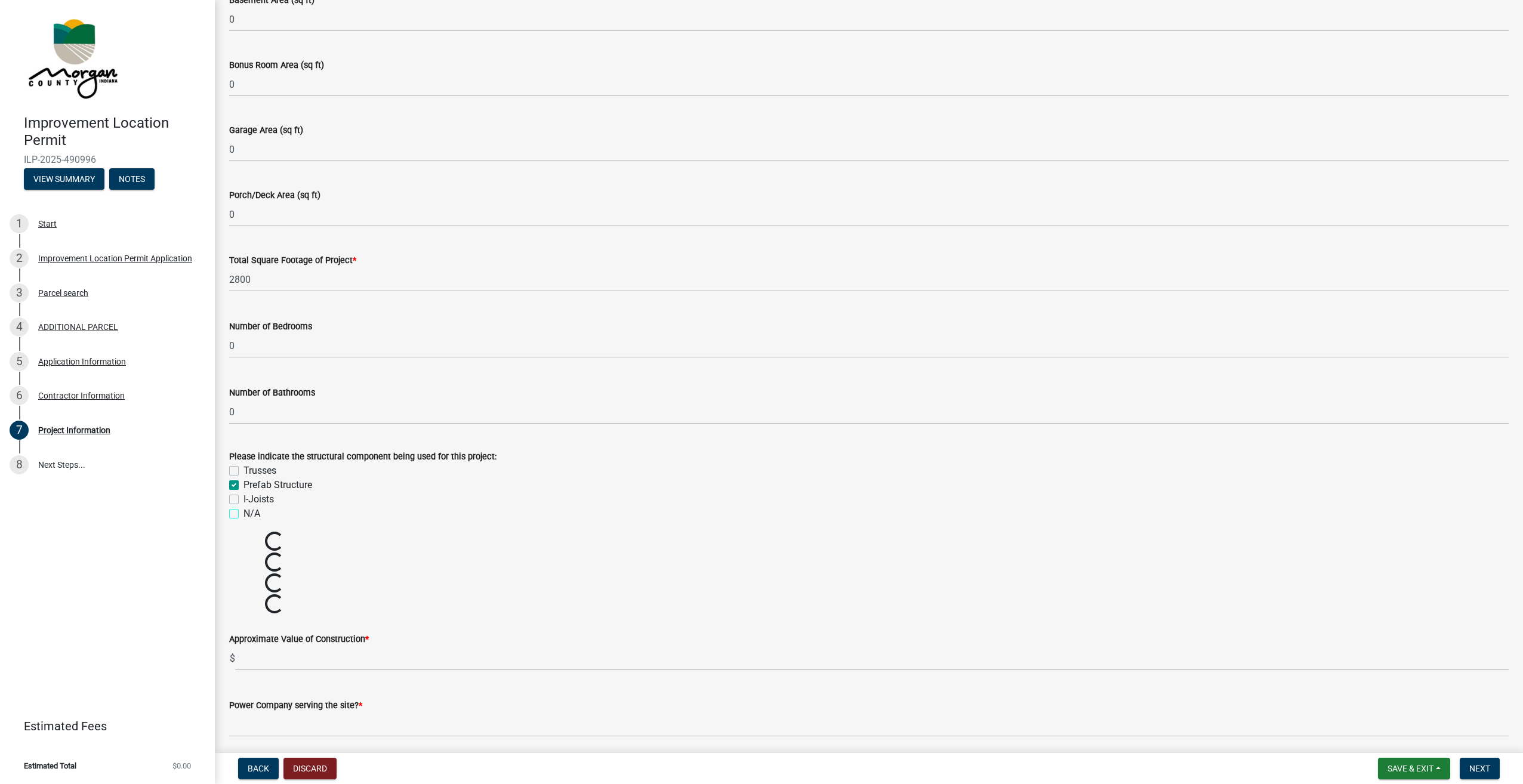
checkbox input "true"
checkbox input "false"
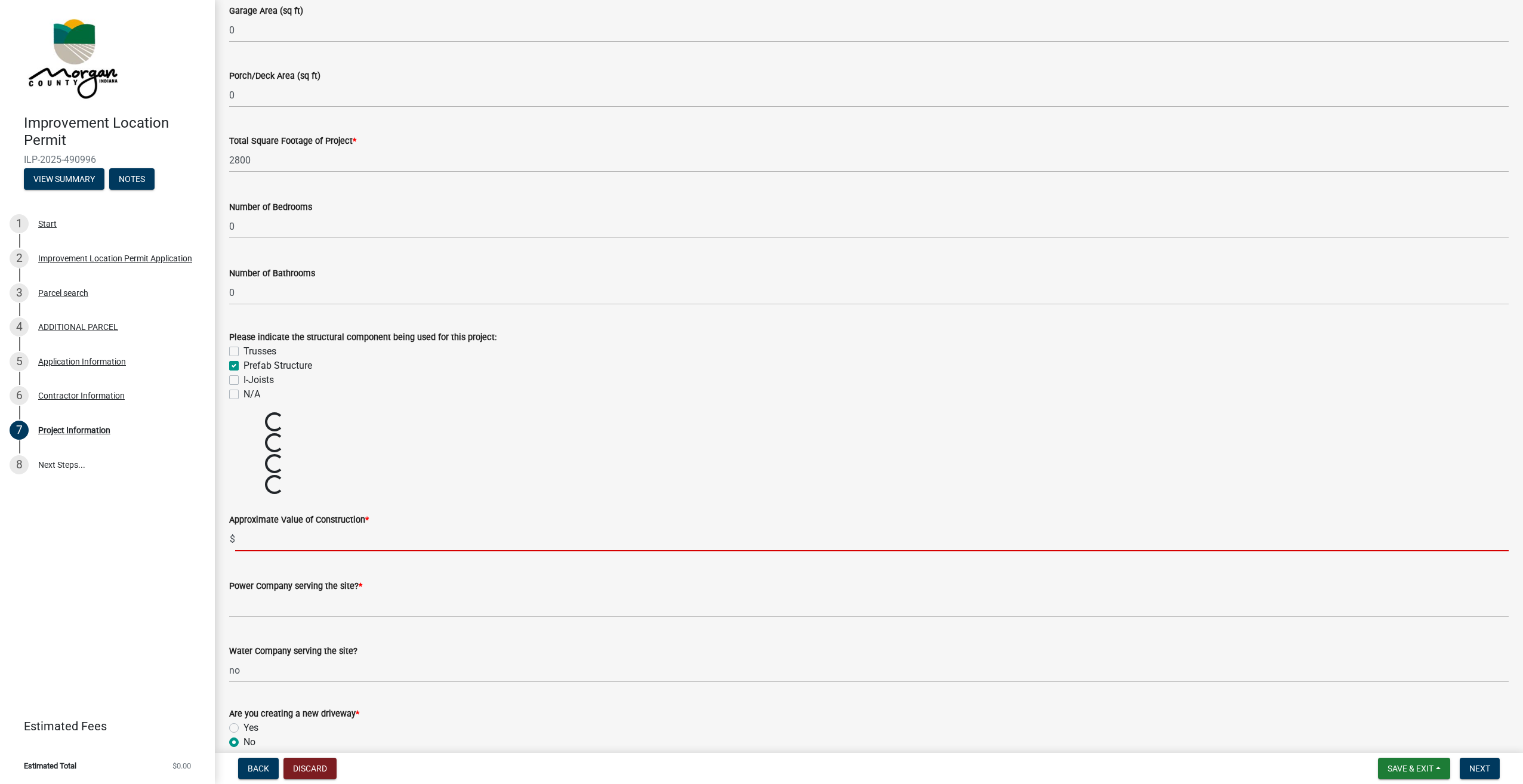
click at [322, 543] on input "text" at bounding box center [872, 539] width 1273 height 24
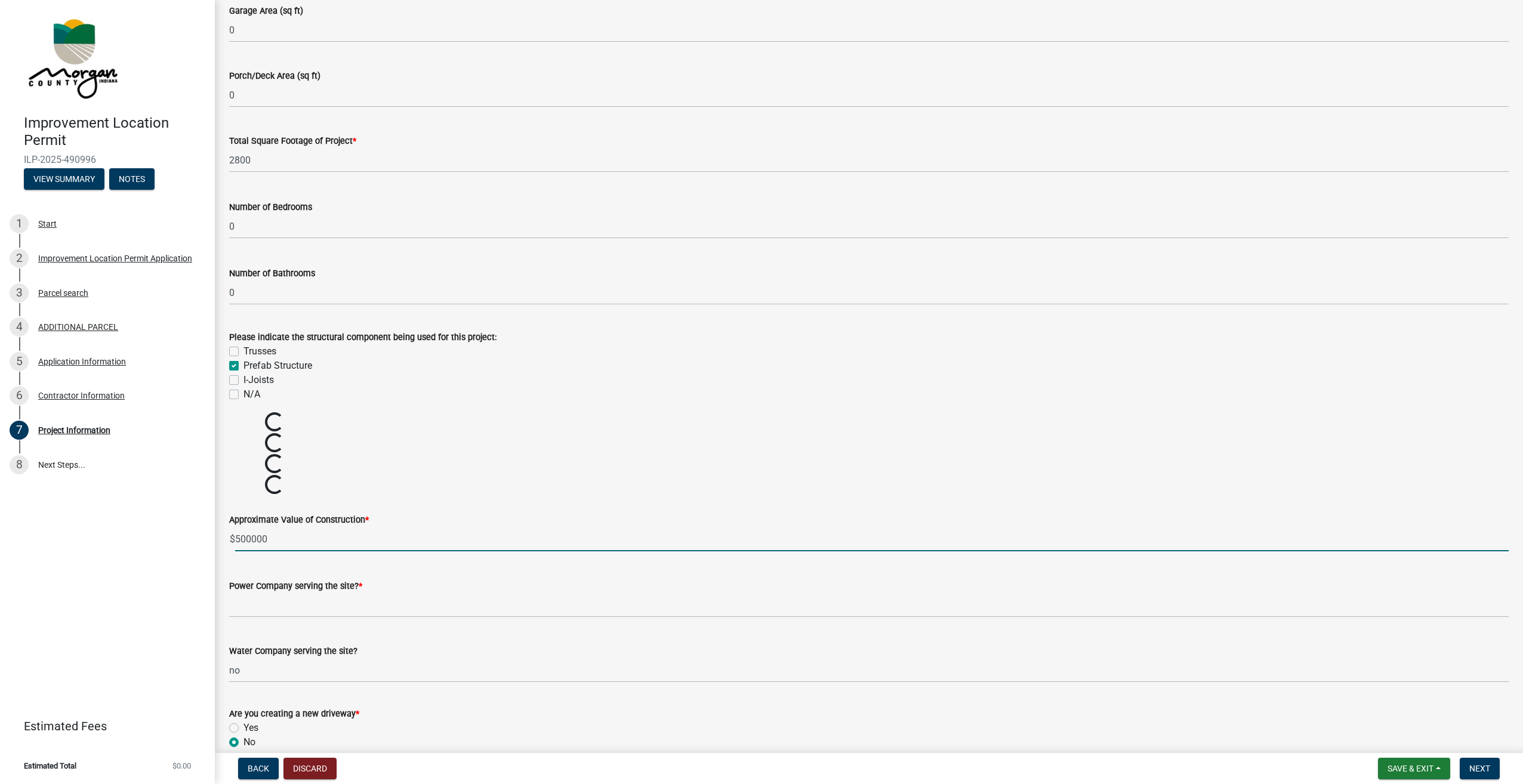
click at [248, 542] on input "500000" at bounding box center [872, 539] width 1273 height 24
type input "500000"
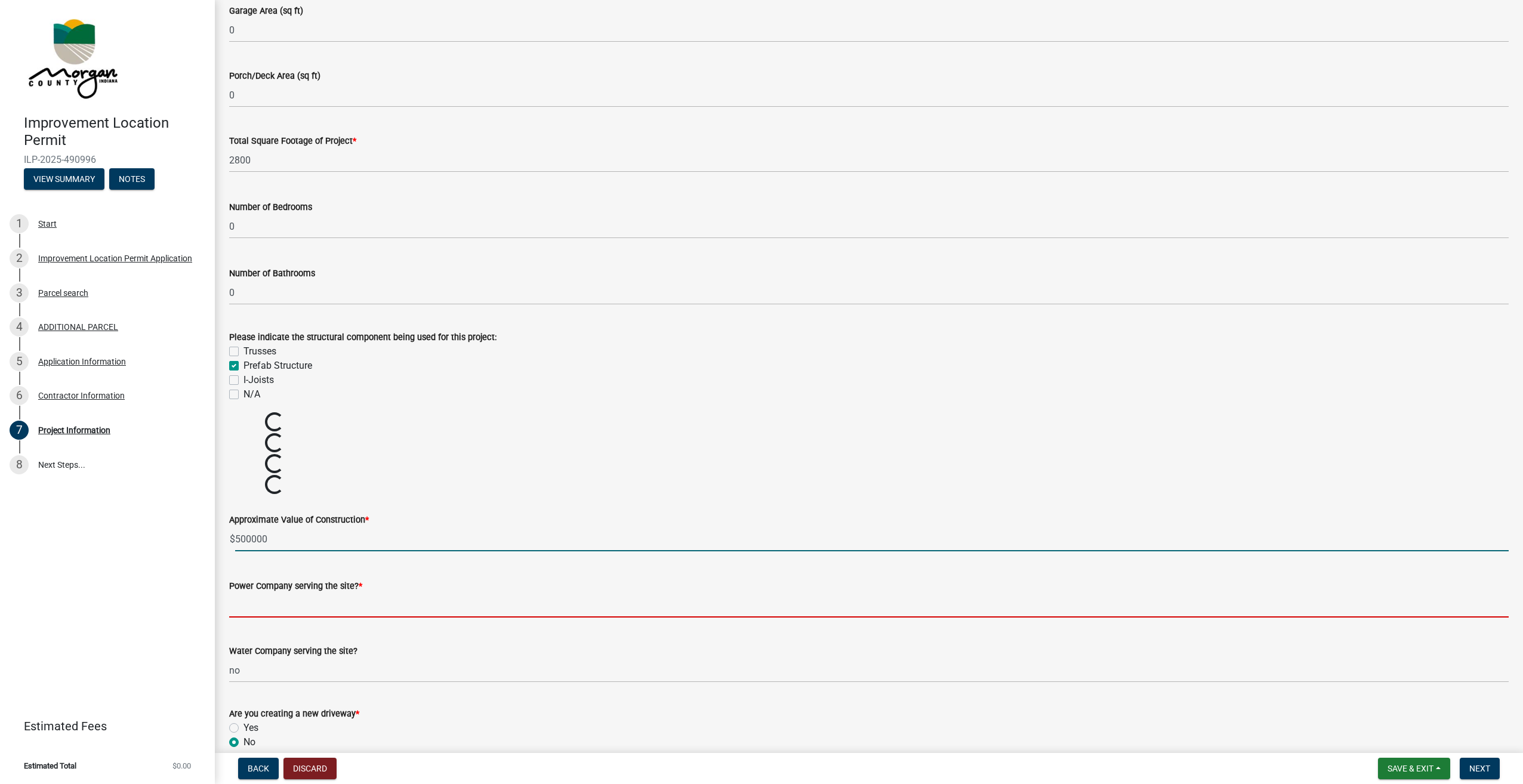
click at [278, 602] on input "Power Company serving the site? *" at bounding box center [869, 605] width 1279 height 24
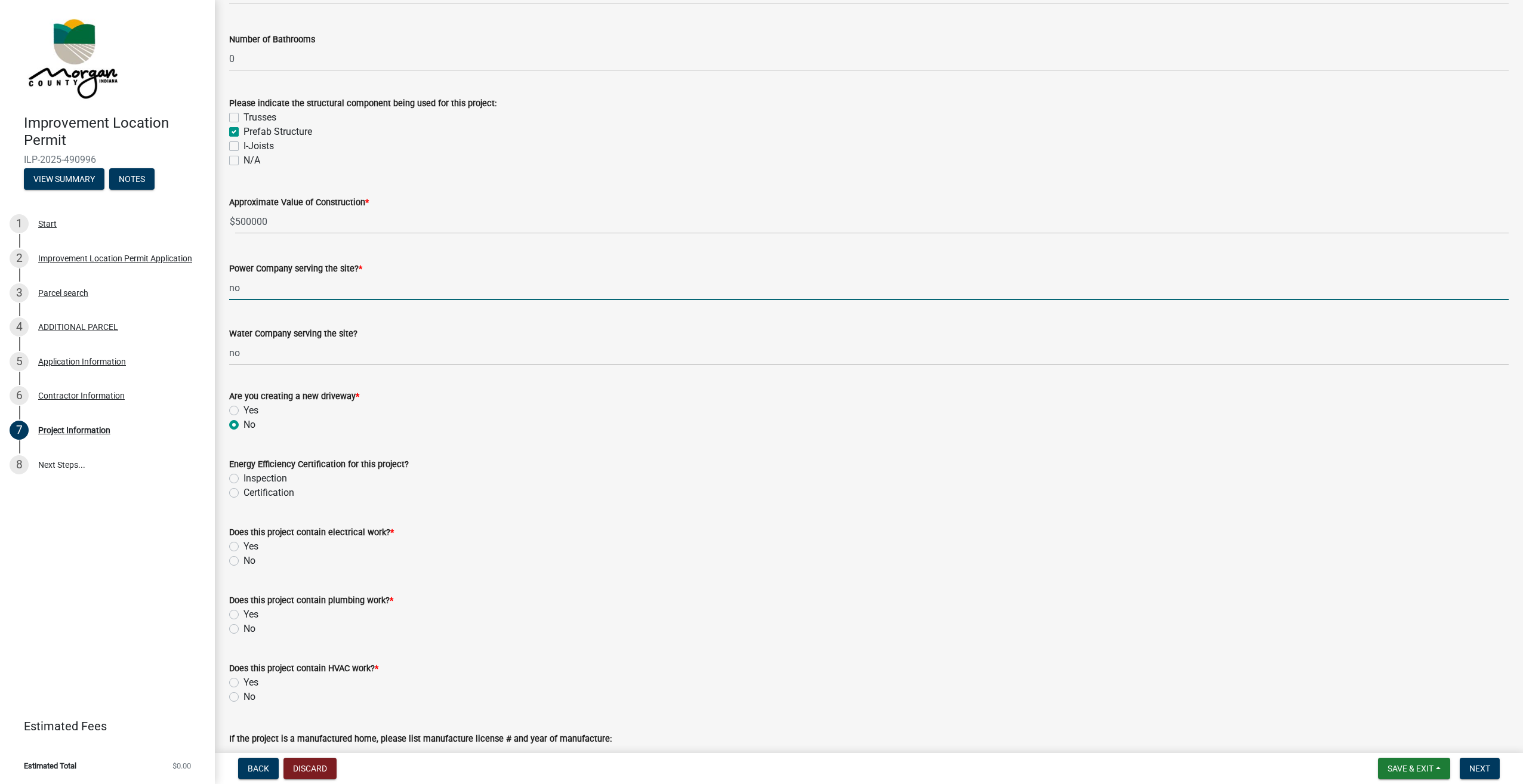
scroll to position [1074, 0]
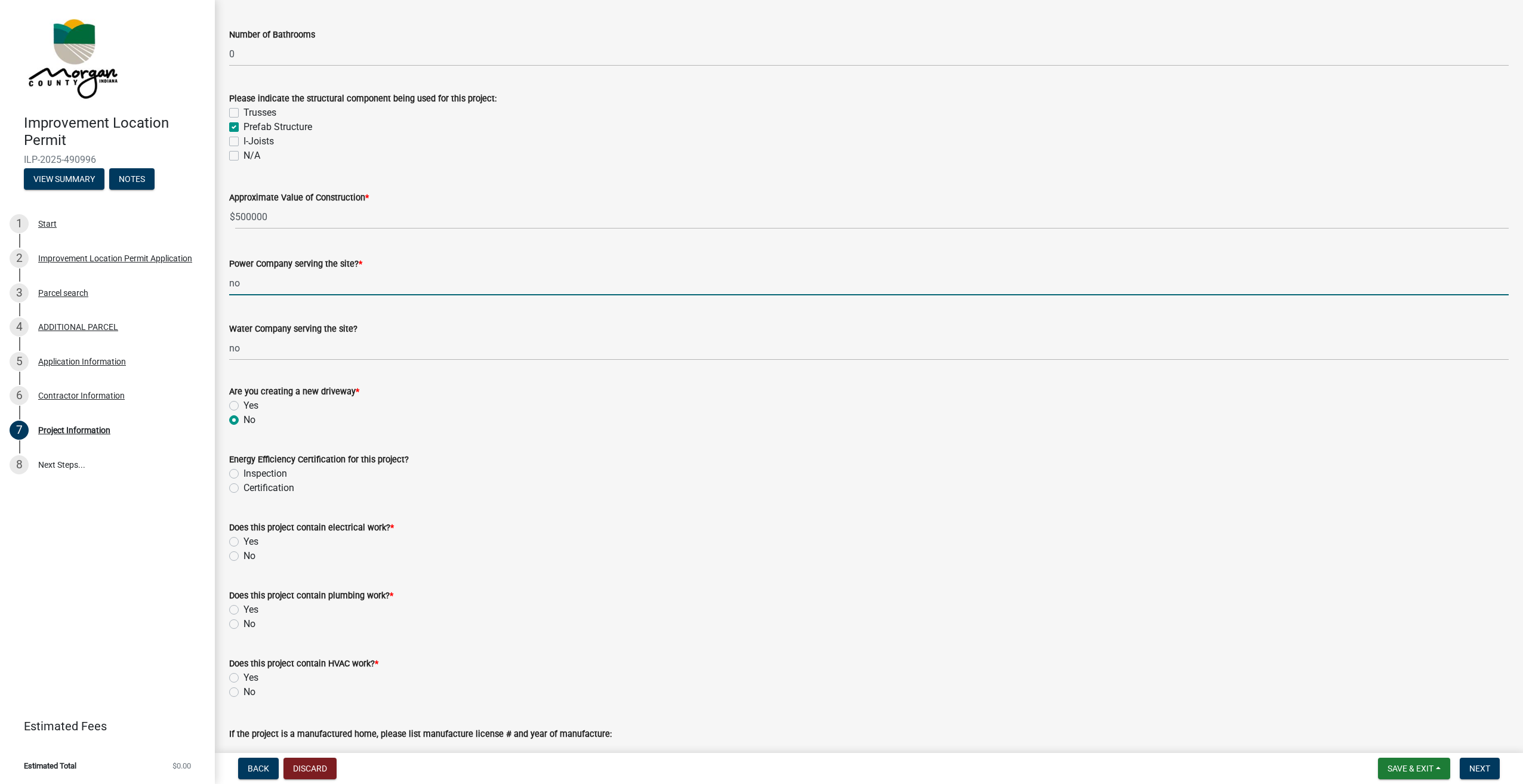
type input "no"
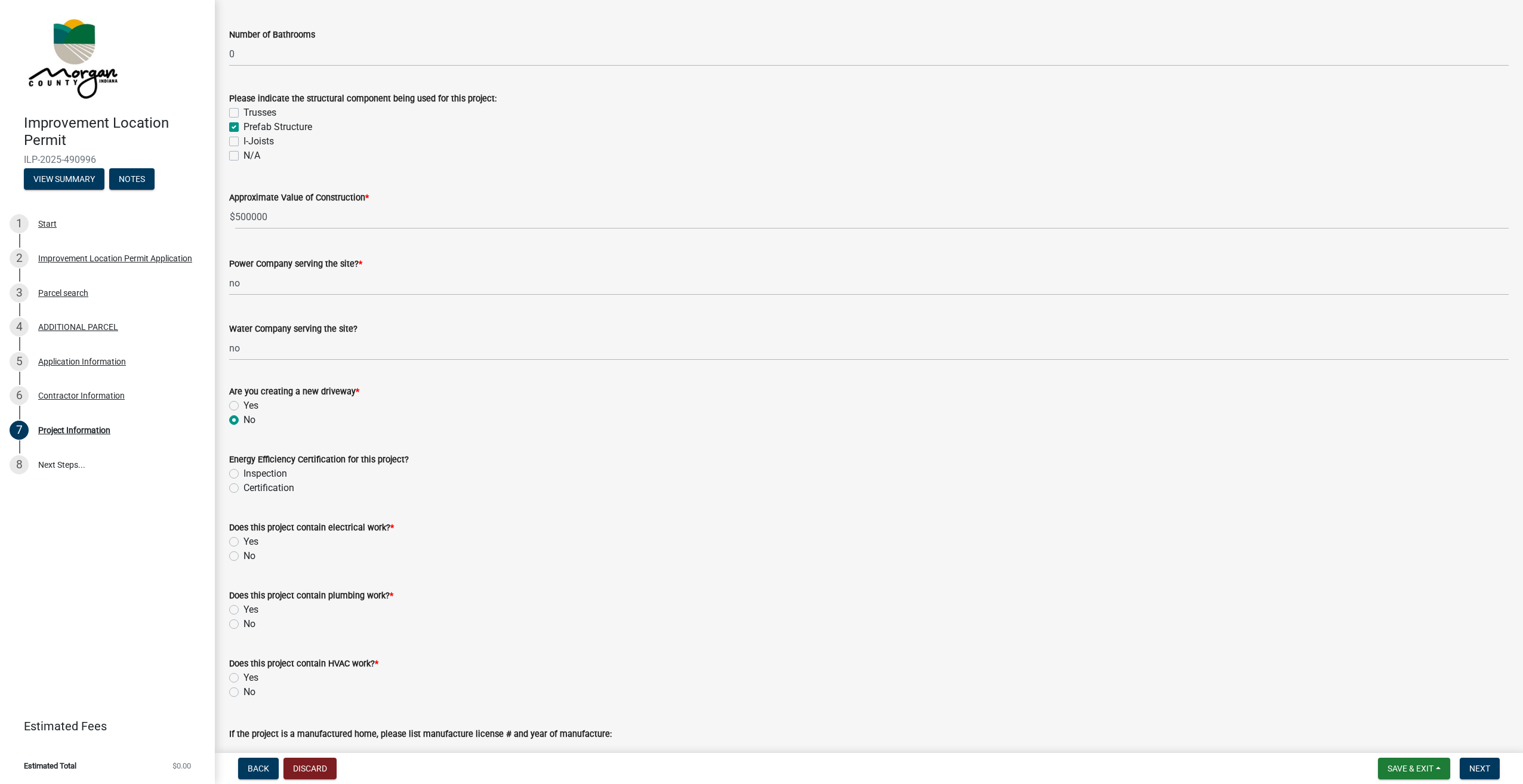
click at [244, 473] on label "Inspection" at bounding box center [265, 473] width 44 height 14
click at [244, 473] on input "Inspection" at bounding box center [248, 471] width 8 height 8
radio input "true"
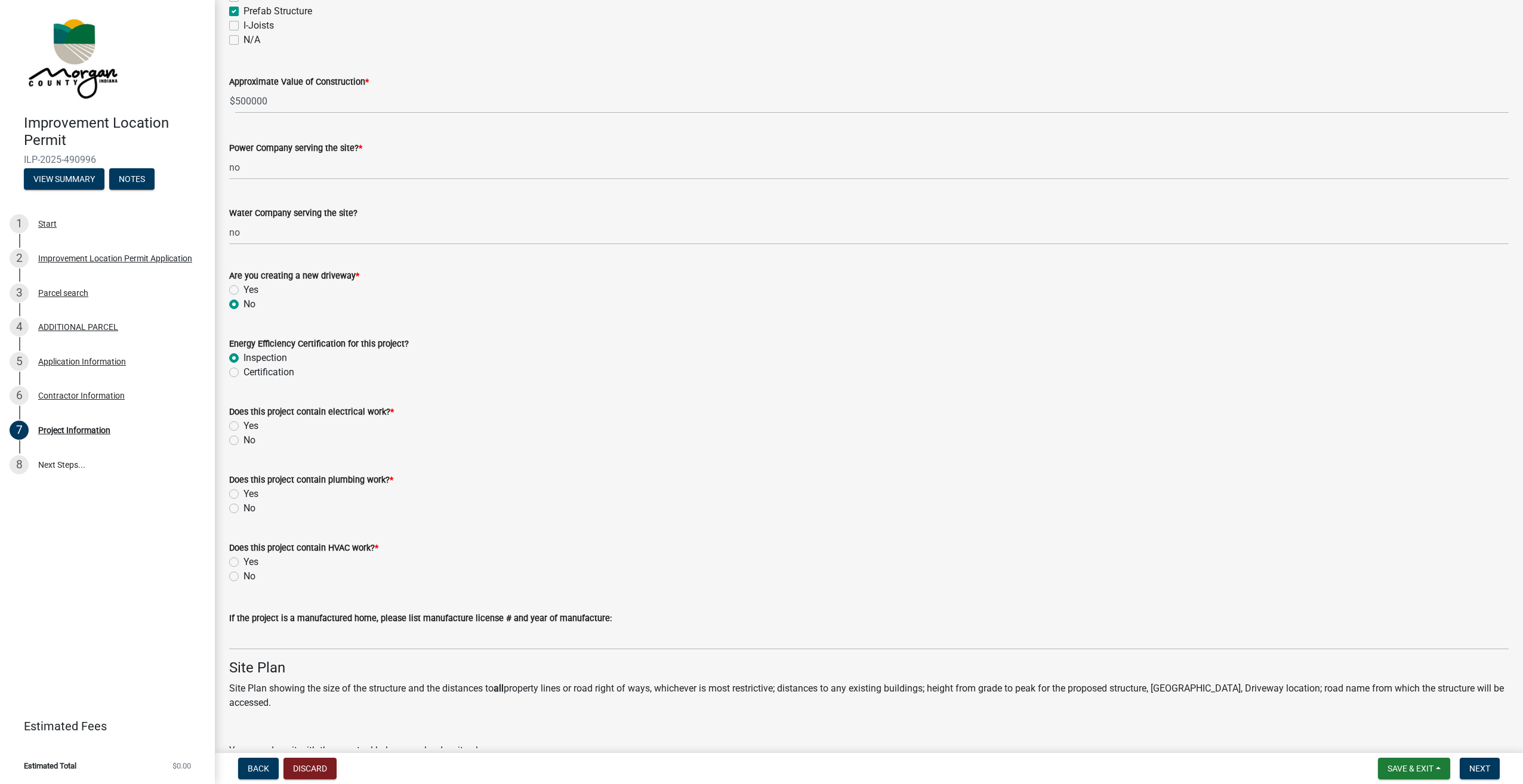
scroll to position [1193, 0]
click at [244, 436] on label "No" at bounding box center [250, 436] width 12 height 14
click at [244, 436] on input "No" at bounding box center [248, 434] width 8 height 8
radio input "true"
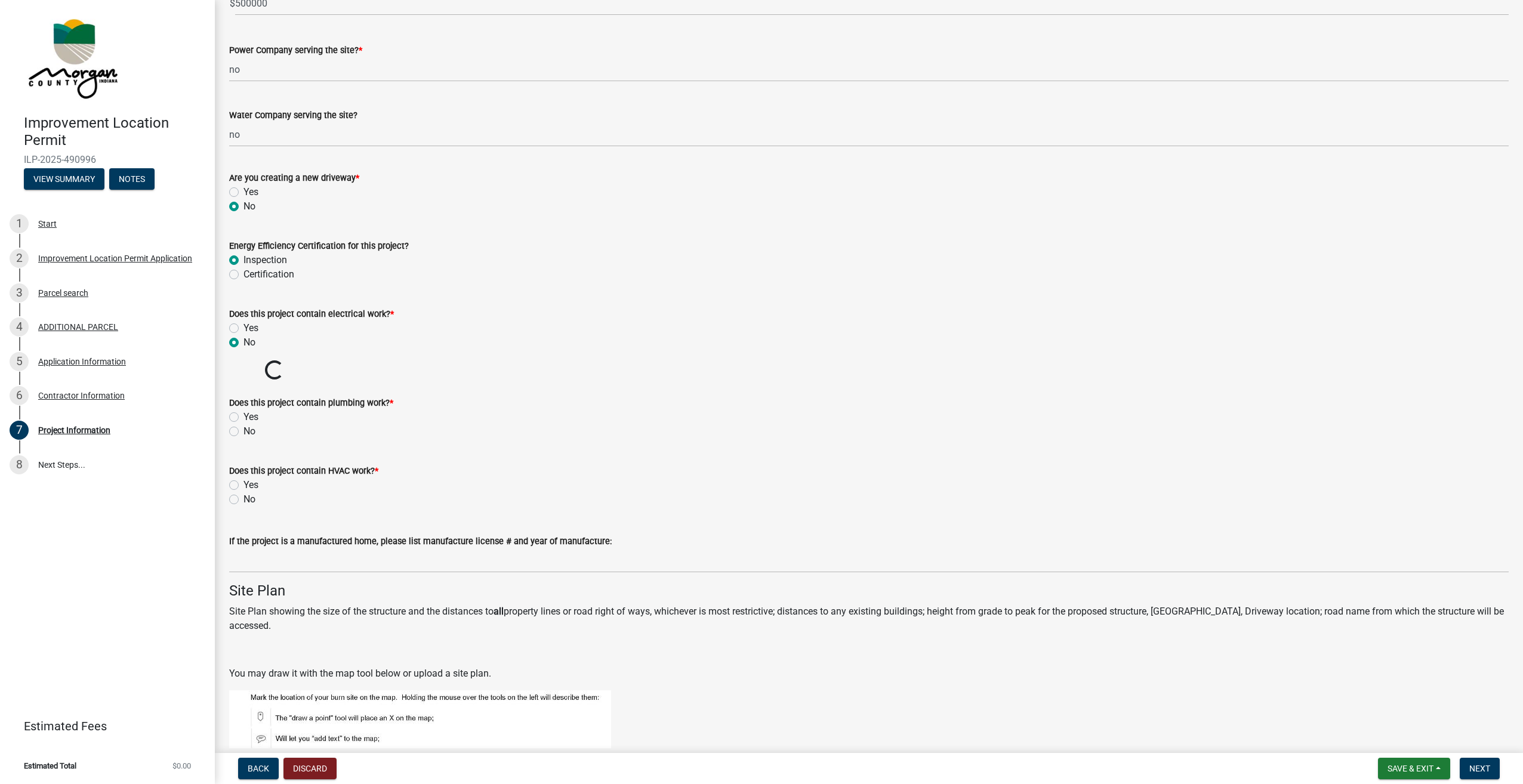
scroll to position [1312, 0]
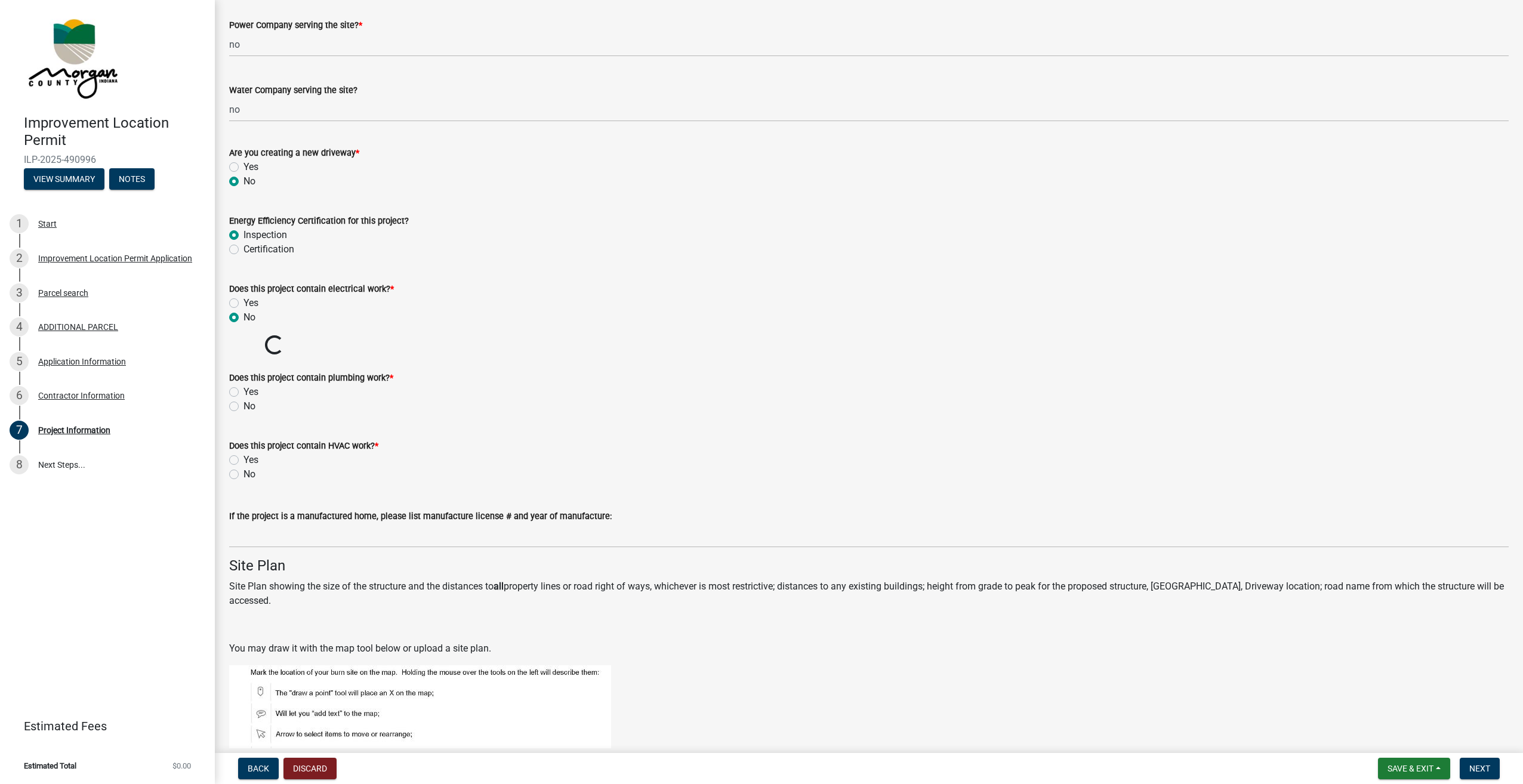
click at [244, 407] on label "No" at bounding box center [250, 405] width 12 height 14
click at [244, 407] on input "No" at bounding box center [248, 403] width 8 height 8
radio input "true"
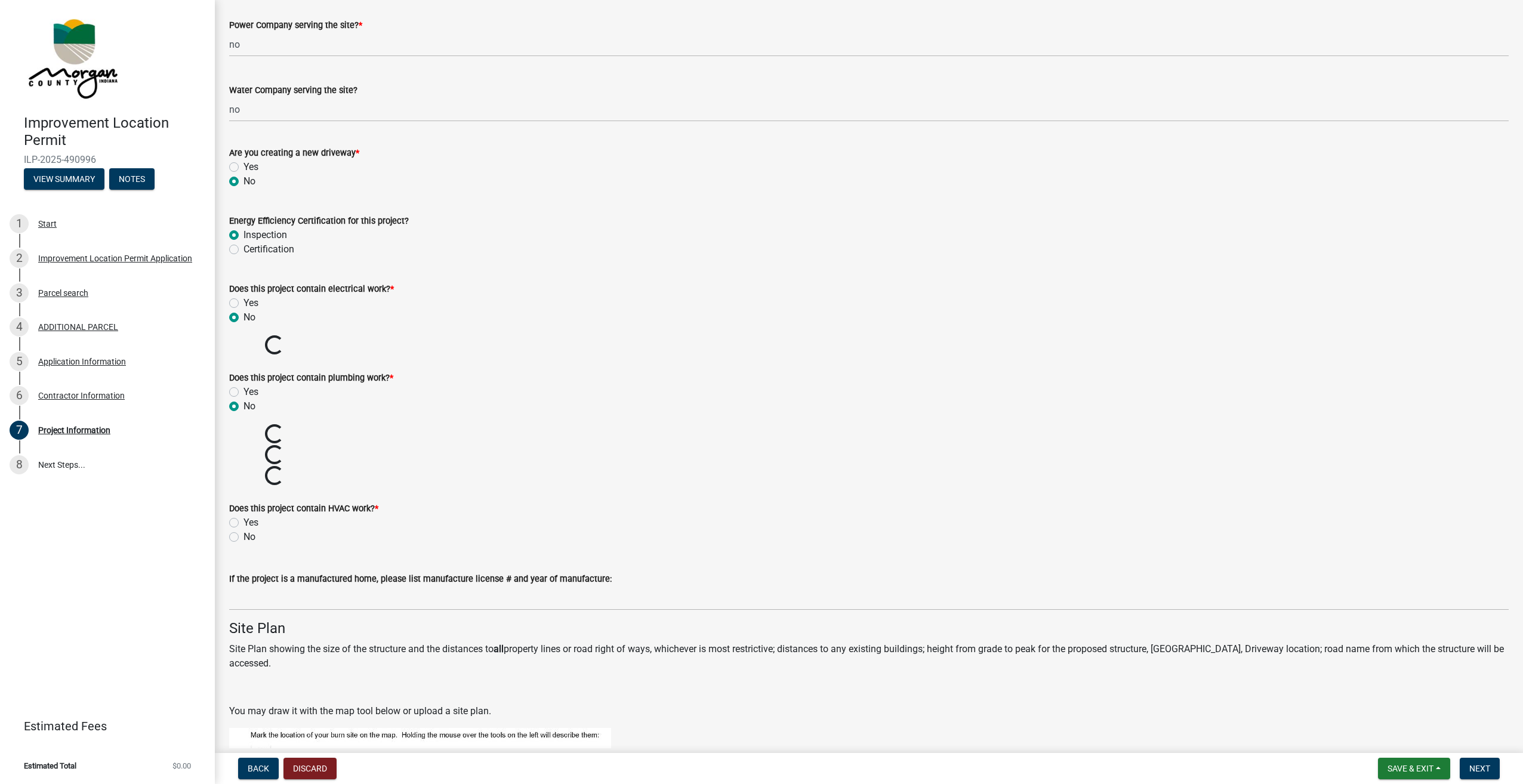
scroll to position [1372, 0]
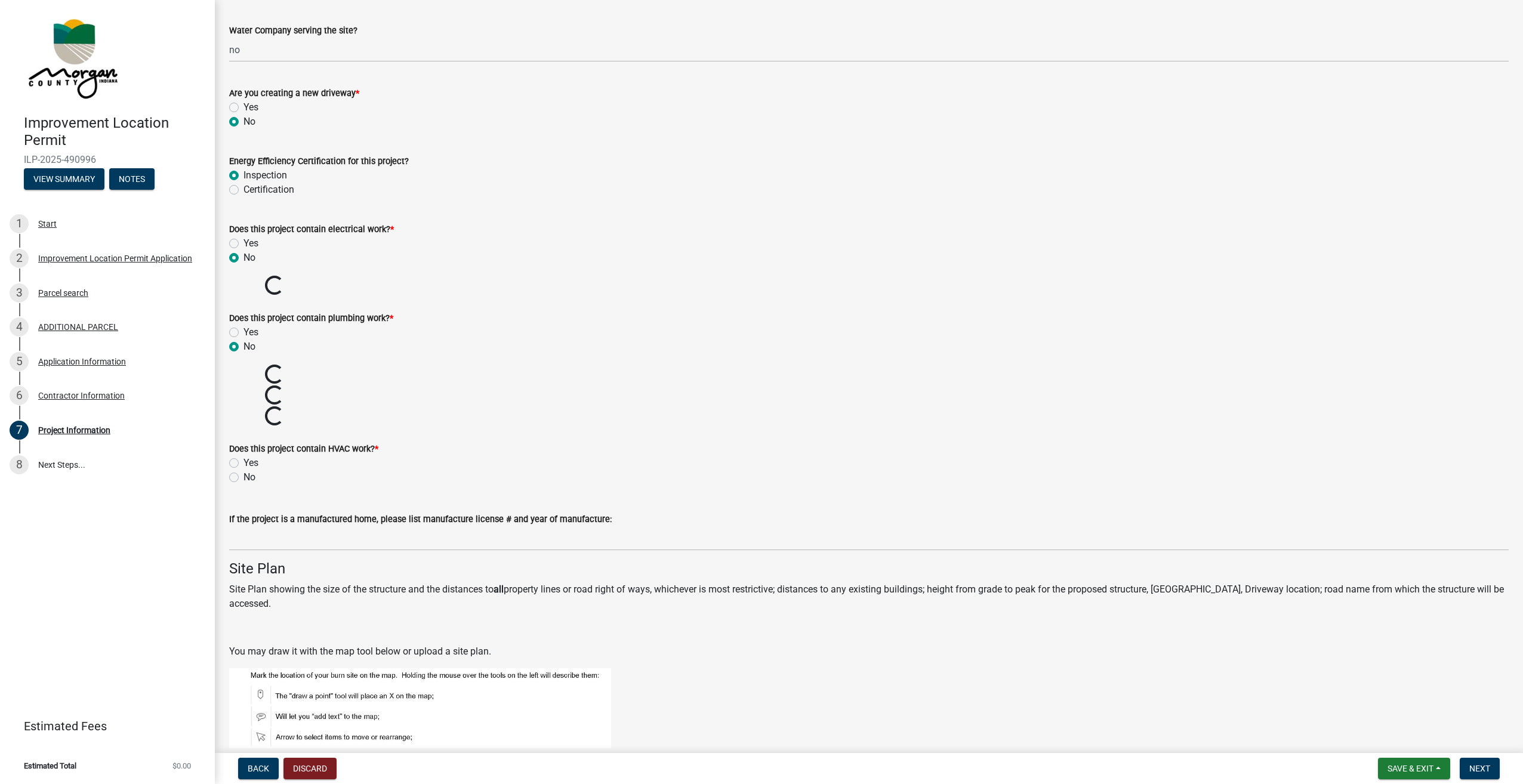
click at [244, 474] on label "No" at bounding box center [250, 477] width 12 height 14
click at [244, 474] on input "No" at bounding box center [248, 474] width 8 height 8
radio input "true"
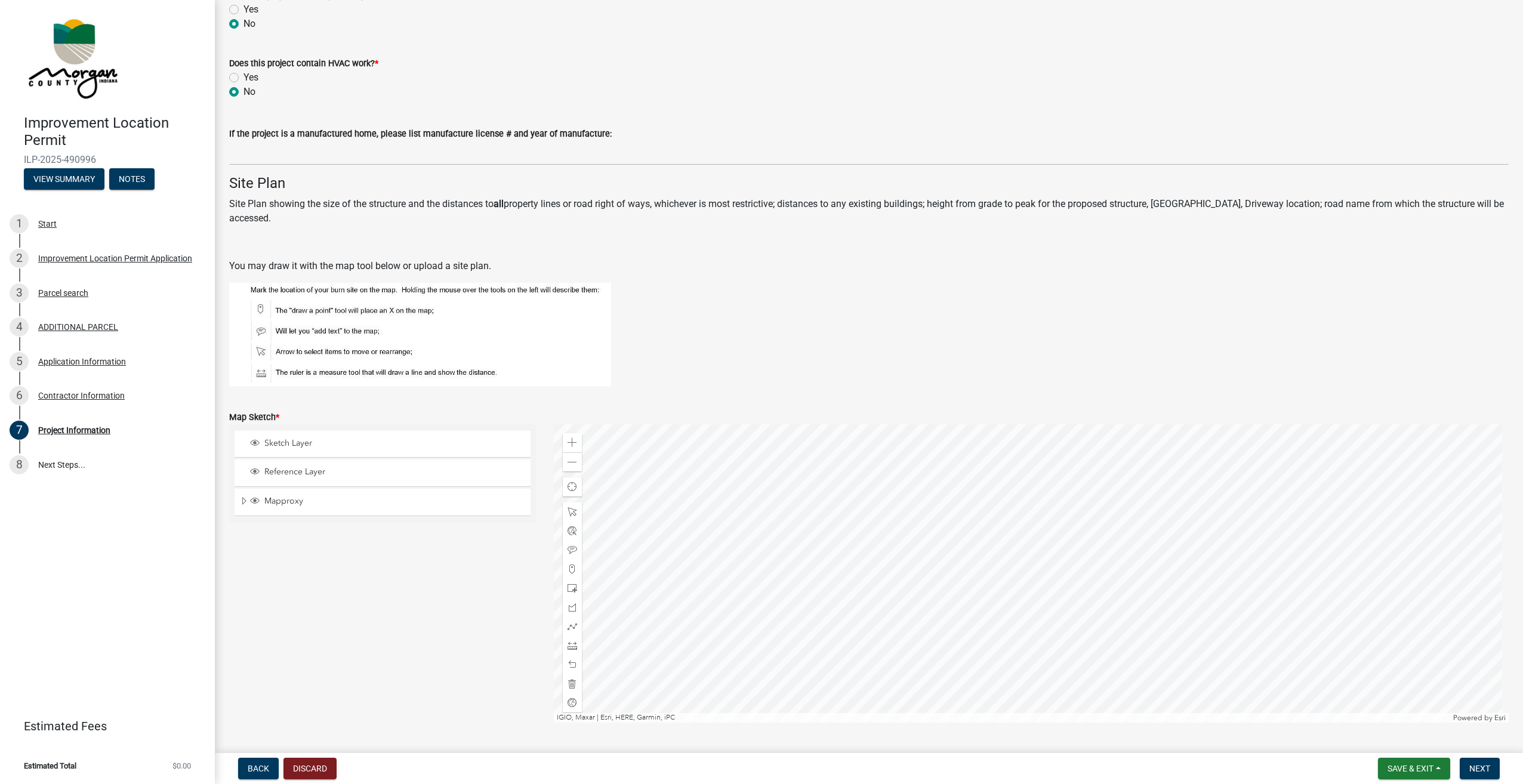
scroll to position [1730, 0]
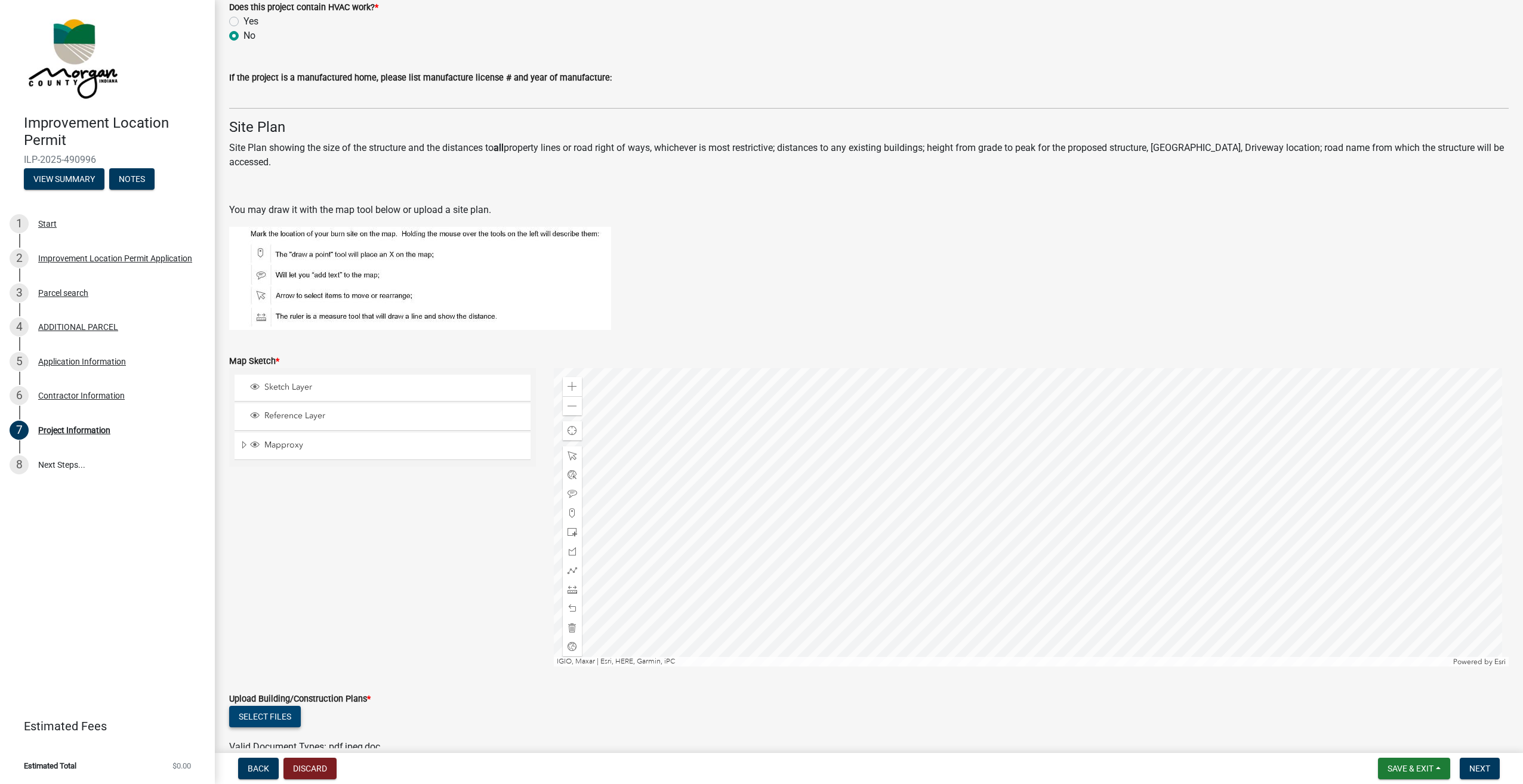
click at [271, 709] on button "Select files" at bounding box center [265, 716] width 71 height 22
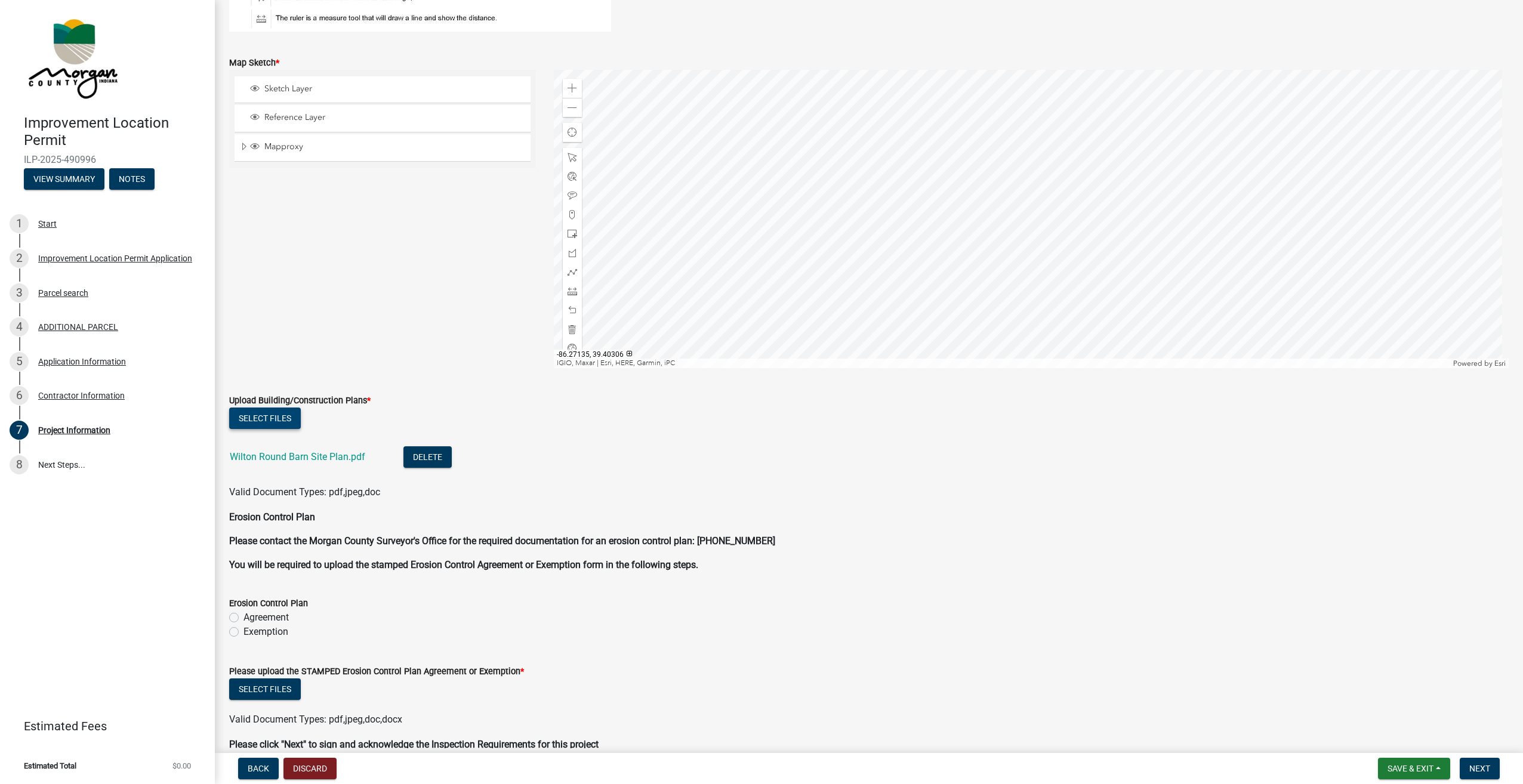
scroll to position [2088, 0]
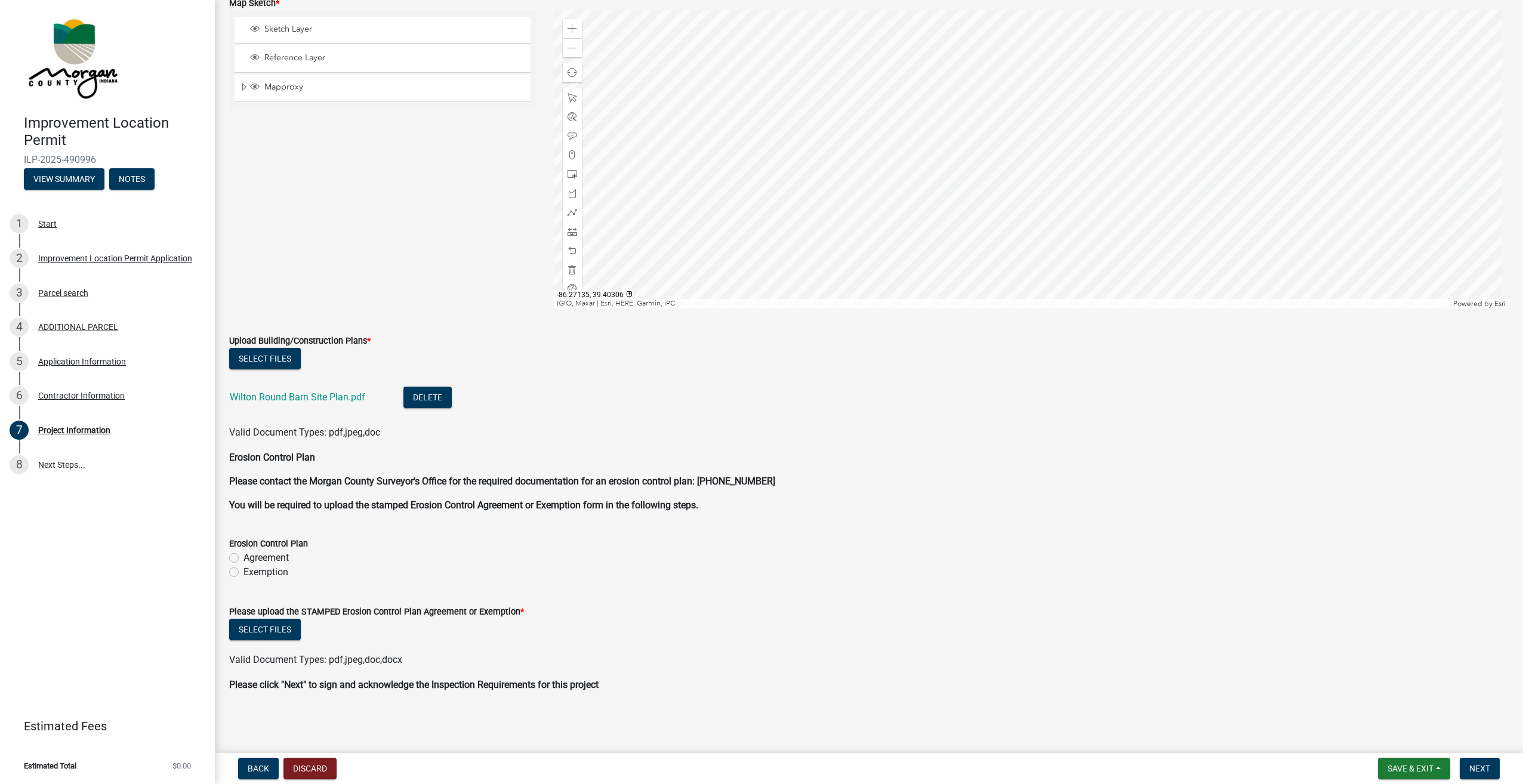
click at [244, 573] on label "Exemption" at bounding box center [266, 572] width 45 height 14
click at [244, 573] on input "Exemption" at bounding box center [248, 569] width 8 height 8
radio input "true"
click at [1481, 769] on span "Next" at bounding box center [1479, 768] width 21 height 9
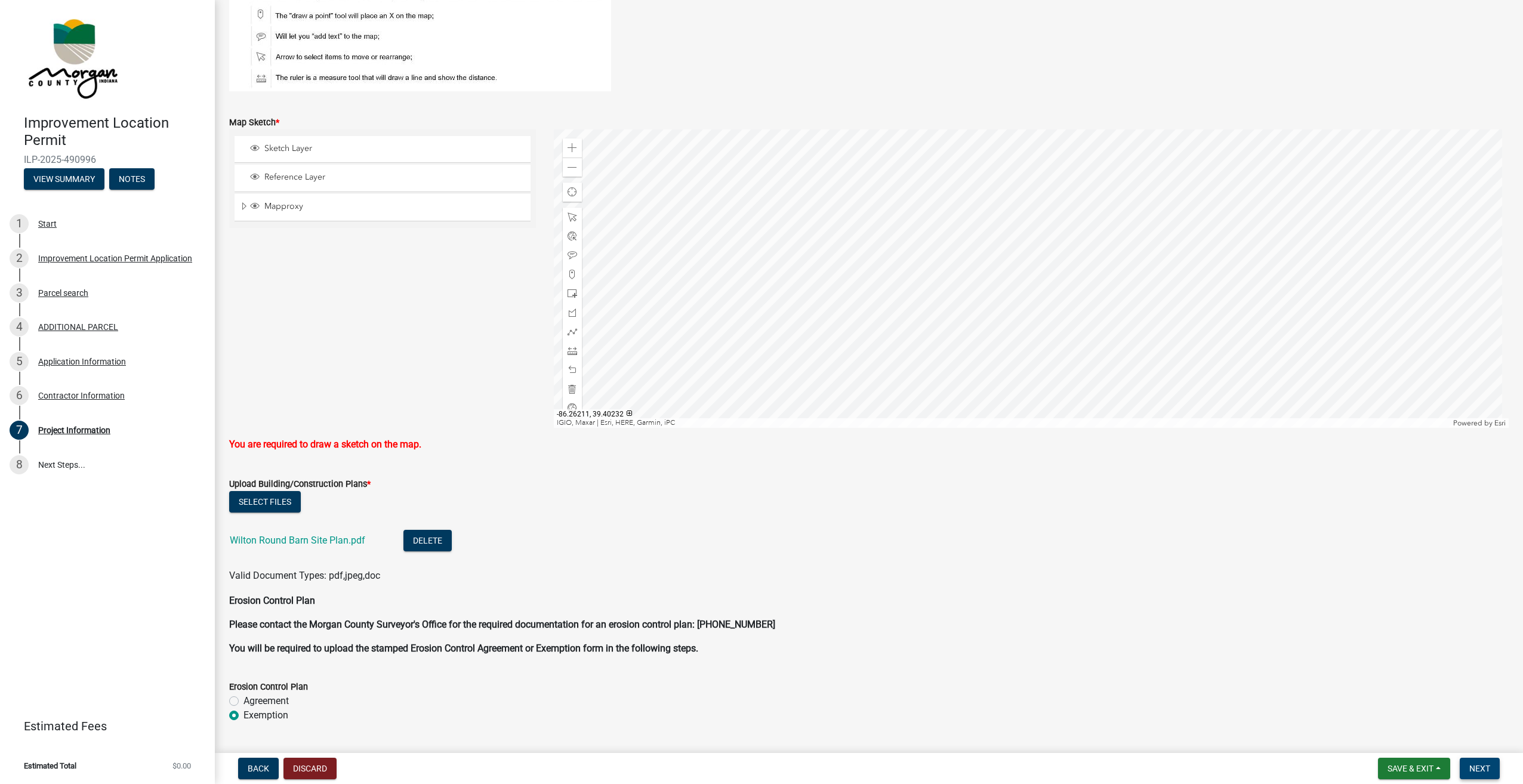
scroll to position [1909, 0]
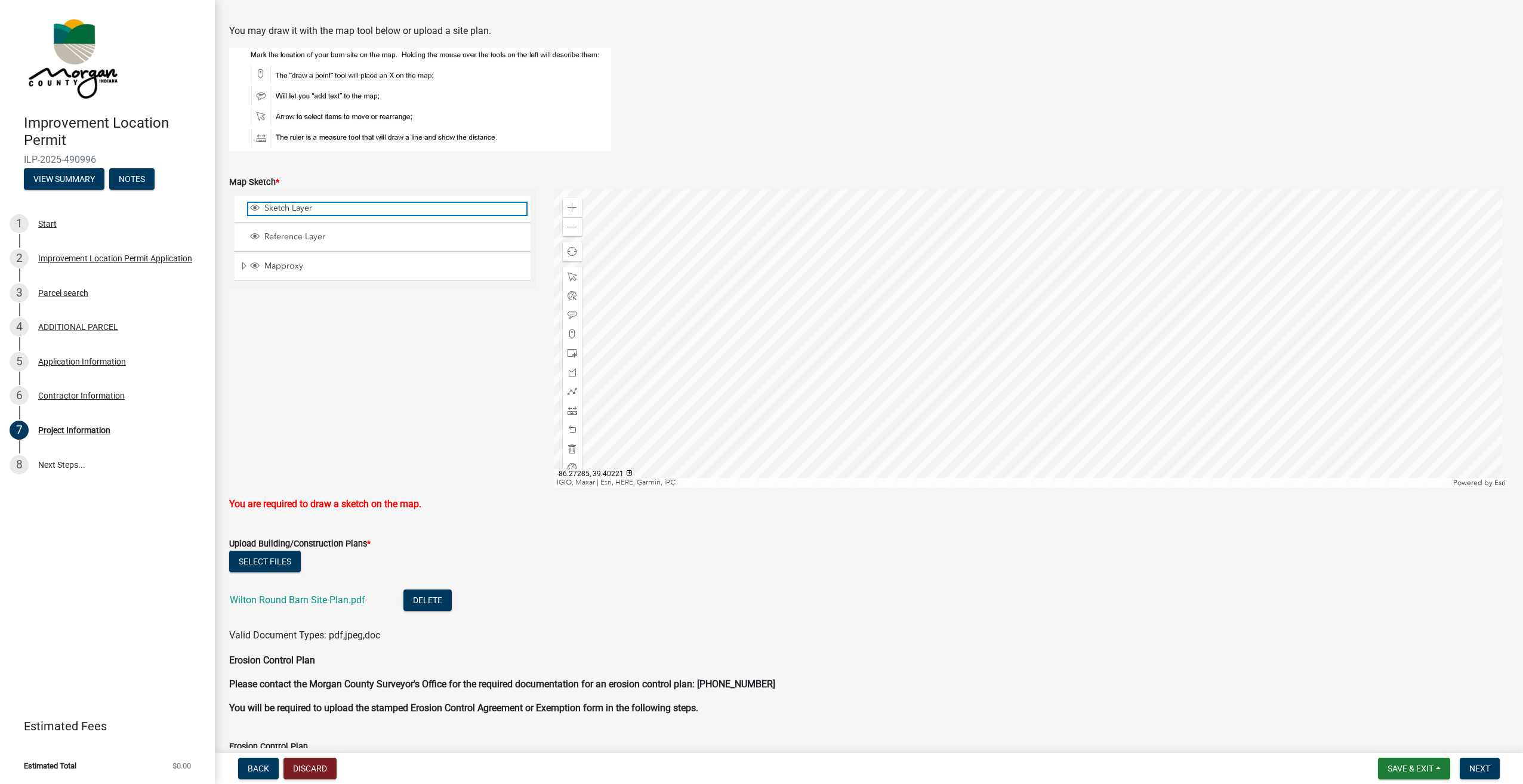
click at [284, 204] on span "Sketch Layer" at bounding box center [394, 208] width 265 height 11
click at [343, 212] on span "Sketch Layer" at bounding box center [394, 208] width 265 height 11
click at [568, 210] on span at bounding box center [572, 208] width 9 height 9
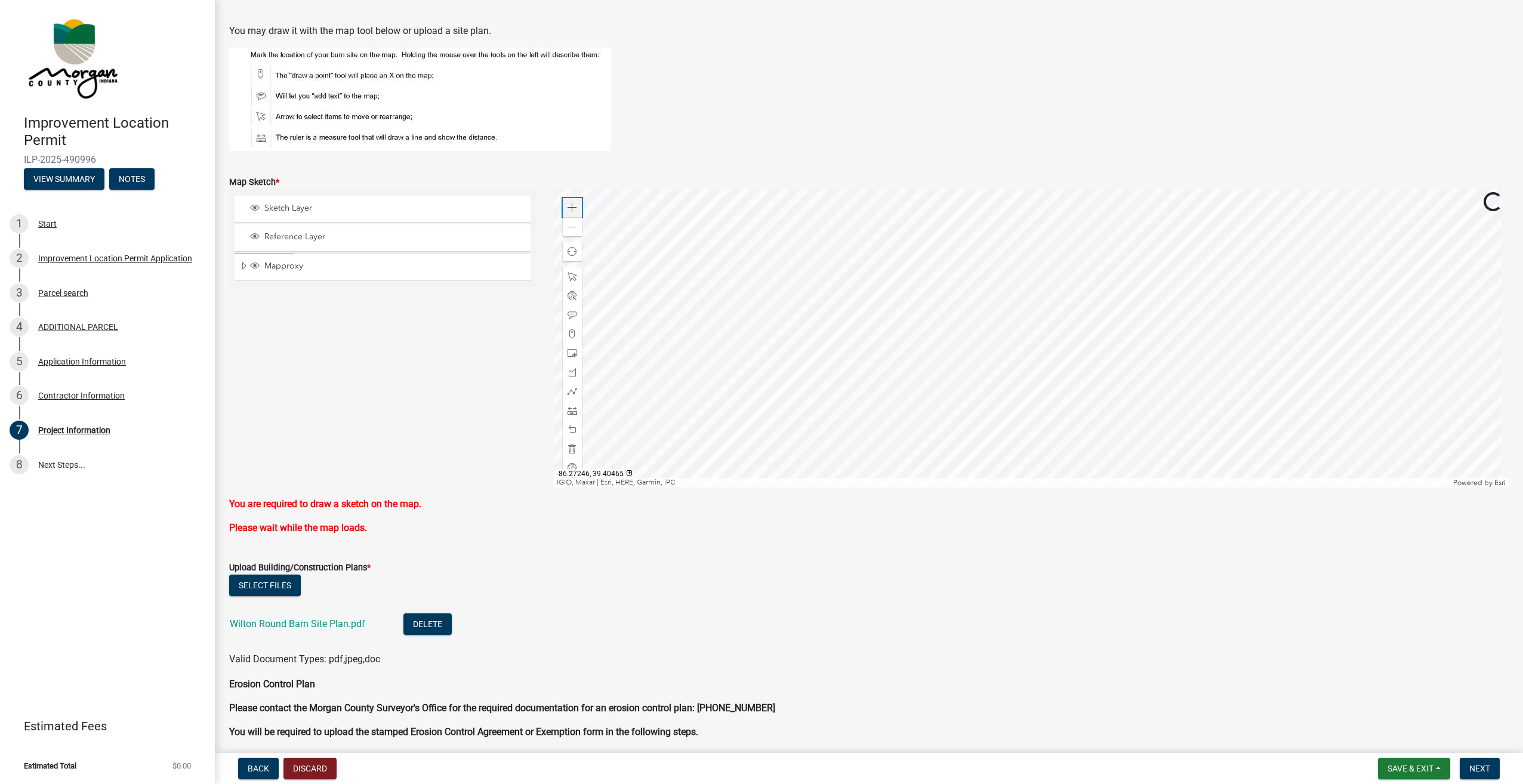
click at [568, 210] on span at bounding box center [572, 208] width 9 height 9
click at [980, 446] on div at bounding box center [1031, 338] width 955 height 299
click at [963, 322] on div at bounding box center [1031, 338] width 955 height 299
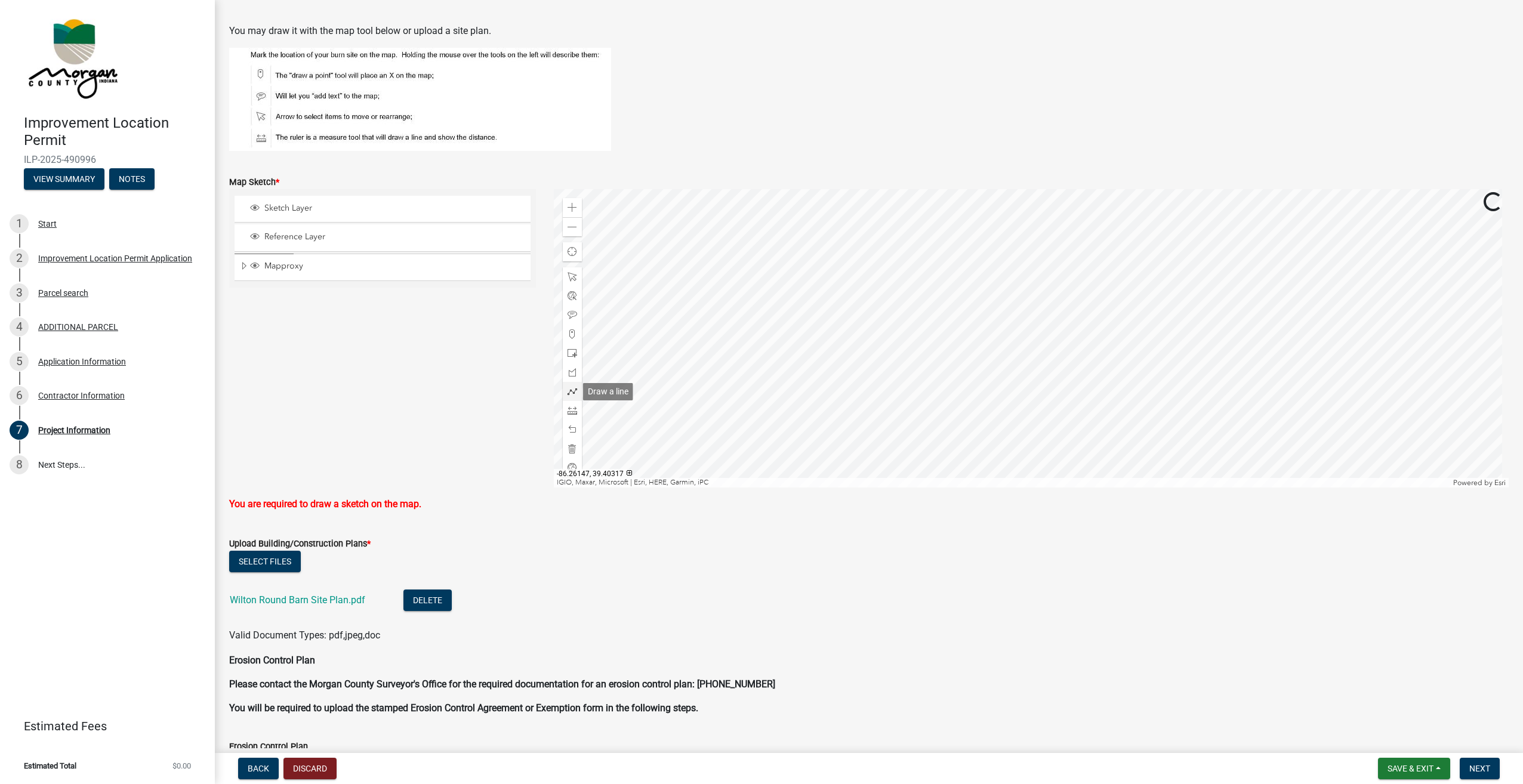
click at [572, 385] on div at bounding box center [572, 391] width 19 height 19
click at [990, 245] on div at bounding box center [1031, 338] width 955 height 299
click at [990, 247] on div at bounding box center [1031, 338] width 955 height 299
click at [1006, 330] on div at bounding box center [1031, 338] width 955 height 299
click at [1014, 274] on div at bounding box center [1031, 338] width 955 height 299
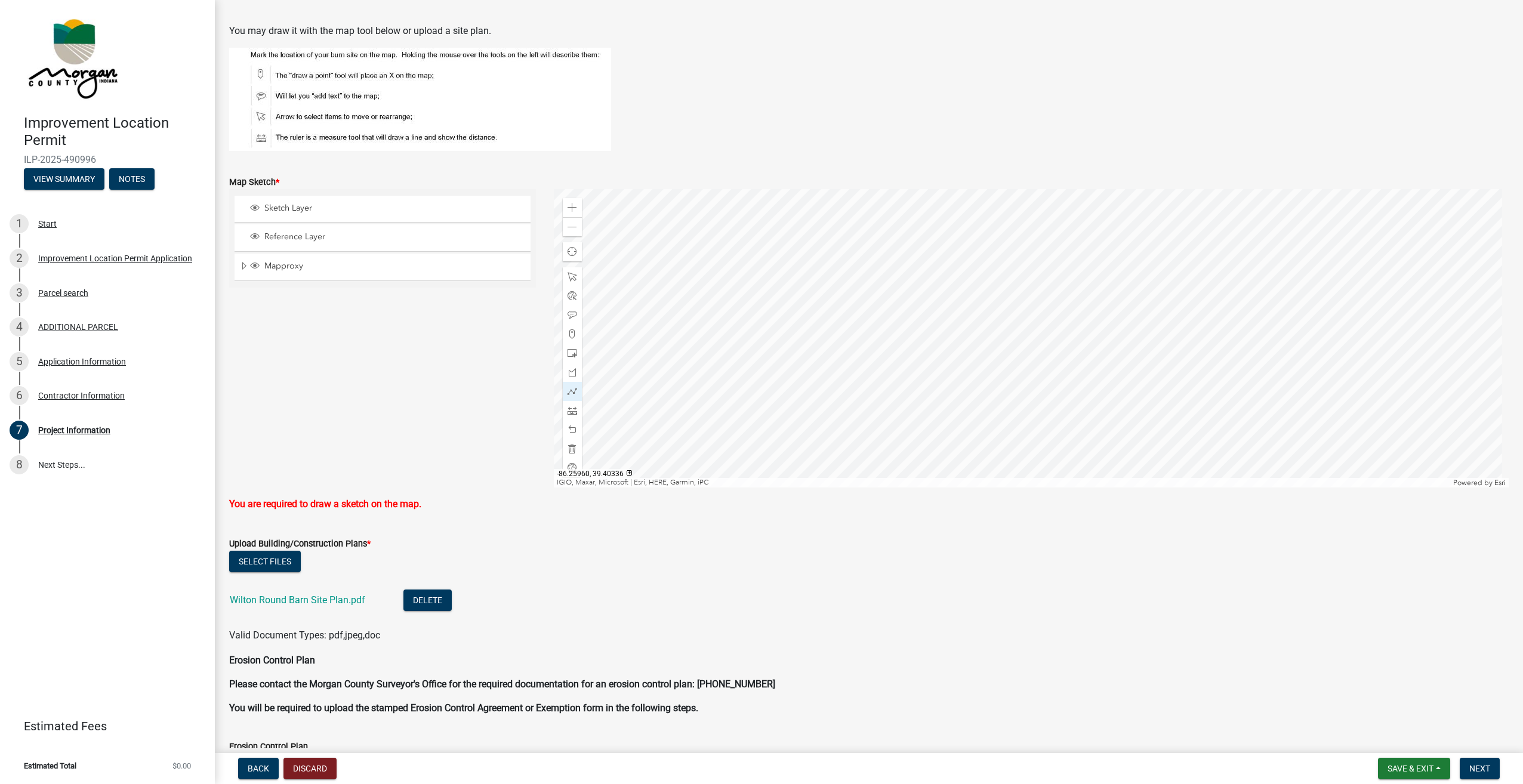
click at [996, 269] on div at bounding box center [1031, 338] width 955 height 299
click at [981, 254] on div at bounding box center [1031, 338] width 955 height 299
click at [986, 237] on div at bounding box center [1031, 338] width 955 height 299
click at [1000, 225] on div at bounding box center [1031, 338] width 955 height 299
click at [1019, 225] on div at bounding box center [1031, 338] width 955 height 299
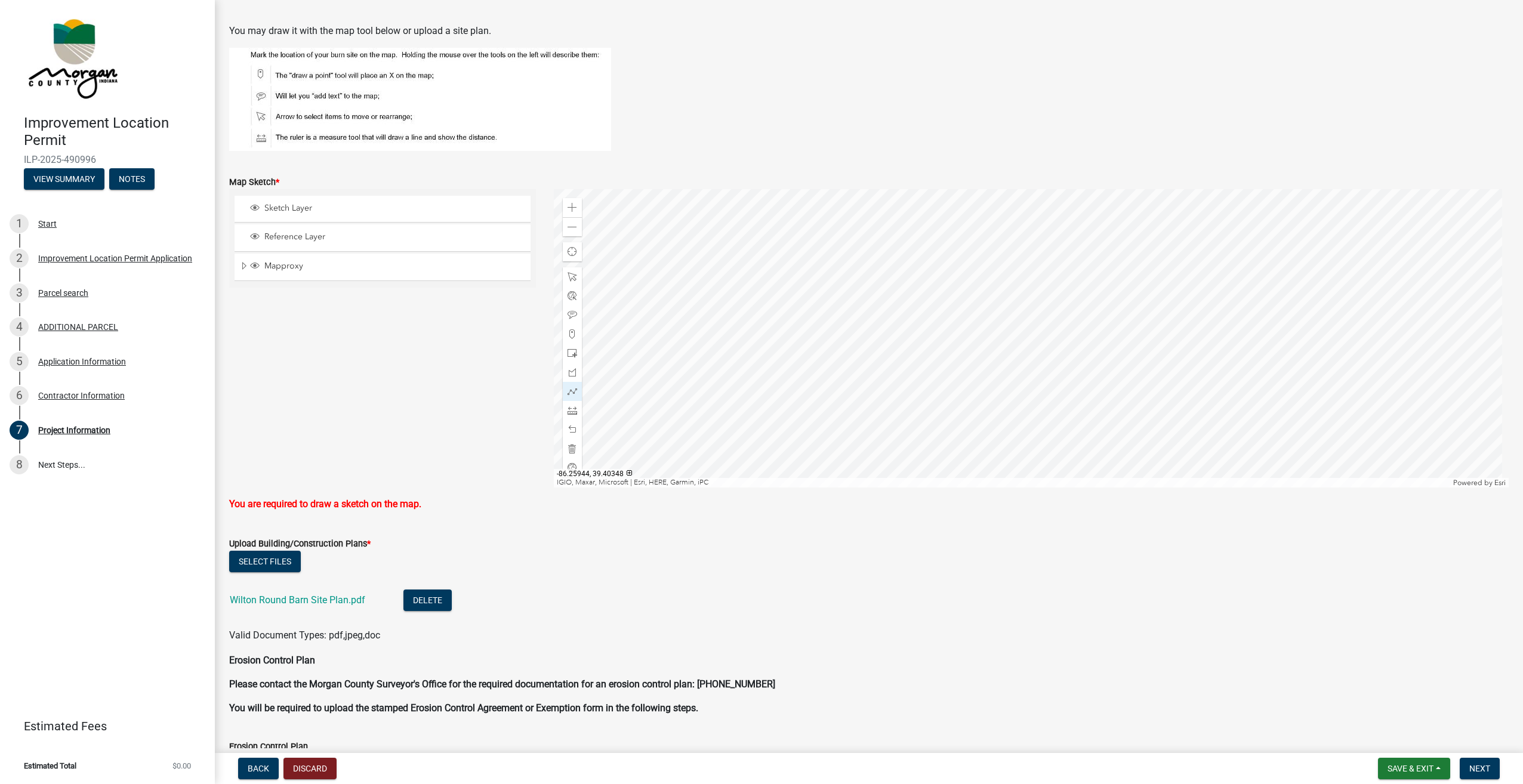
click at [1031, 235] on div at bounding box center [1031, 338] width 955 height 299
click at [1033, 254] on div at bounding box center [1031, 338] width 955 height 299
click at [1025, 264] on div at bounding box center [1031, 338] width 955 height 299
click at [1014, 272] on div at bounding box center [1031, 338] width 955 height 299
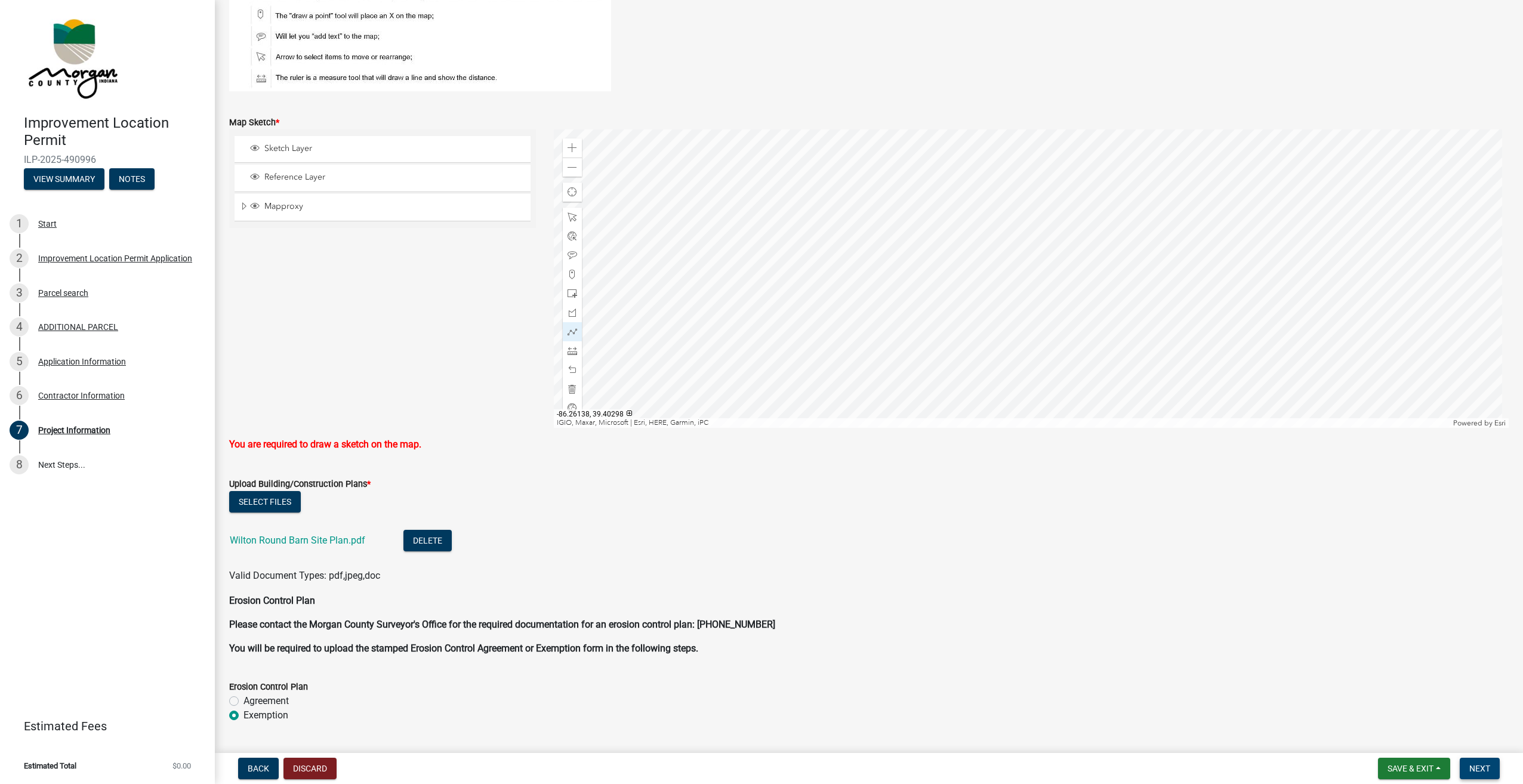
click at [1466, 764] on button "Next" at bounding box center [1479, 769] width 40 height 22
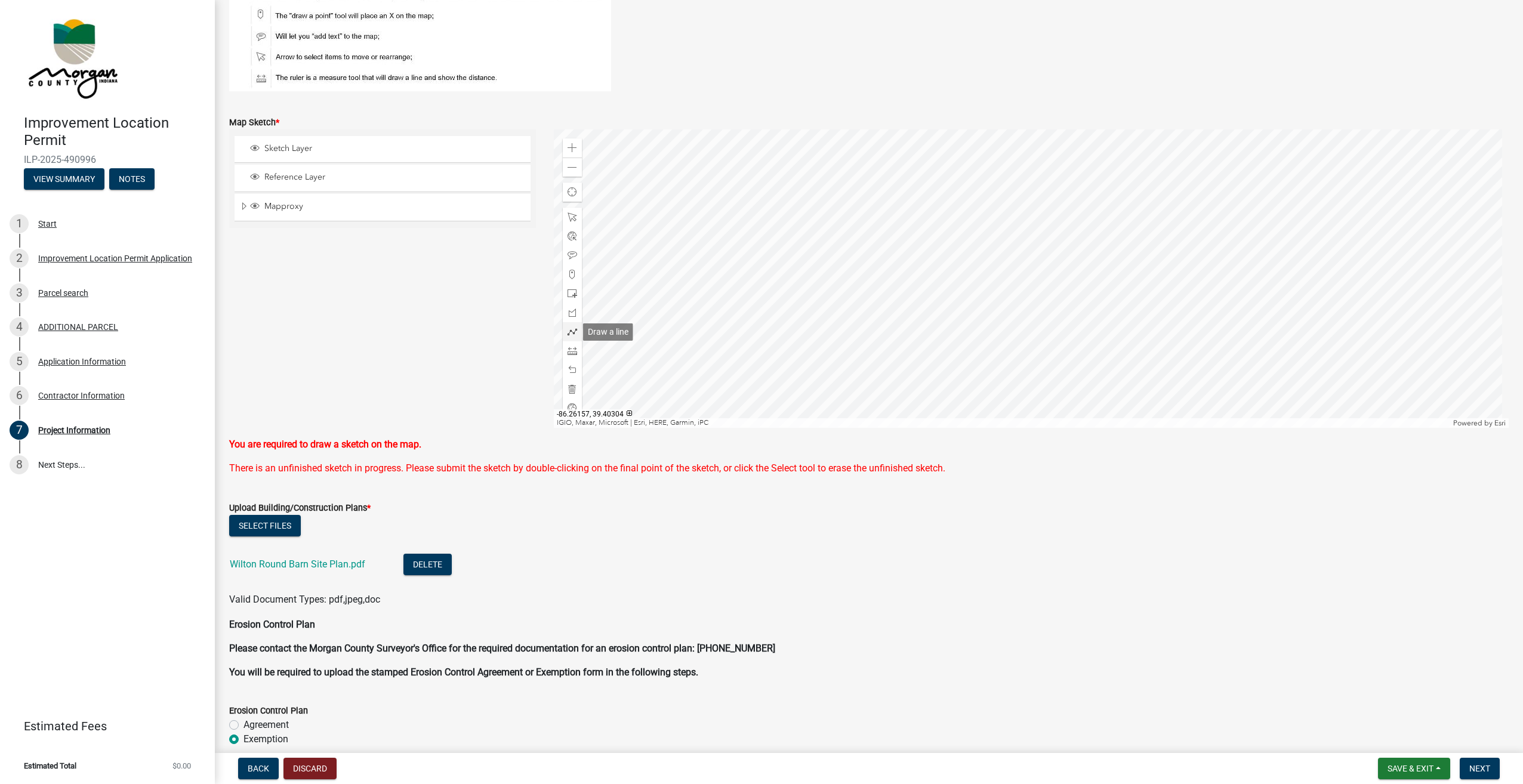
click at [569, 331] on span at bounding box center [572, 331] width 9 height 9
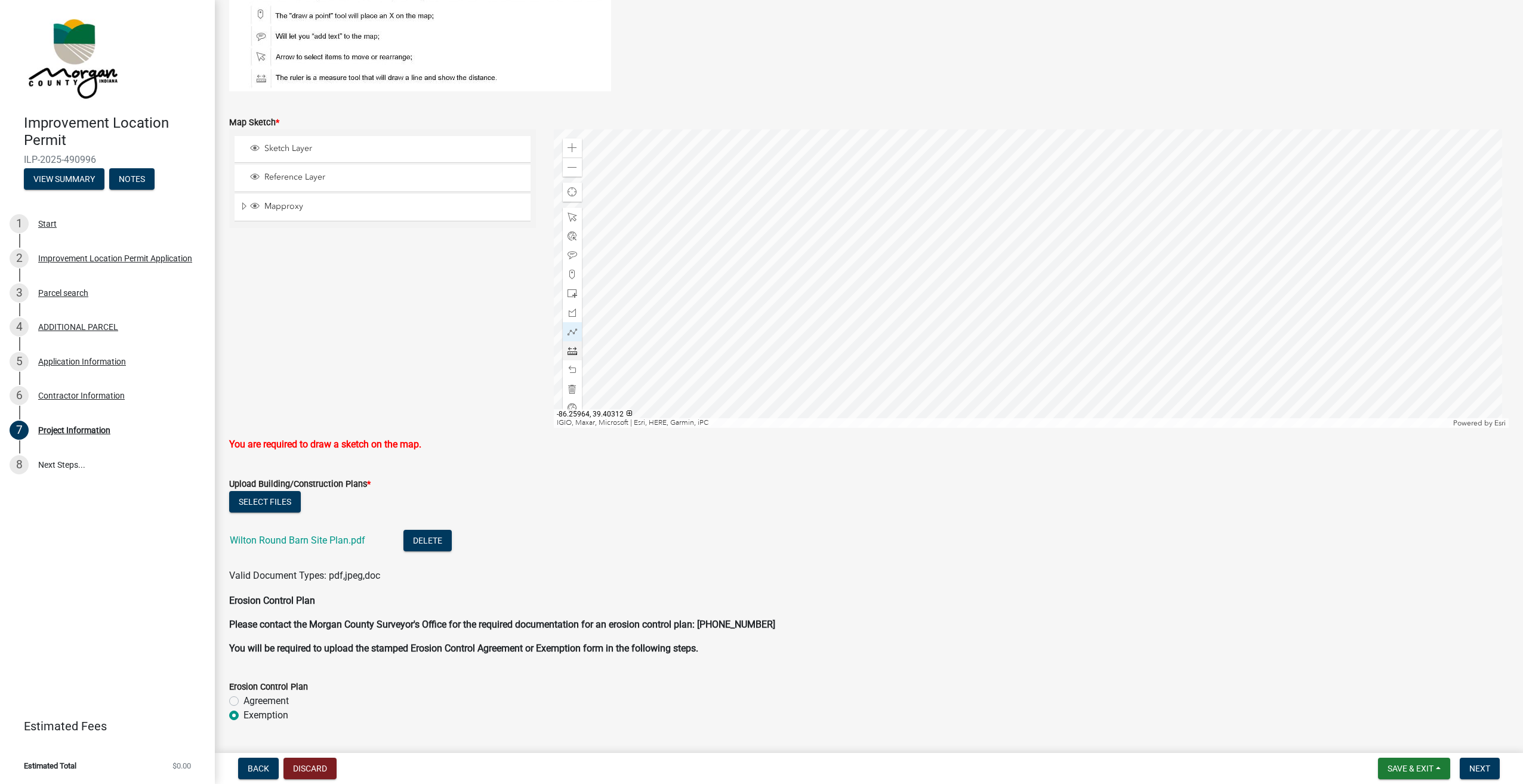
click at [987, 278] on div at bounding box center [1031, 279] width 955 height 299
click at [994, 219] on div at bounding box center [1031, 279] width 955 height 299
click at [977, 215] on div at bounding box center [1031, 279] width 955 height 299
click at [973, 194] on div at bounding box center [1031, 279] width 955 height 299
click at [984, 175] on div at bounding box center [1031, 279] width 955 height 299
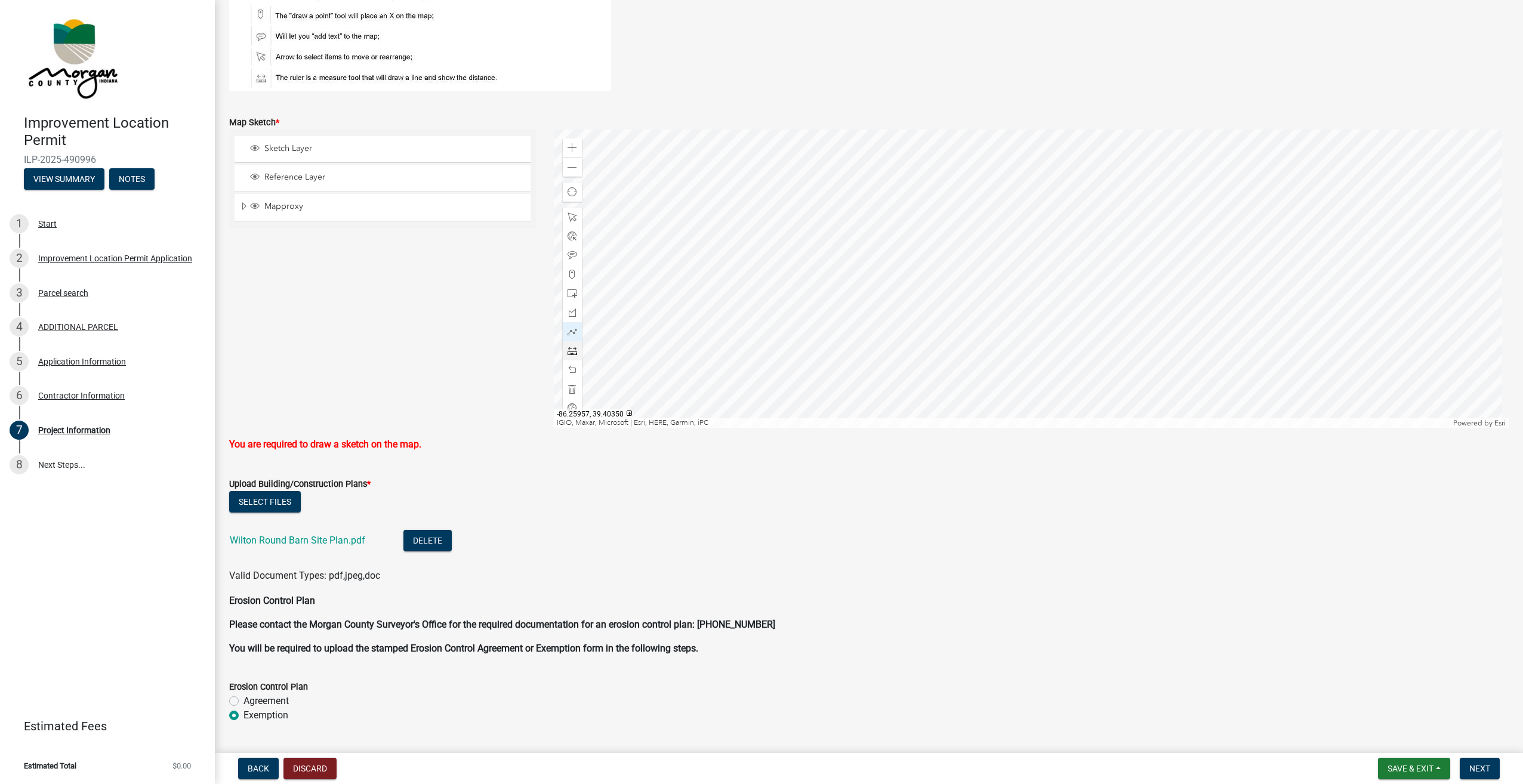
click at [1004, 171] on div at bounding box center [1031, 279] width 955 height 299
click at [1021, 179] on div at bounding box center [1031, 279] width 955 height 299
click at [1026, 197] on div at bounding box center [1031, 279] width 955 height 299
click at [1023, 210] on div at bounding box center [1031, 279] width 955 height 299
click at [1004, 219] on div at bounding box center [1031, 279] width 955 height 299
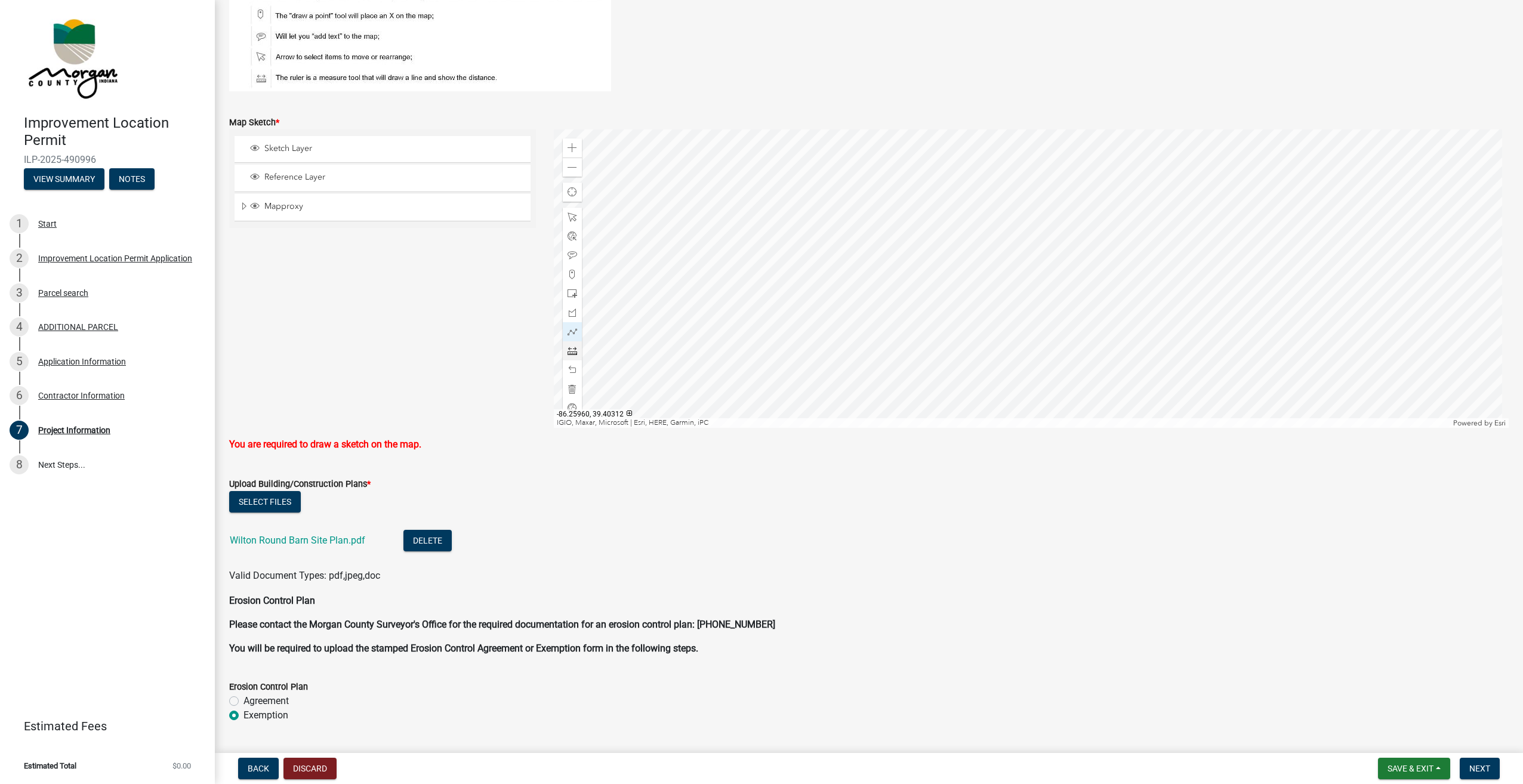
click at [996, 278] on div at bounding box center [1031, 279] width 955 height 299
click at [987, 277] on div at bounding box center [1031, 279] width 955 height 299
click at [573, 217] on span at bounding box center [572, 217] width 9 height 9
click at [568, 366] on span at bounding box center [572, 370] width 9 height 9
click at [568, 372] on span at bounding box center [572, 370] width 9 height 9
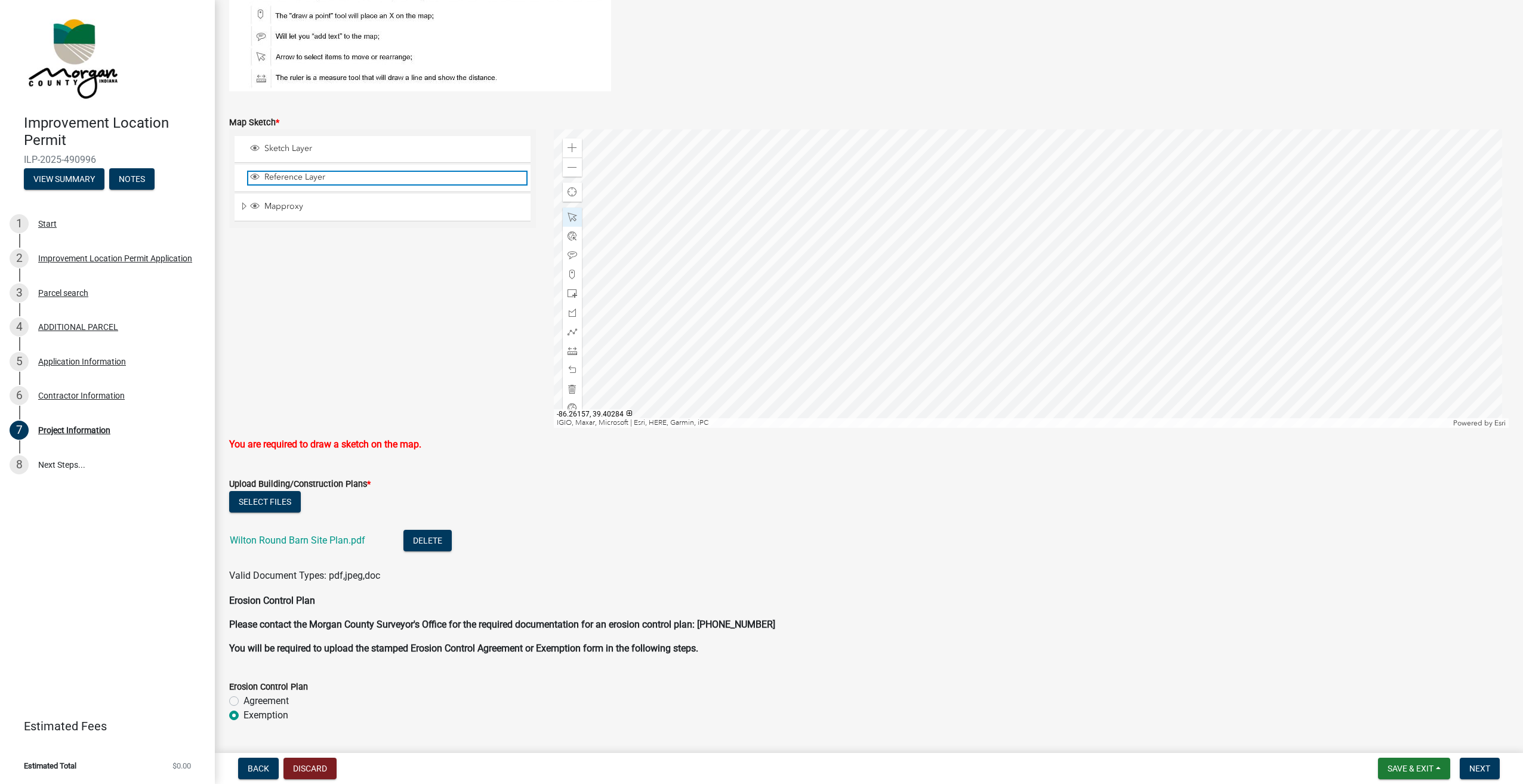
click at [291, 176] on span "Reference Layer" at bounding box center [394, 177] width 265 height 11
drag, startPoint x: 310, startPoint y: 175, endPoint x: 285, endPoint y: 211, distance: 43.8
click at [285, 211] on div "Mapproxy" at bounding box center [383, 207] width 296 height 27
click at [244, 206] on span "Expand" at bounding box center [244, 206] width 9 height 11
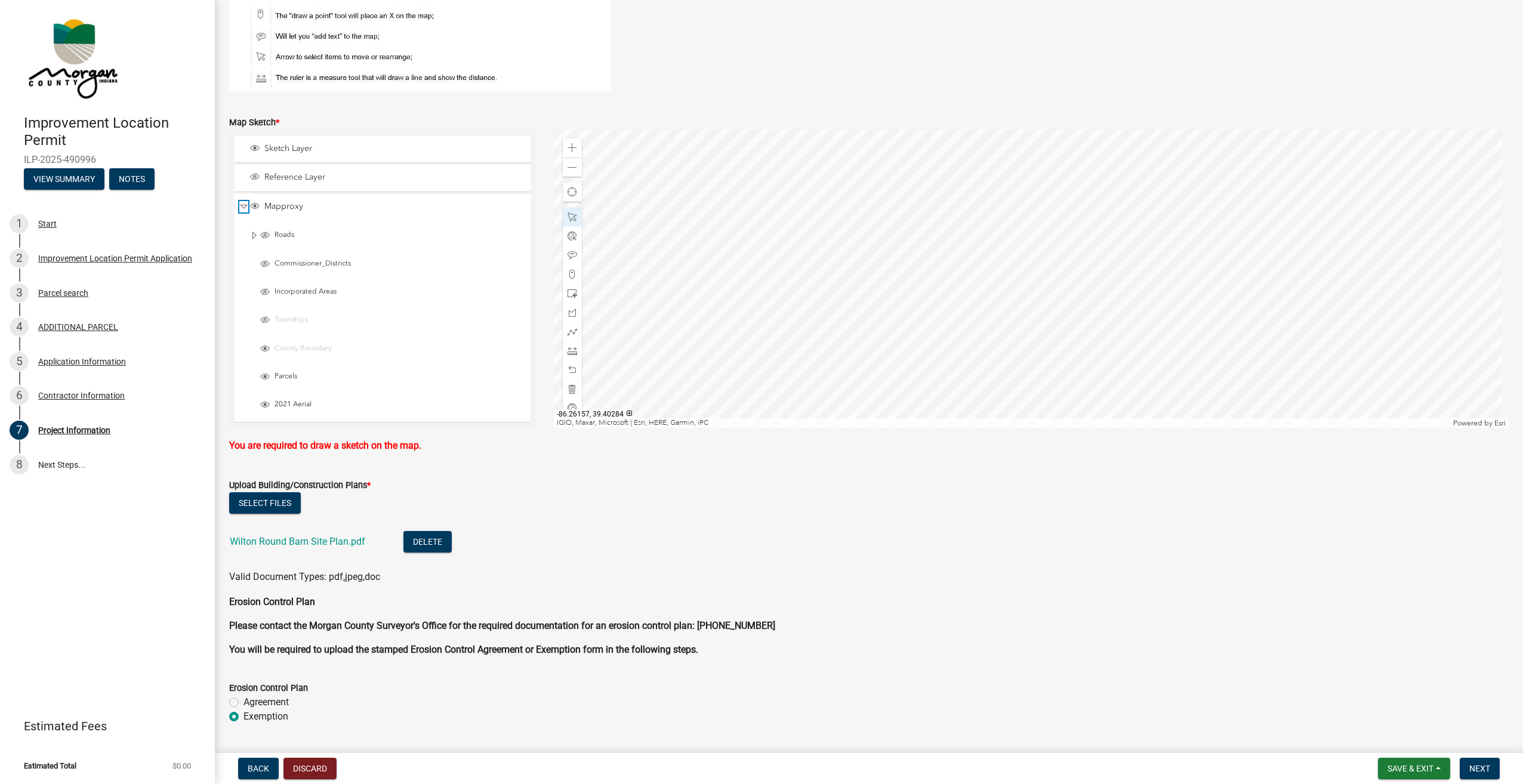
click at [241, 206] on span "Collapse" at bounding box center [244, 206] width 9 height 11
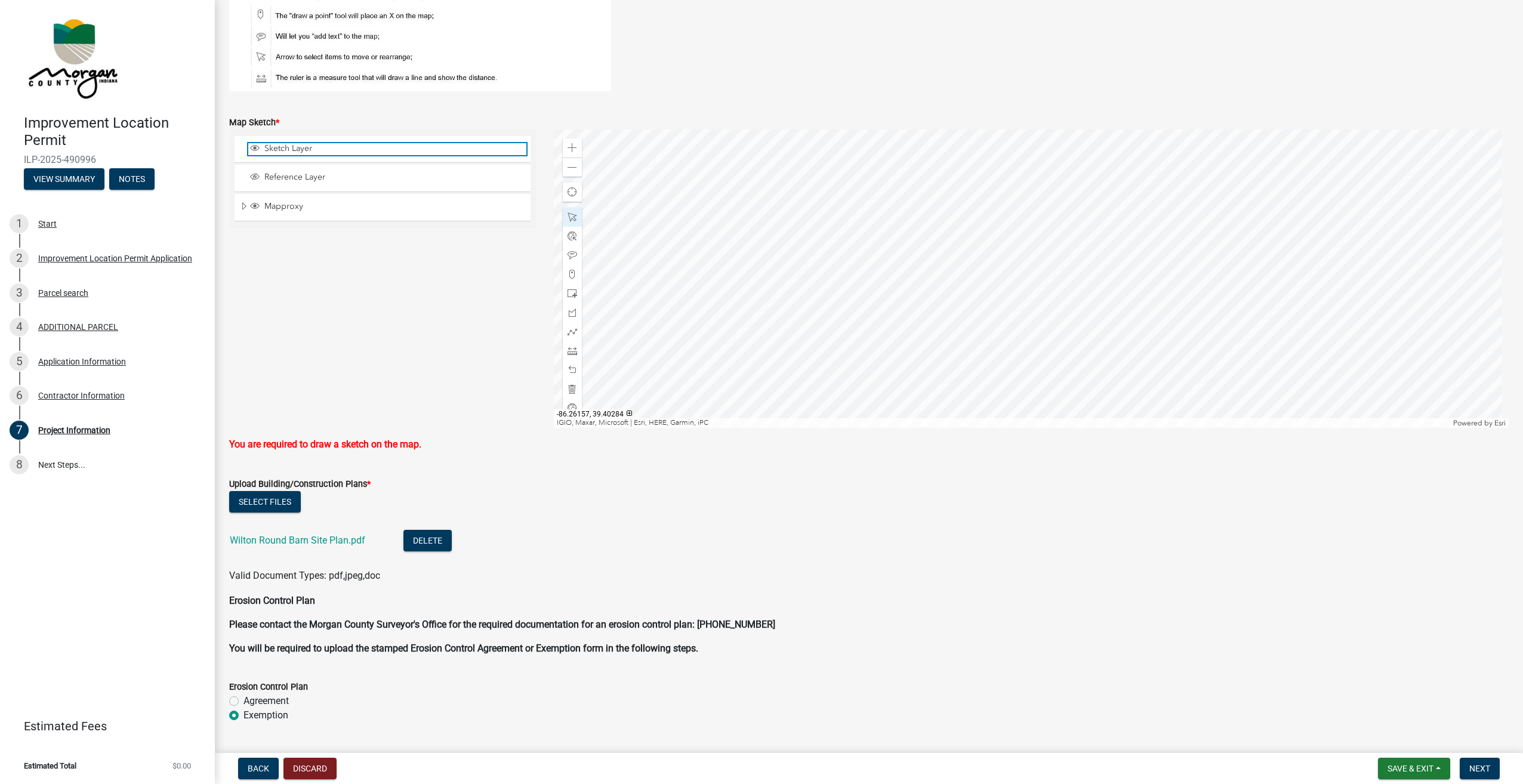
click at [264, 147] on span "Sketch Layer" at bounding box center [394, 149] width 265 height 11
click at [262, 147] on span "Sketch Layer" at bounding box center [394, 149] width 265 height 11
click at [268, 154] on span "Sketch Layer" at bounding box center [394, 149] width 265 height 11
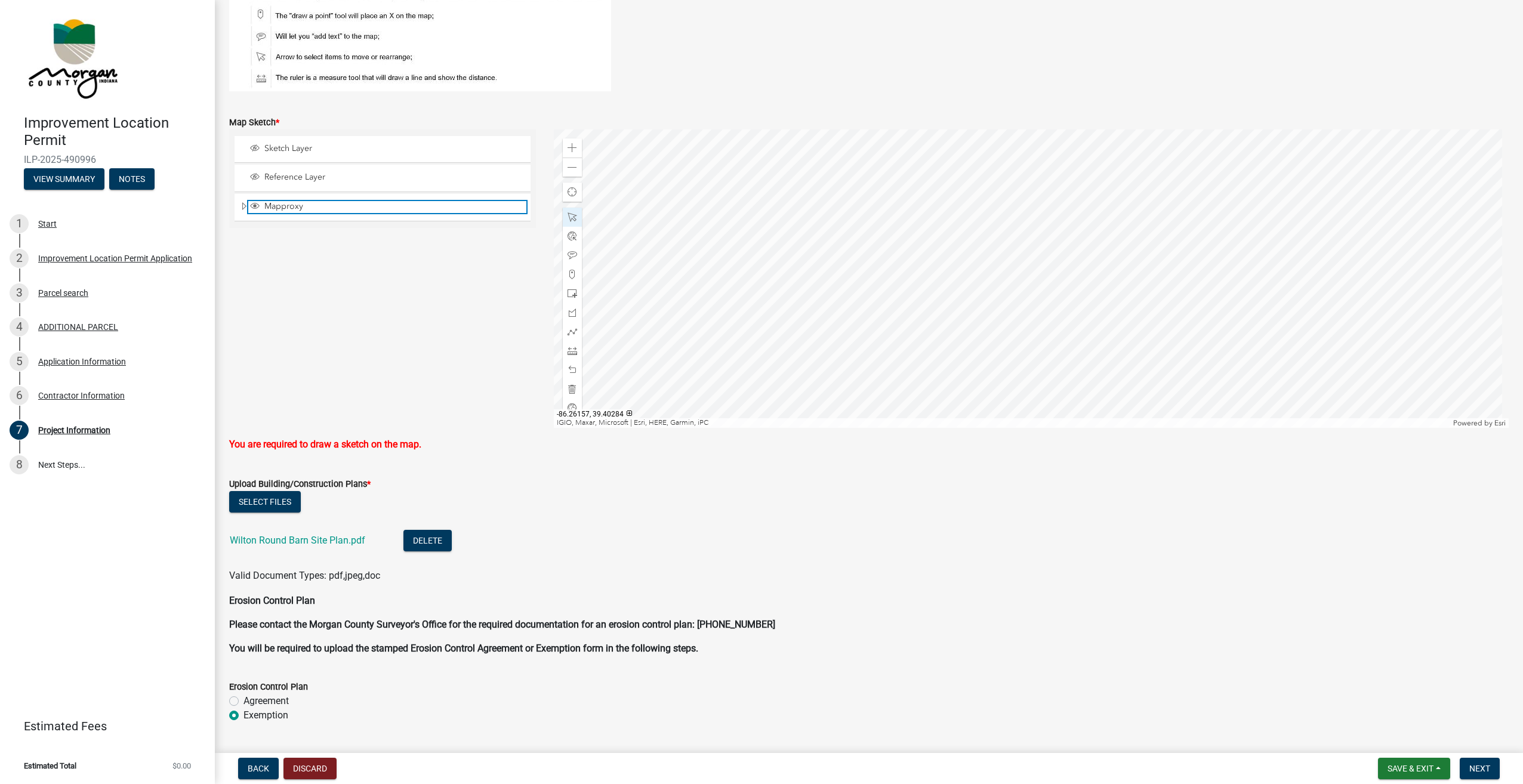
click at [256, 201] on span "Layer List" at bounding box center [255, 206] width 9 height 9
click at [258, 203] on span "Layer List" at bounding box center [255, 206] width 9 height 9
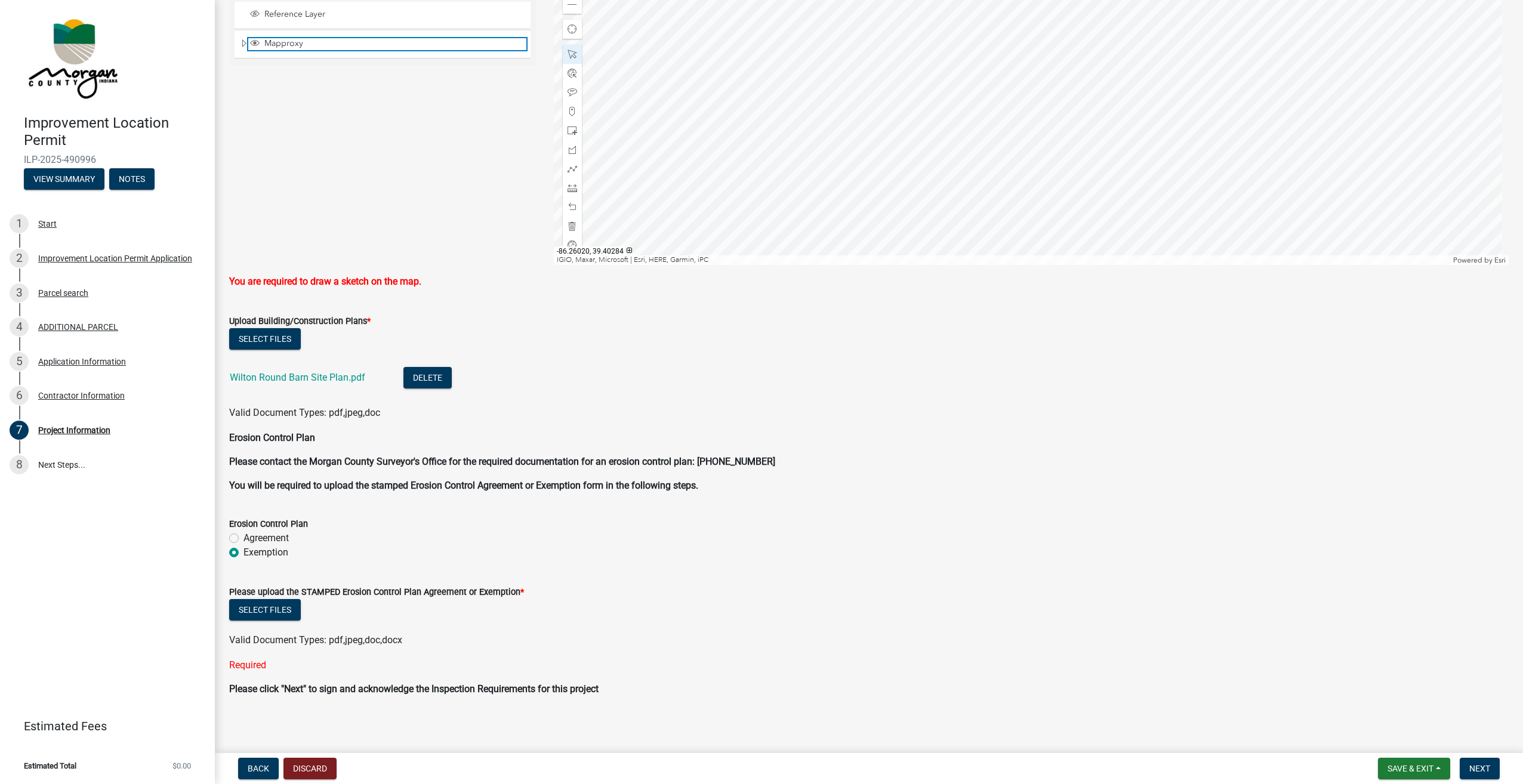
scroll to position [1897, 0]
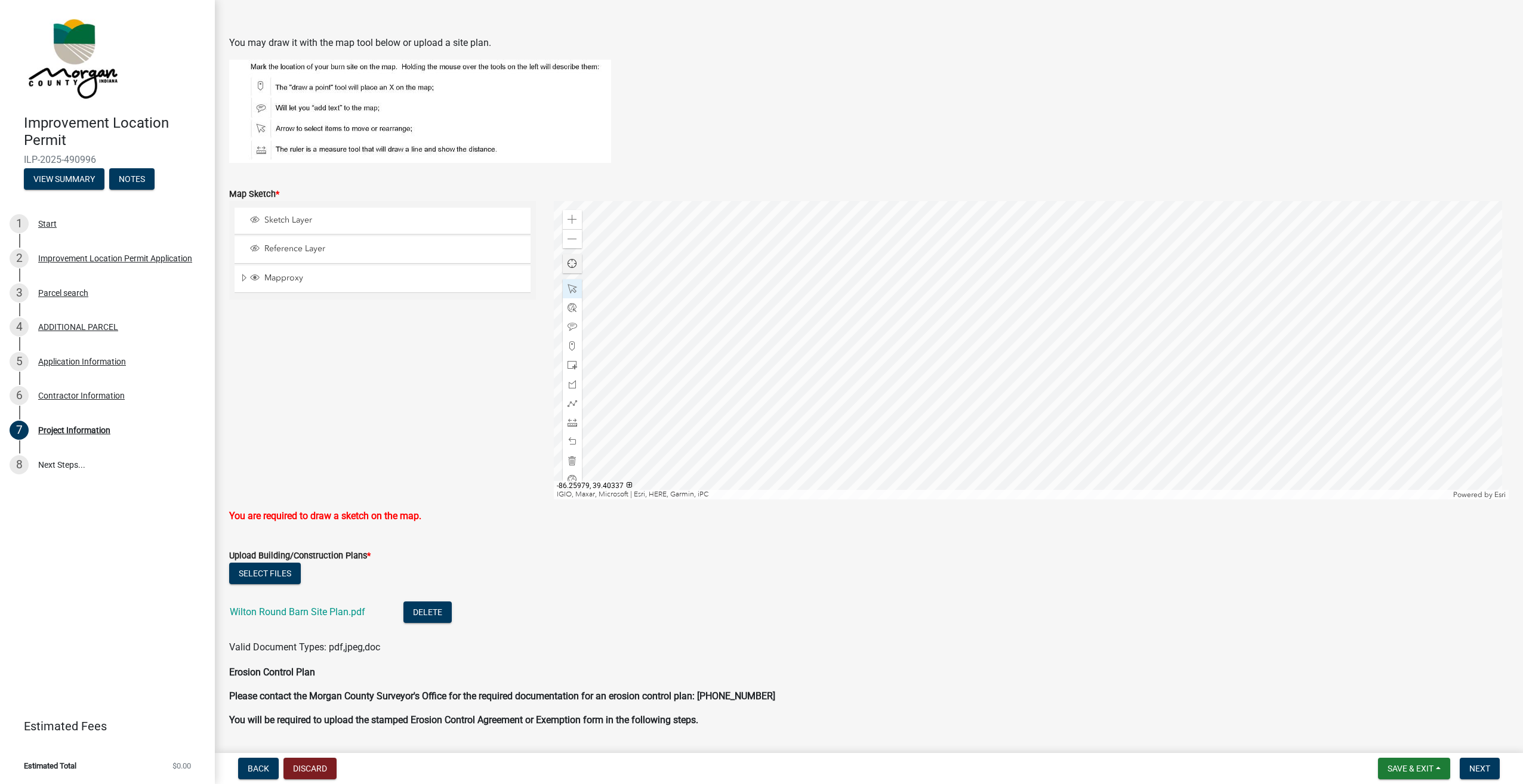
click at [955, 279] on div at bounding box center [1031, 350] width 955 height 299
click at [572, 322] on span at bounding box center [572, 327] width 9 height 9
click at [885, 243] on div at bounding box center [1031, 350] width 955 height 299
click at [916, 263] on div at bounding box center [1031, 350] width 955 height 299
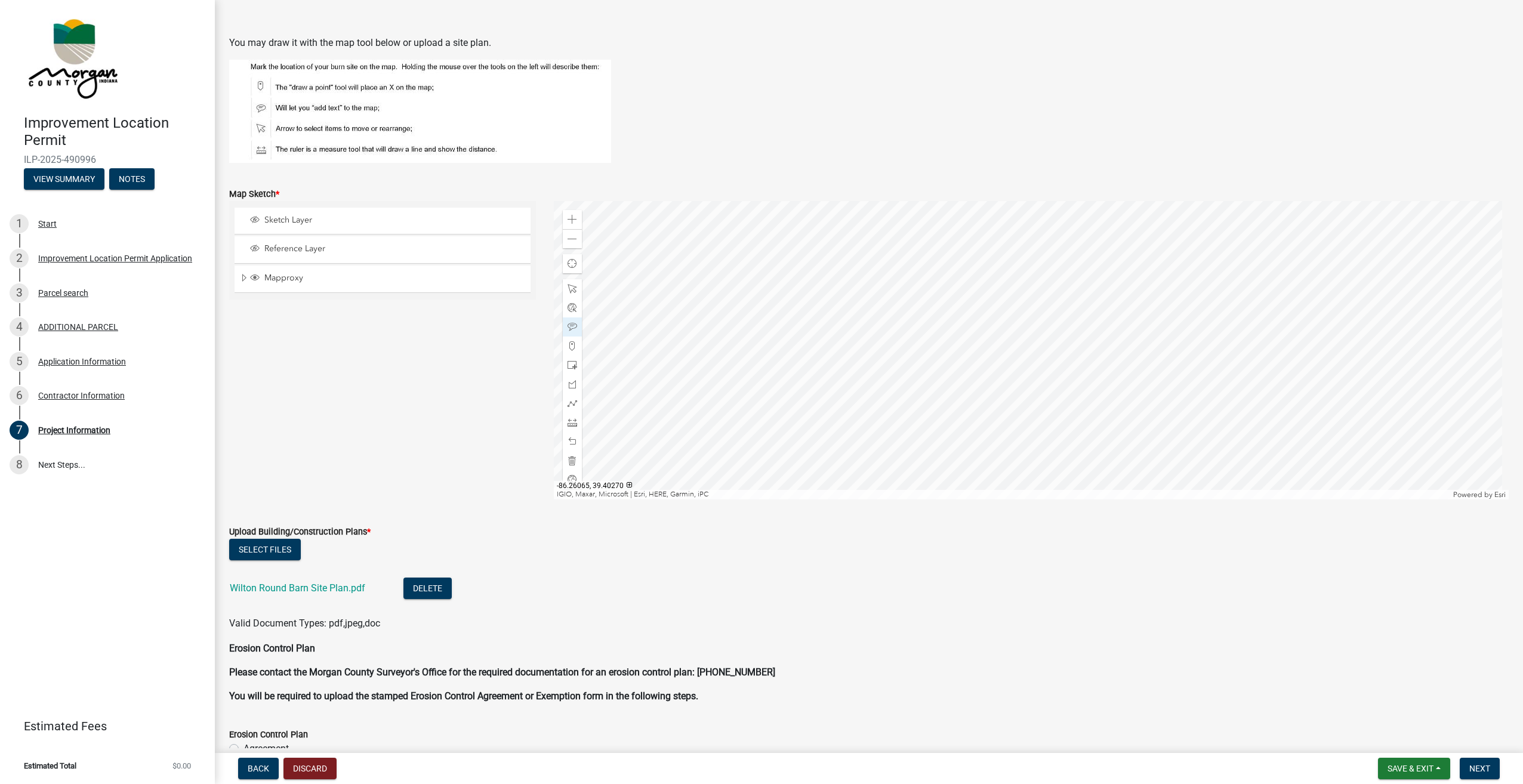
scroll to position [1957, 0]
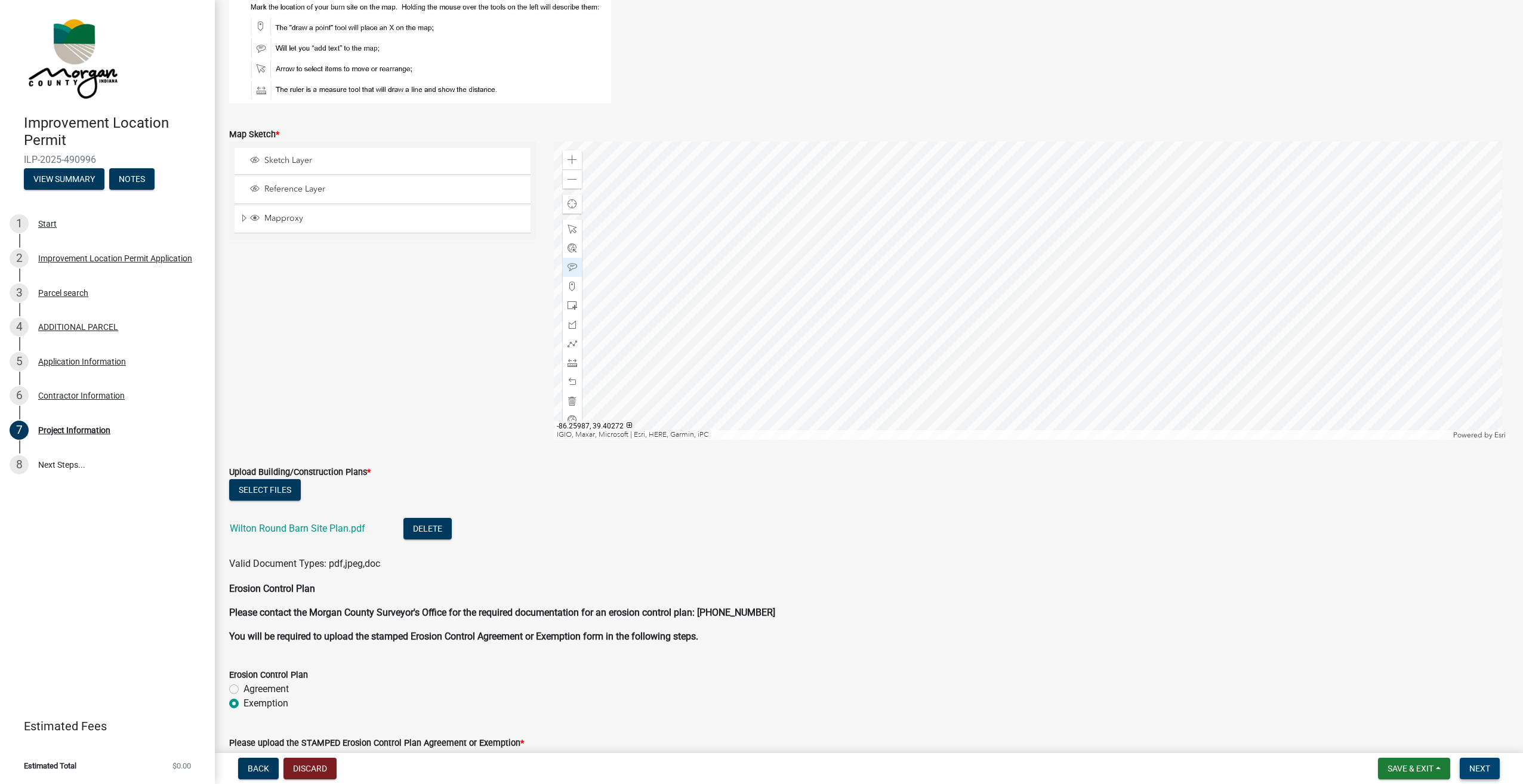
click at [1485, 765] on span "Next" at bounding box center [1479, 768] width 21 height 9
click at [1476, 765] on span "Next" at bounding box center [1479, 768] width 21 height 9
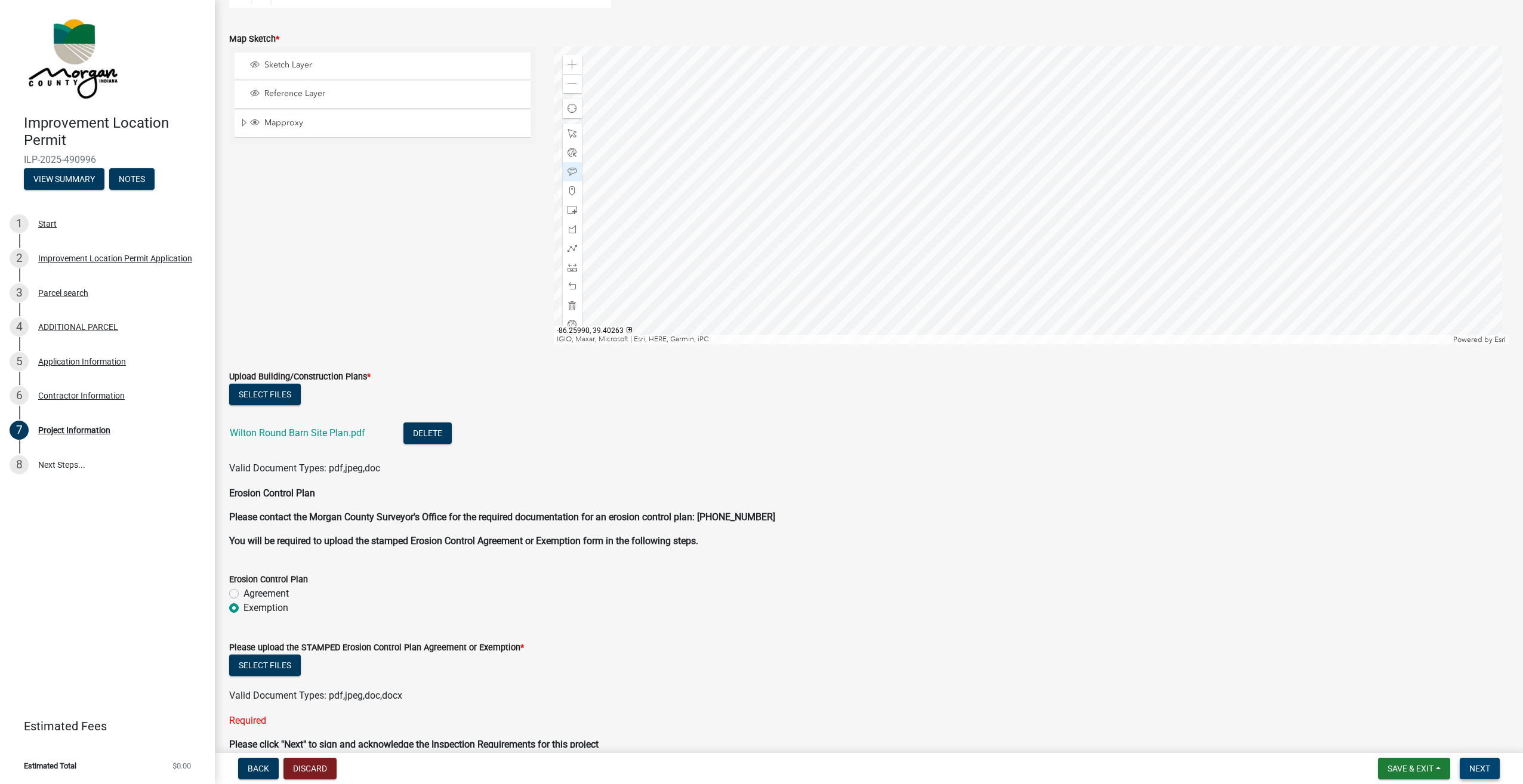
scroll to position [2111, 0]
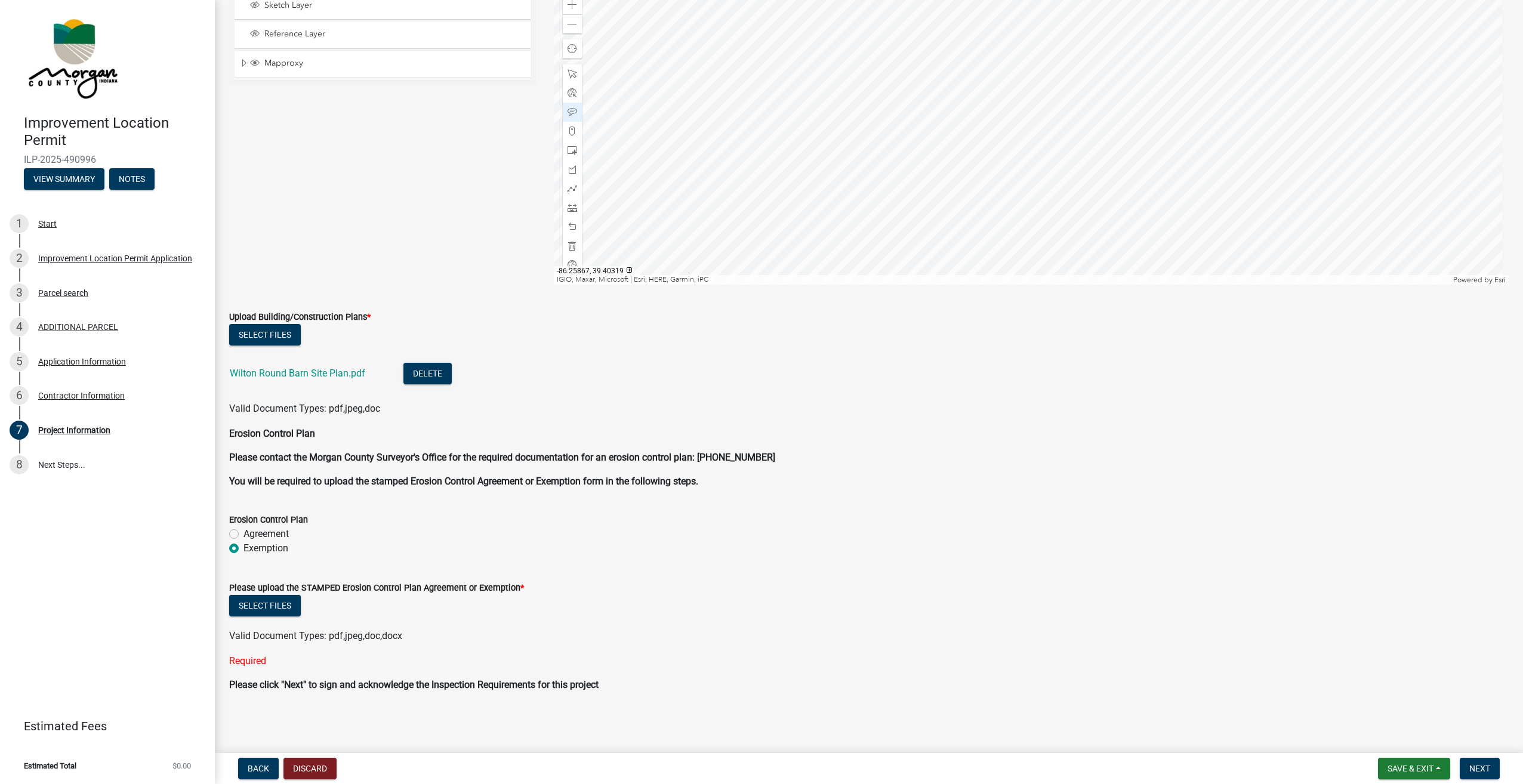
click at [362, 140] on div "Sketch Layer Reference Layer Mapproxy Roads Interstate labels Major Roads label…" at bounding box center [382, 136] width 325 height 299
click at [277, 617] on div "Select files" at bounding box center [869, 606] width 1279 height 24
click at [278, 614] on button "Select files" at bounding box center [265, 605] width 71 height 22
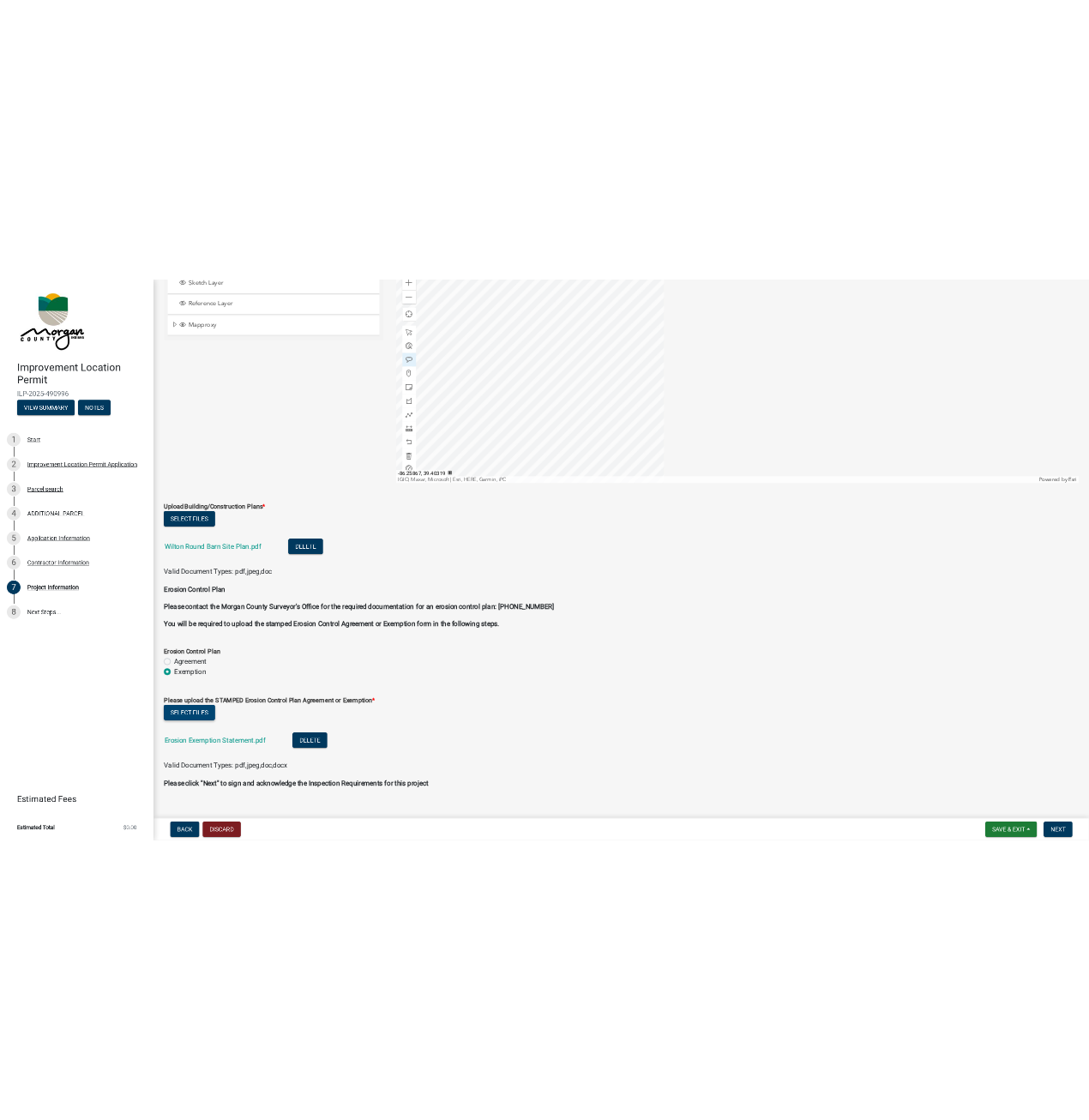
scroll to position [3056, 0]
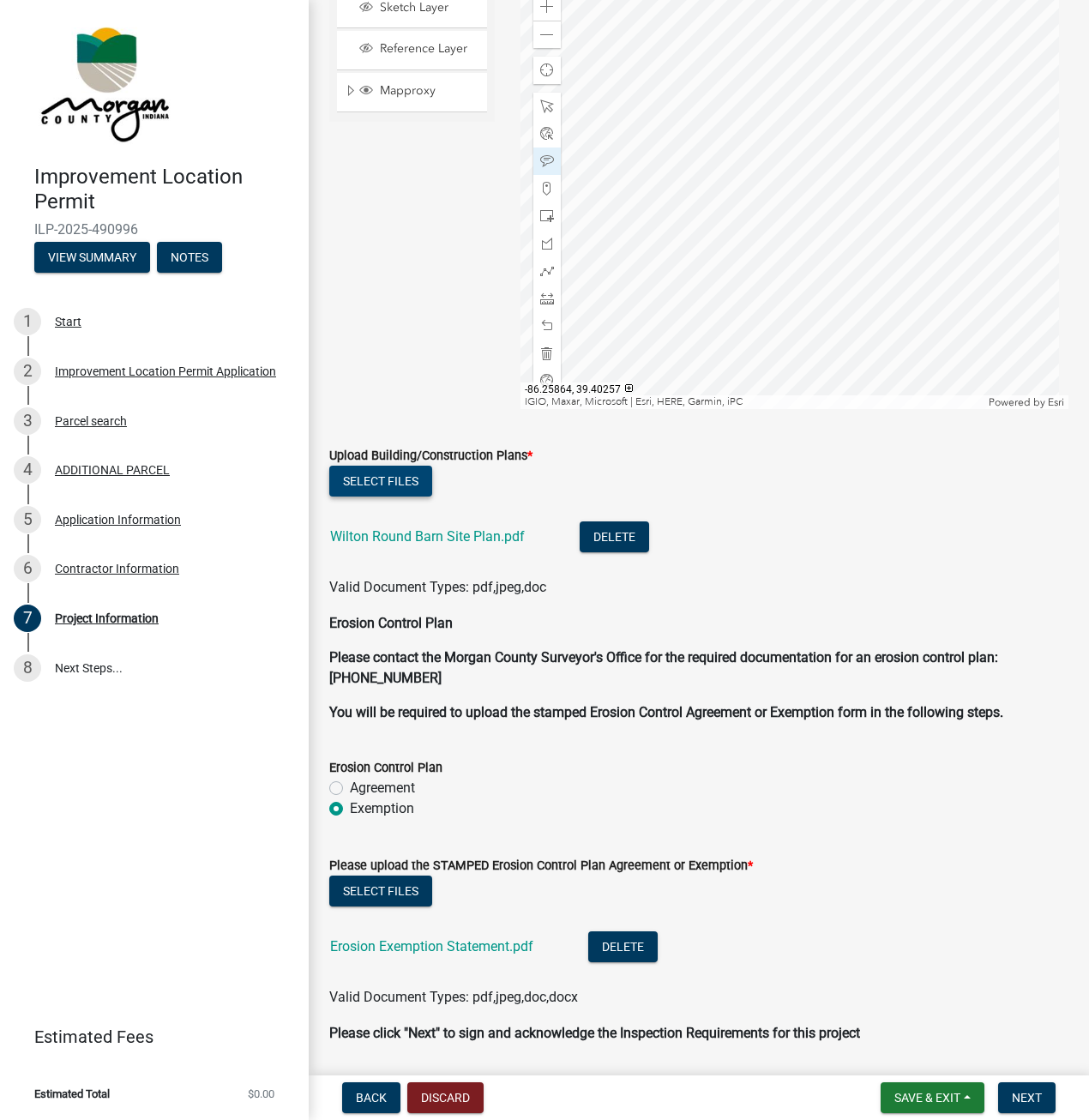
click at [374, 486] on button "Select files" at bounding box center [381, 481] width 102 height 31
click at [387, 486] on button "Select files" at bounding box center [381, 481] width 102 height 31
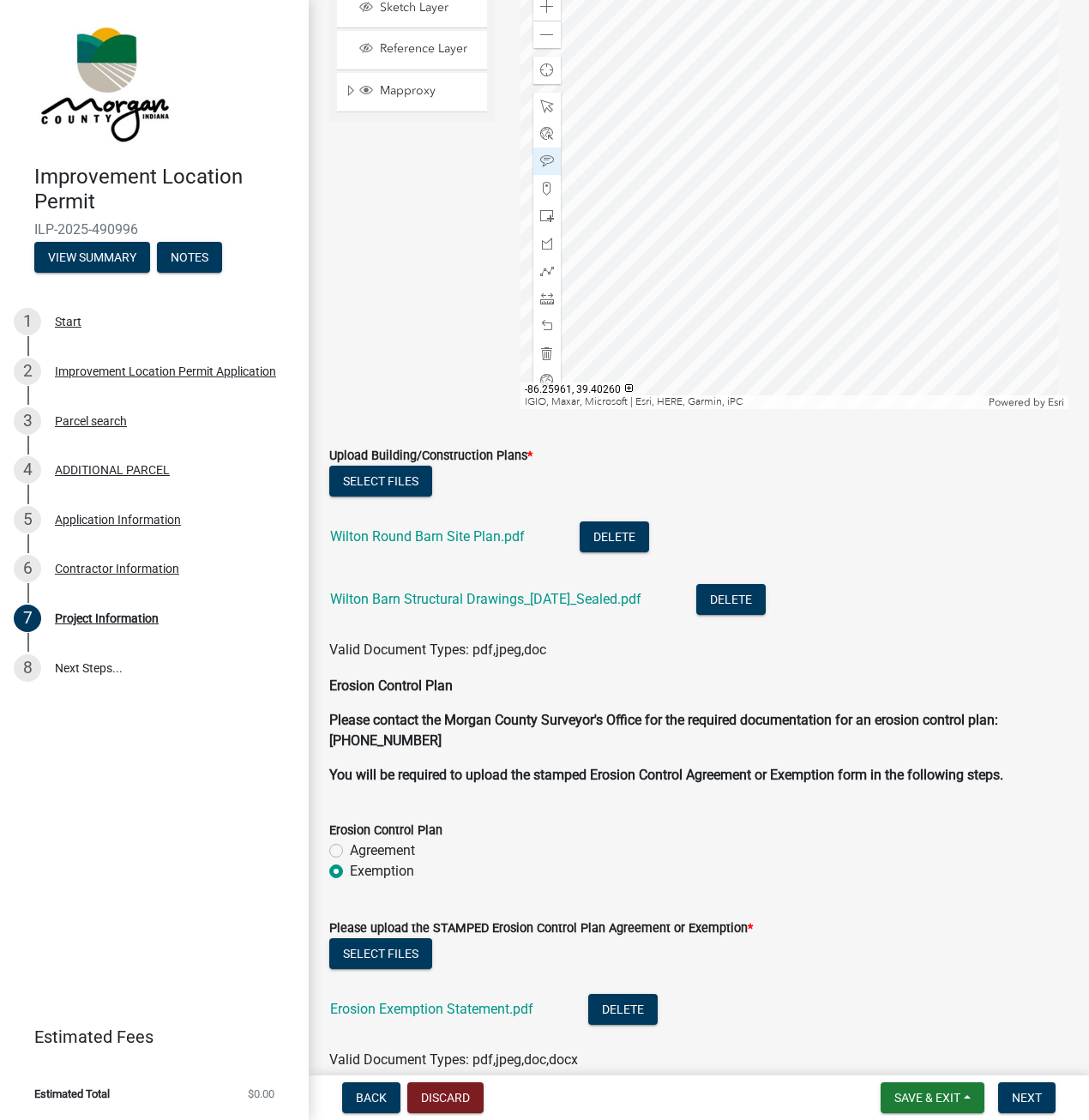
click at [900, 457] on div "Upload Building/Construction Plans *" at bounding box center [699, 454] width 739 height 20
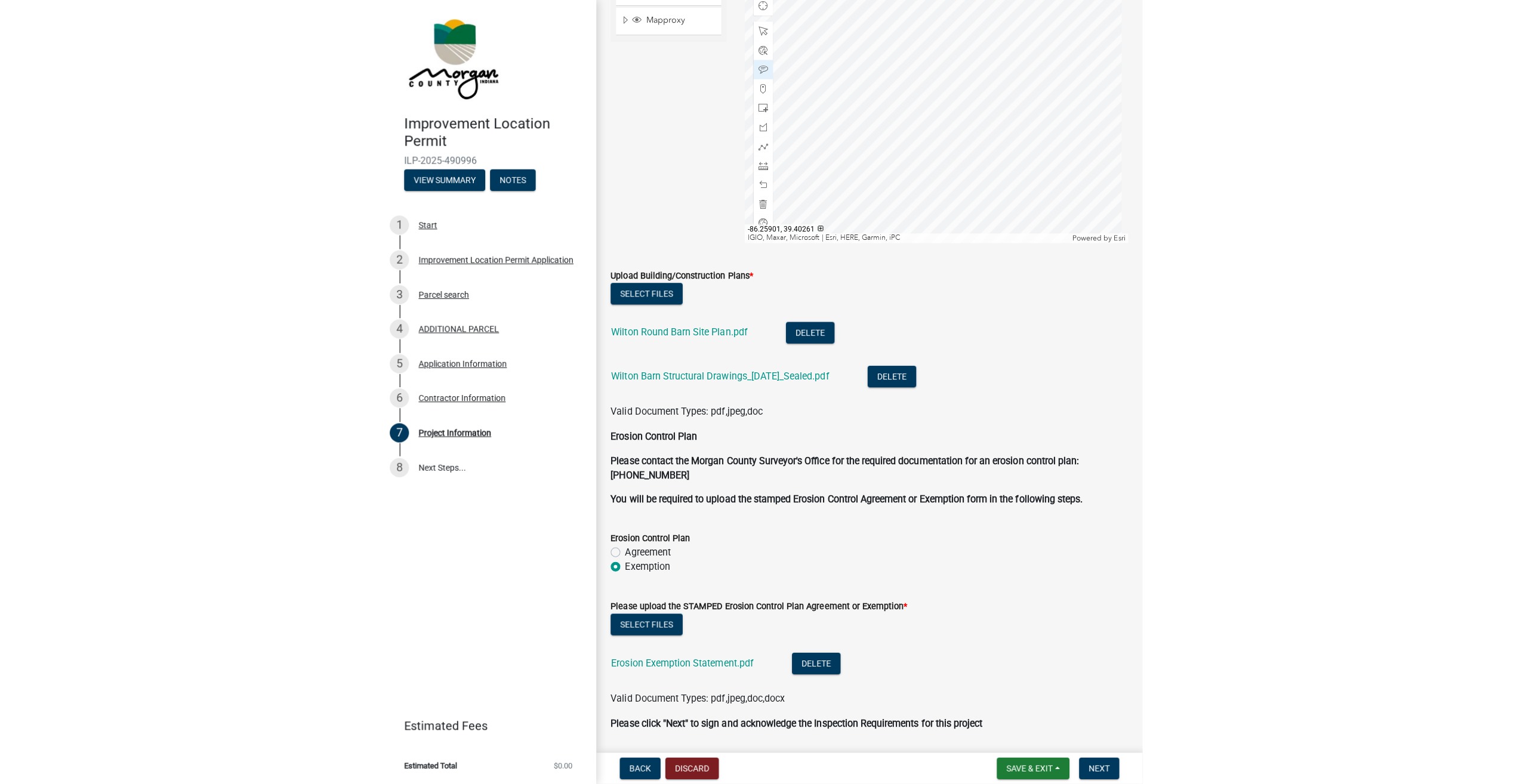
scroll to position [2208, 0]
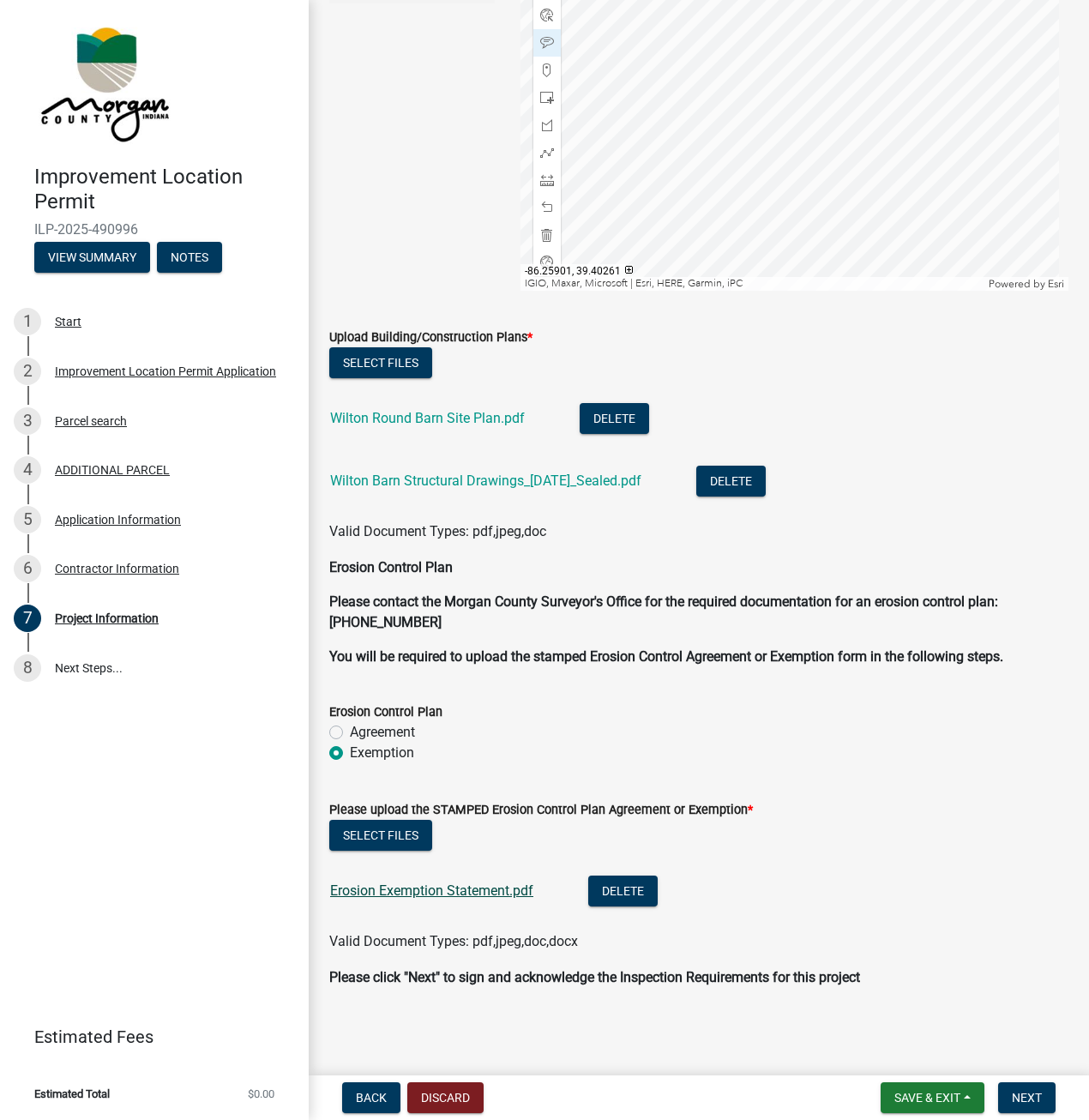
click at [490, 893] on link "Erosion Exemption Statement.pdf" at bounding box center [432, 890] width 203 height 16
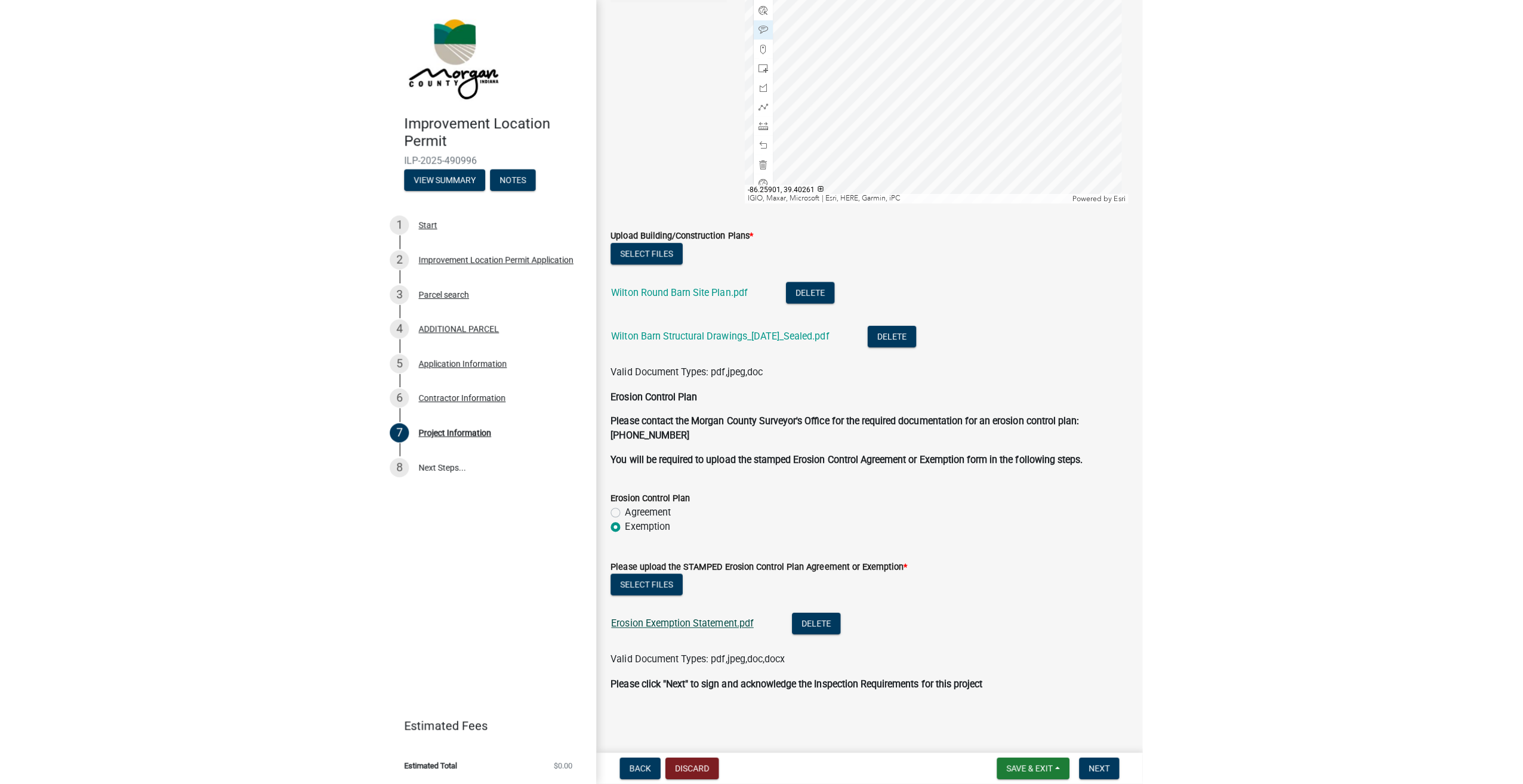
scroll to position [2174, 0]
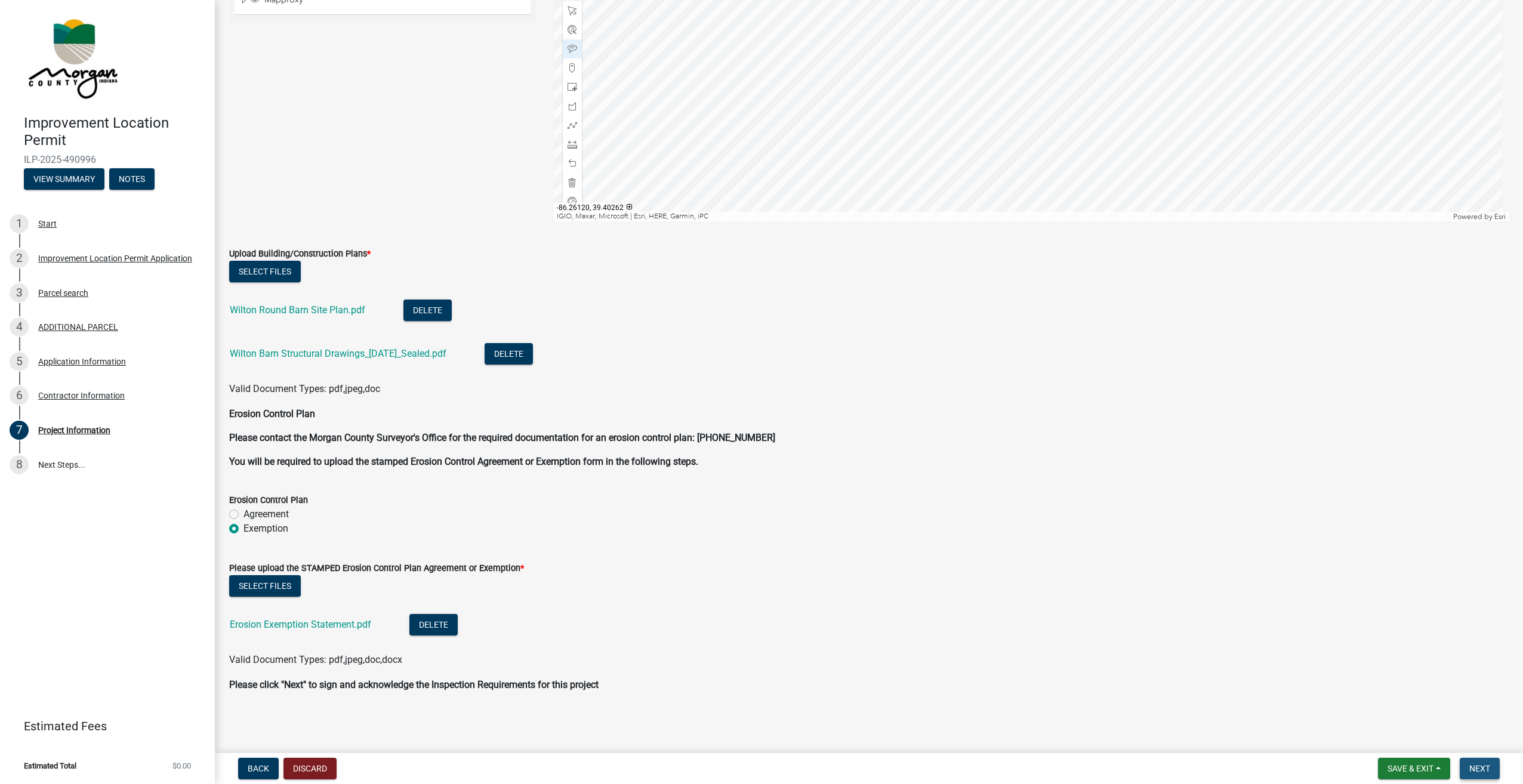
click at [1475, 762] on button "Next" at bounding box center [1479, 769] width 40 height 22
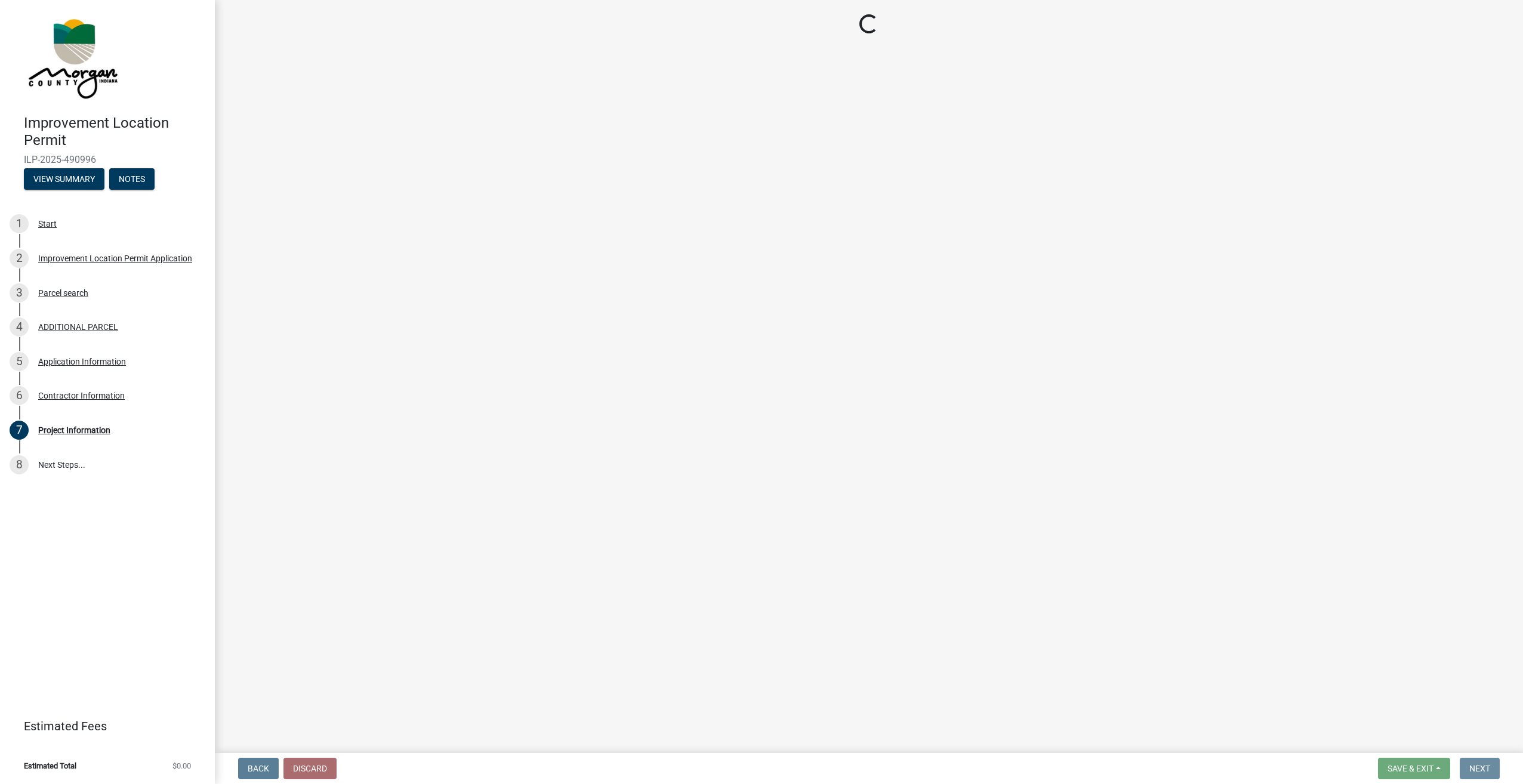
scroll to position [0, 0]
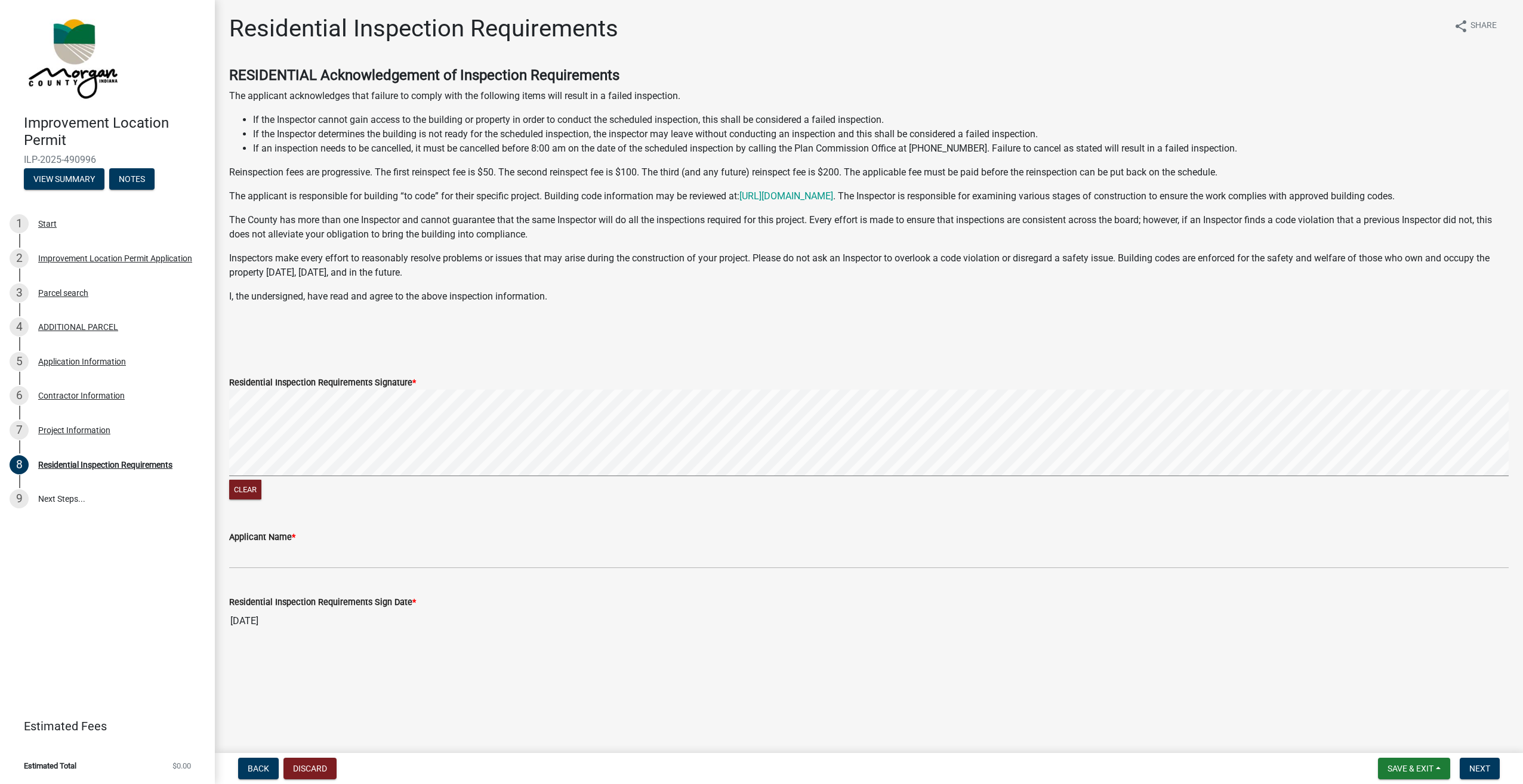
click at [475, 483] on div "Clear" at bounding box center [869, 446] width 1279 height 113
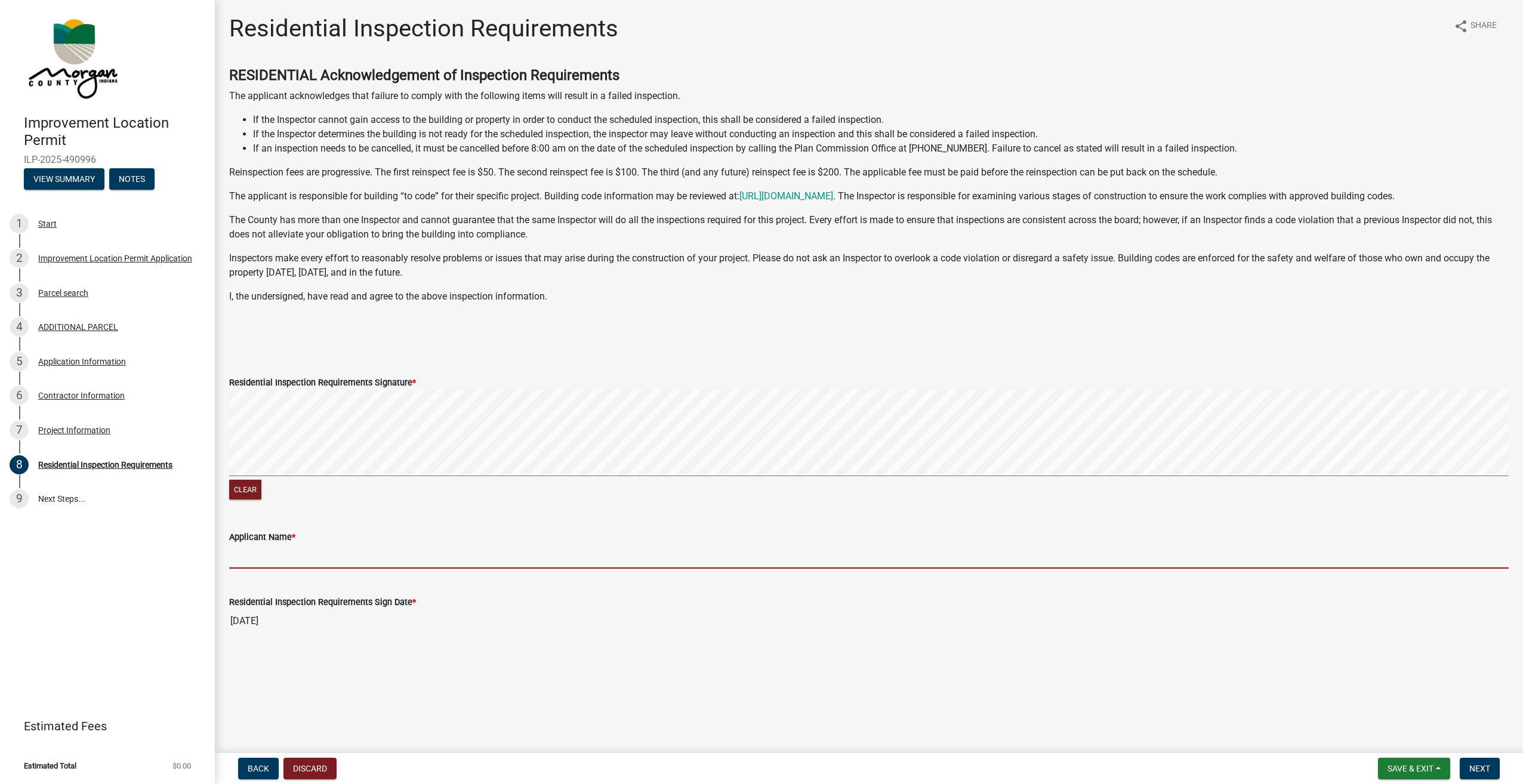
click at [273, 553] on input "Applicant Name *" at bounding box center [869, 556] width 1279 height 24
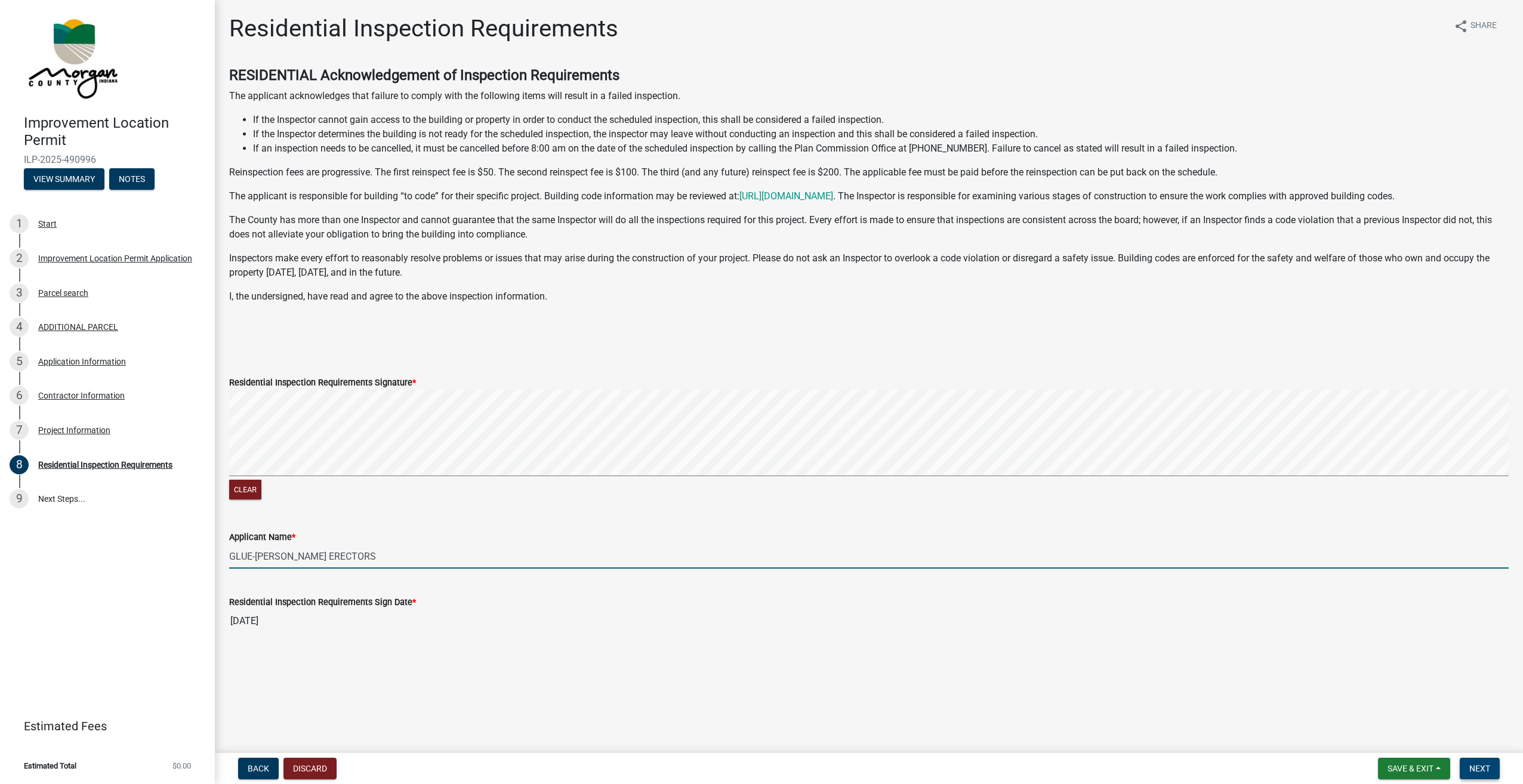
type input "GLUE-[PERSON_NAME] ERECTORS"
click at [1477, 769] on span "Next" at bounding box center [1479, 768] width 21 height 9
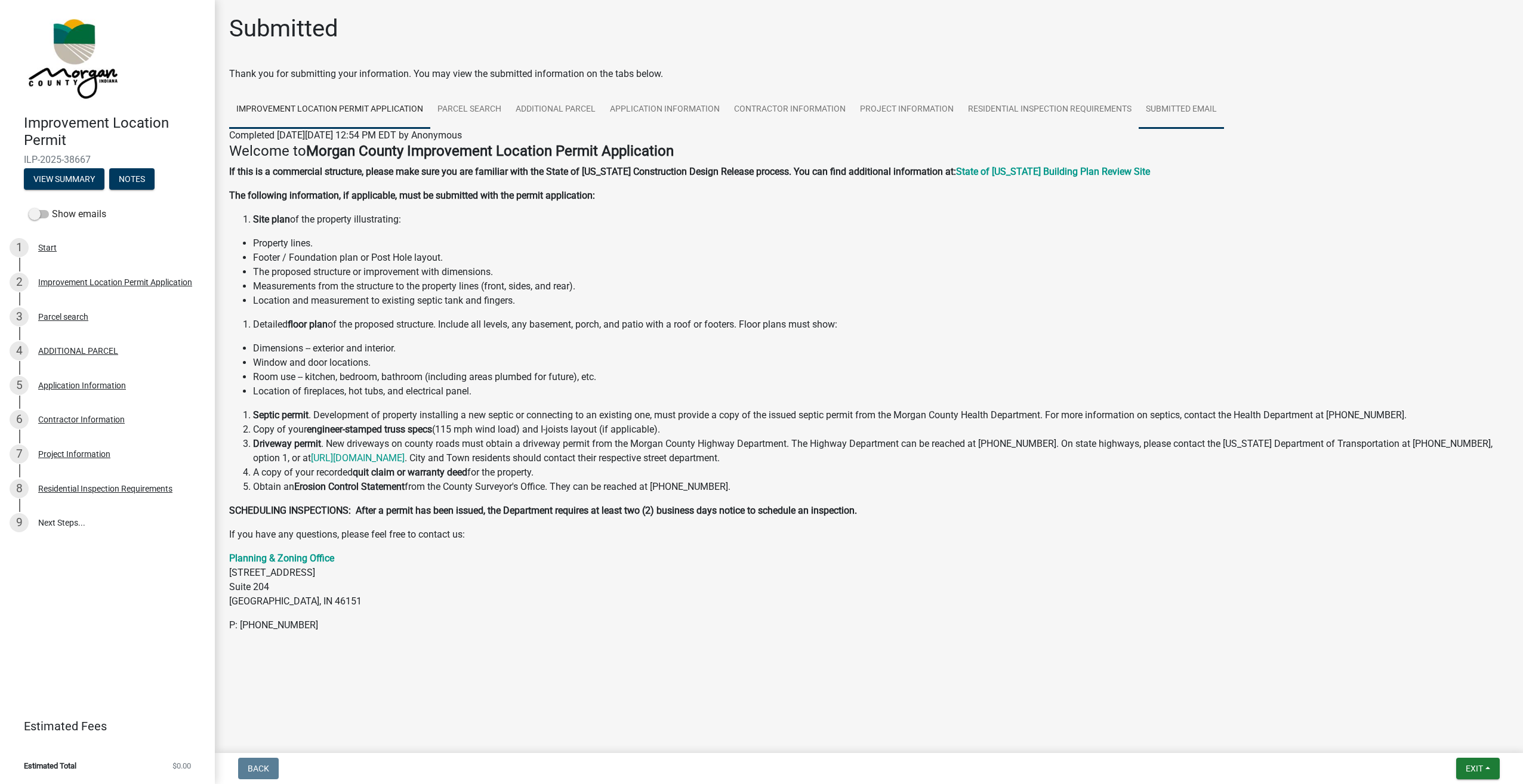
click at [1158, 108] on link "Submitted Email" at bounding box center [1181, 110] width 85 height 38
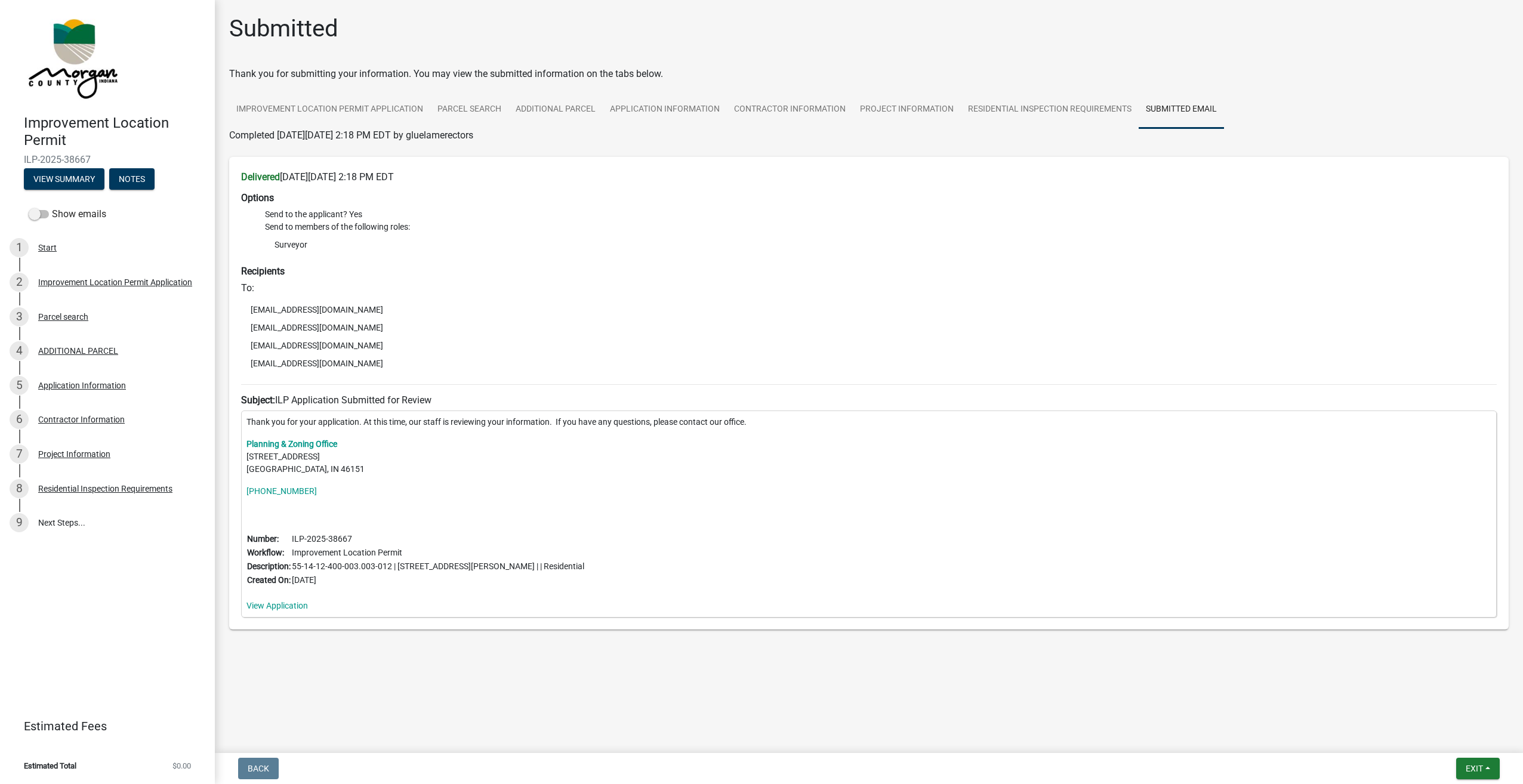
click at [751, 345] on li "[EMAIL_ADDRESS][DOMAIN_NAME]" at bounding box center [868, 345] width 1255 height 18
click at [265, 600] on link "View Application" at bounding box center [276, 605] width 61 height 9
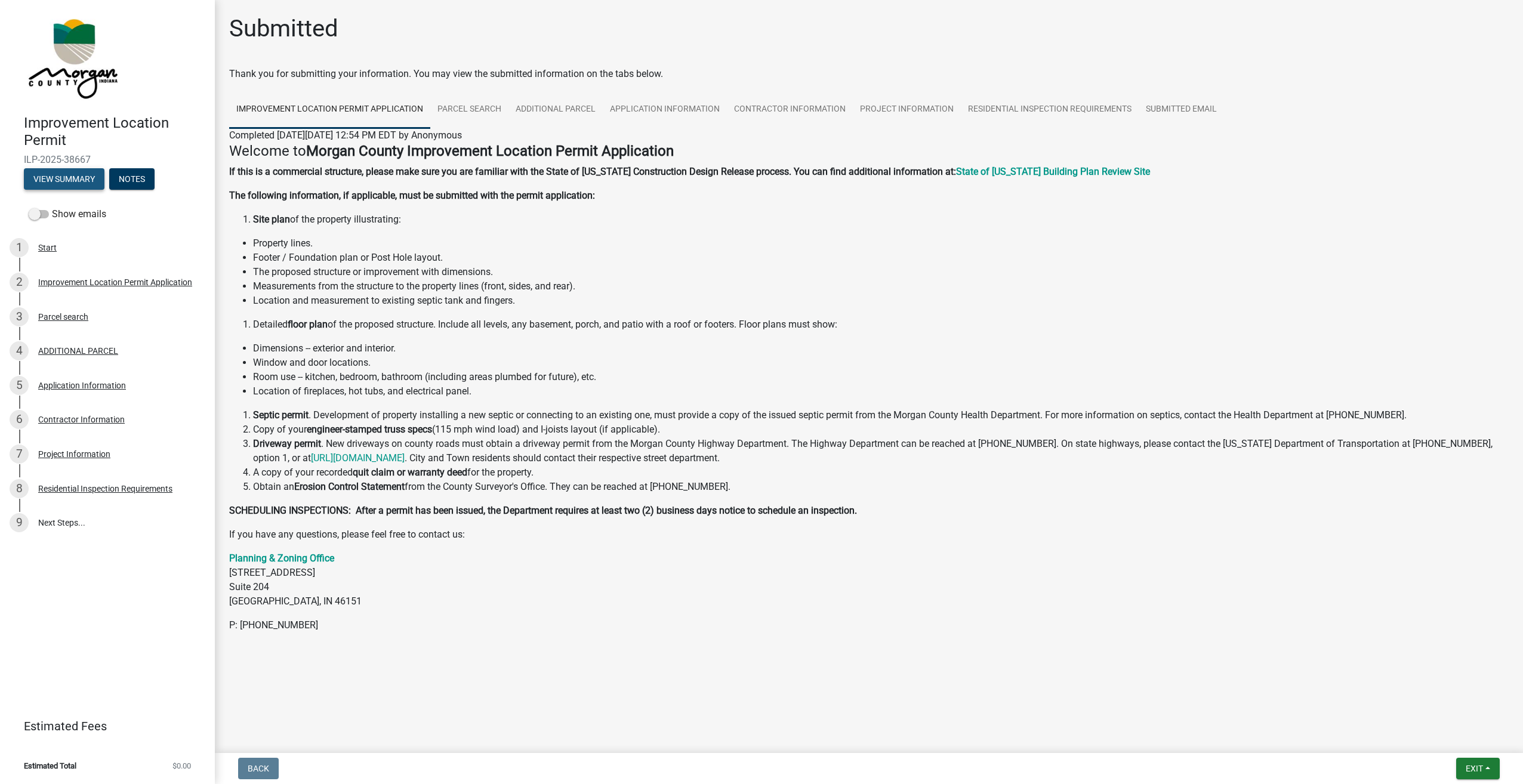
click at [60, 172] on button "View Summary" at bounding box center [64, 179] width 81 height 22
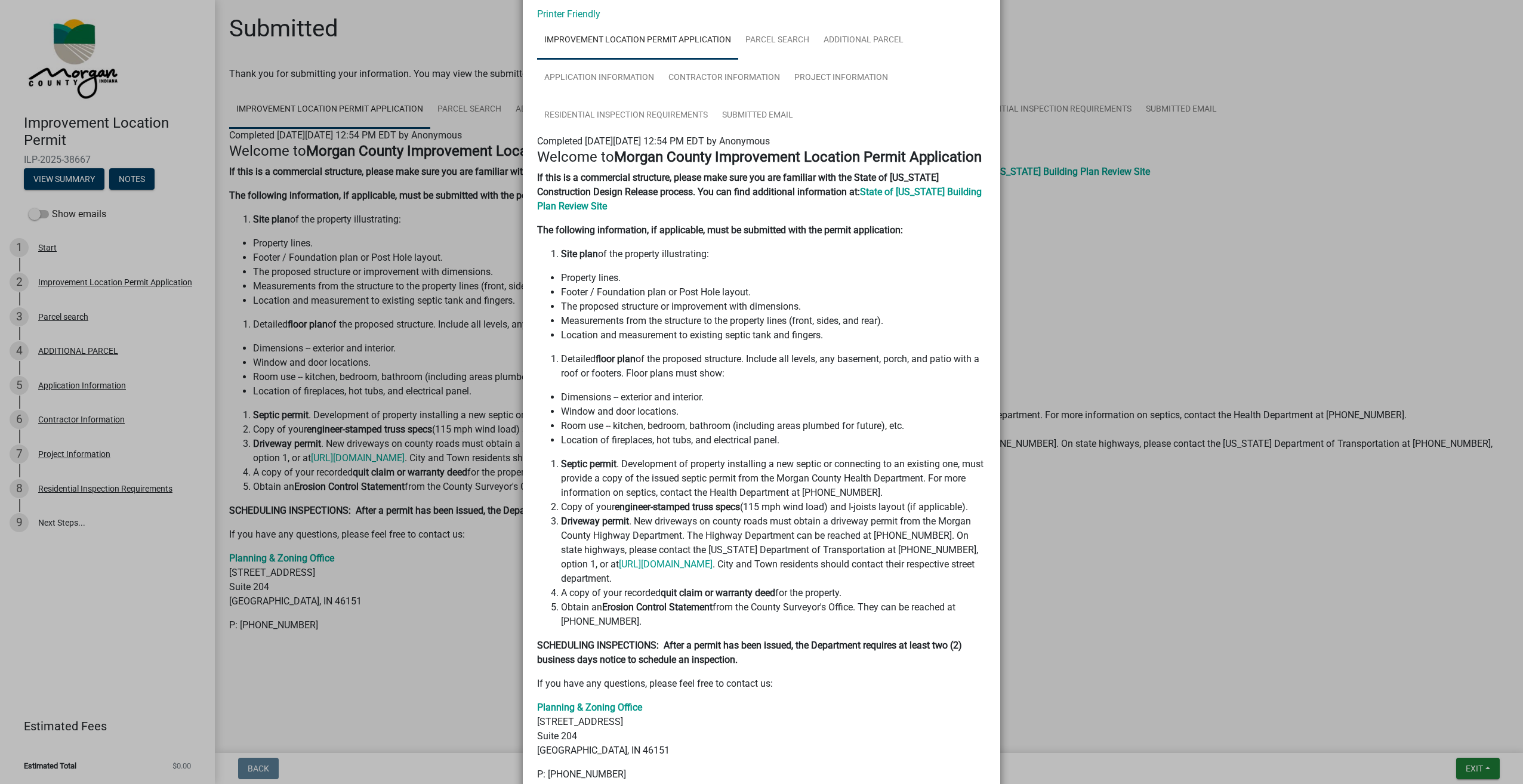
scroll to position [119, 0]
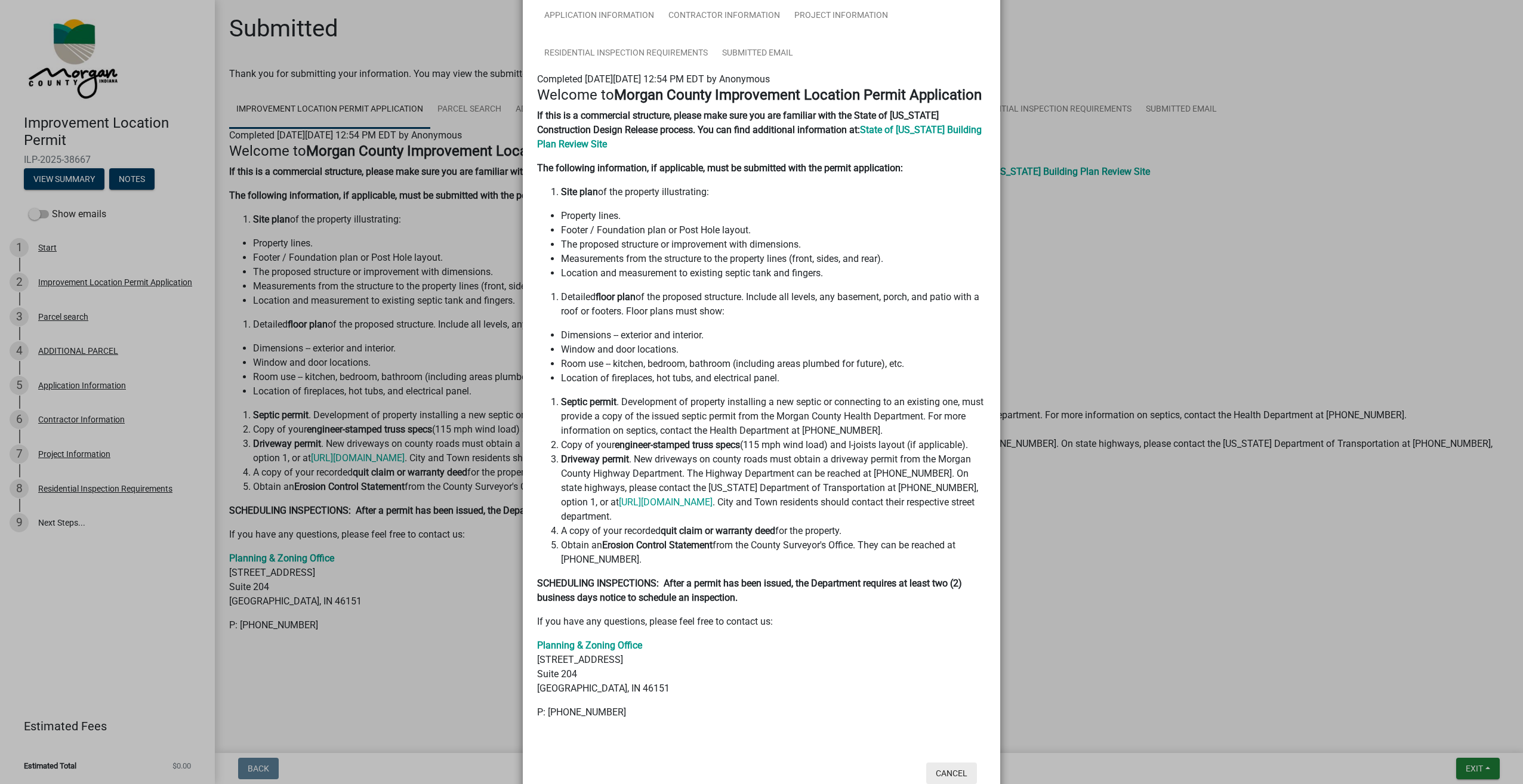
click at [944, 762] on button "Cancel" at bounding box center [951, 773] width 50 height 22
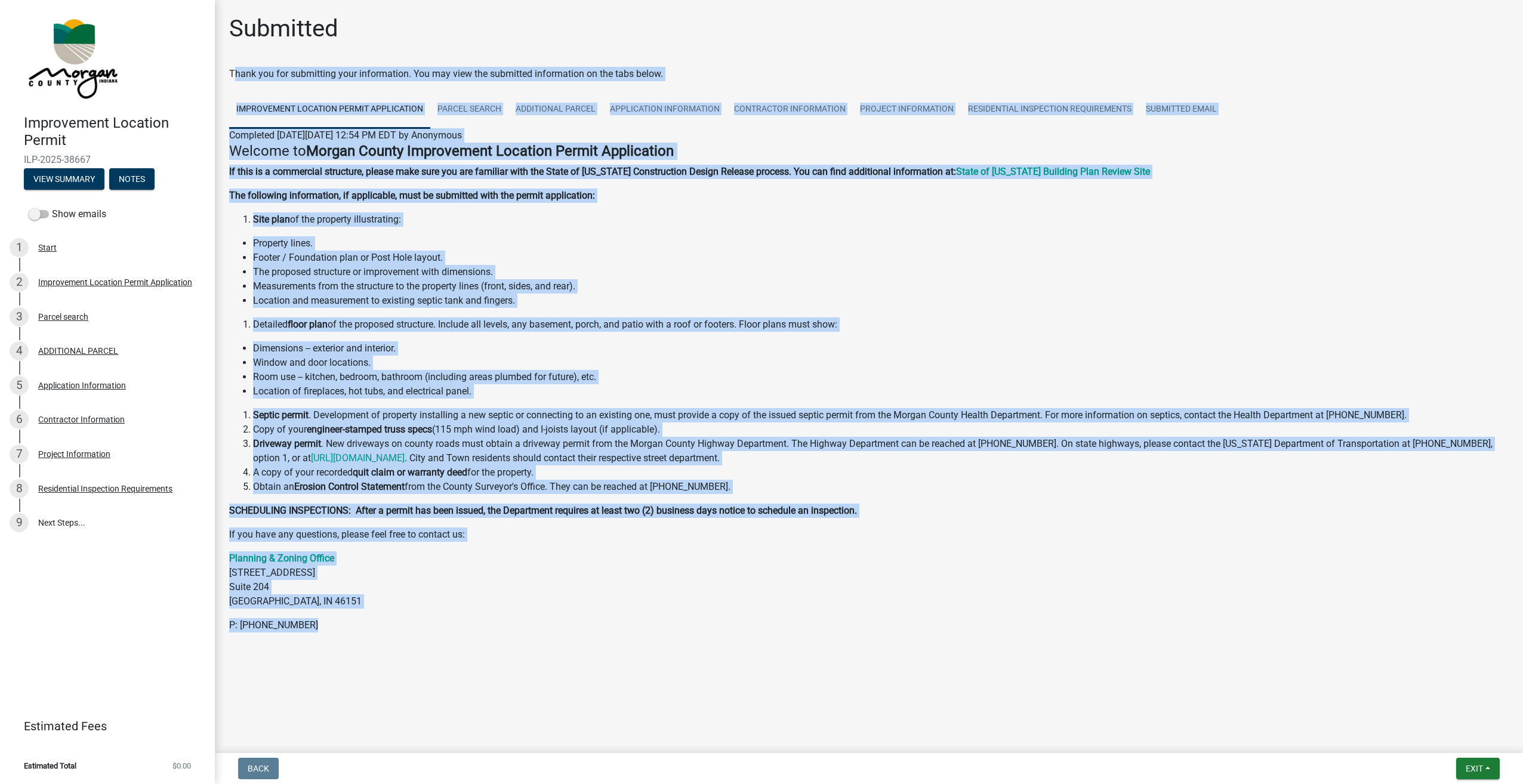
drag, startPoint x: 307, startPoint y: 626, endPoint x: 227, endPoint y: 73, distance: 558.8
click at [227, 73] on div "Submitted Thank you for submitting your information. You may view the submitted…" at bounding box center [868, 340] width 1298 height 652
click at [369, 623] on p "P: [PHONE_NUMBER]" at bounding box center [869, 625] width 1279 height 14
